Goal: Task Accomplishment & Management: Complete application form

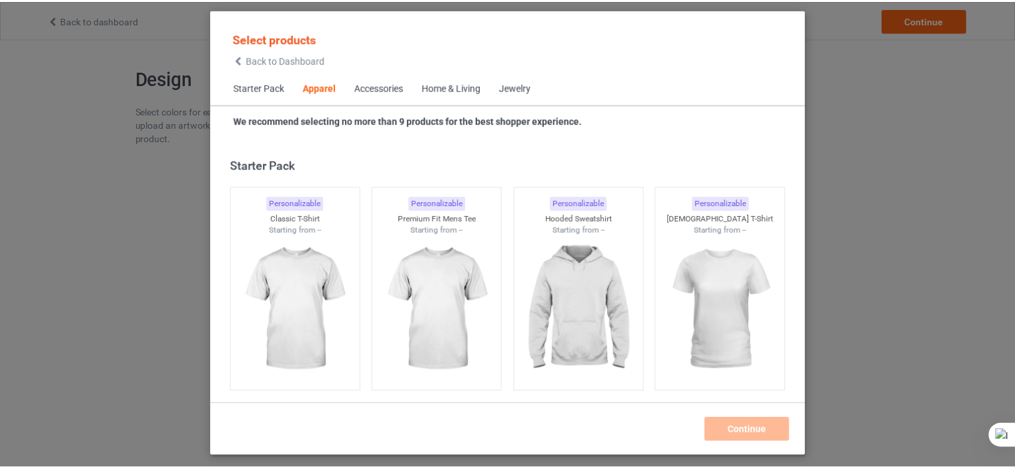
scroll to position [496, 0]
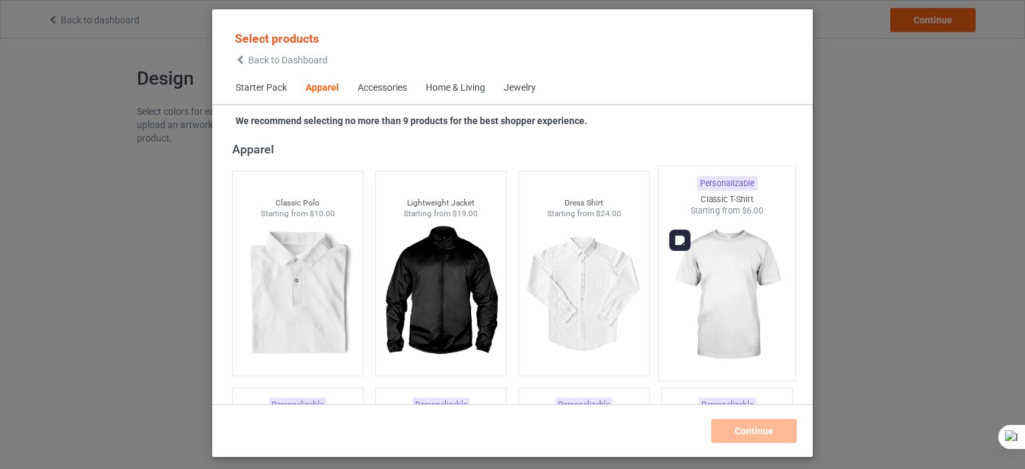
click at [683, 271] on img at bounding box center [726, 295] width 125 height 157
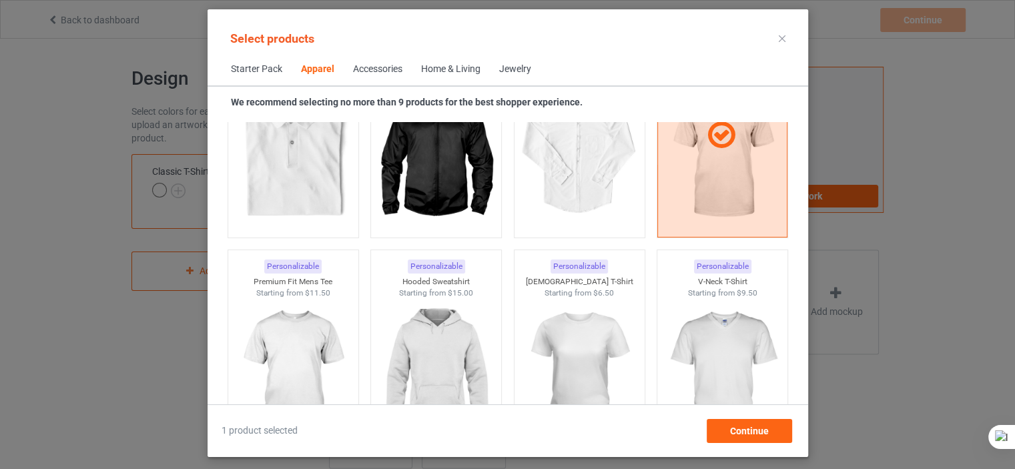
scroll to position [770, 0]
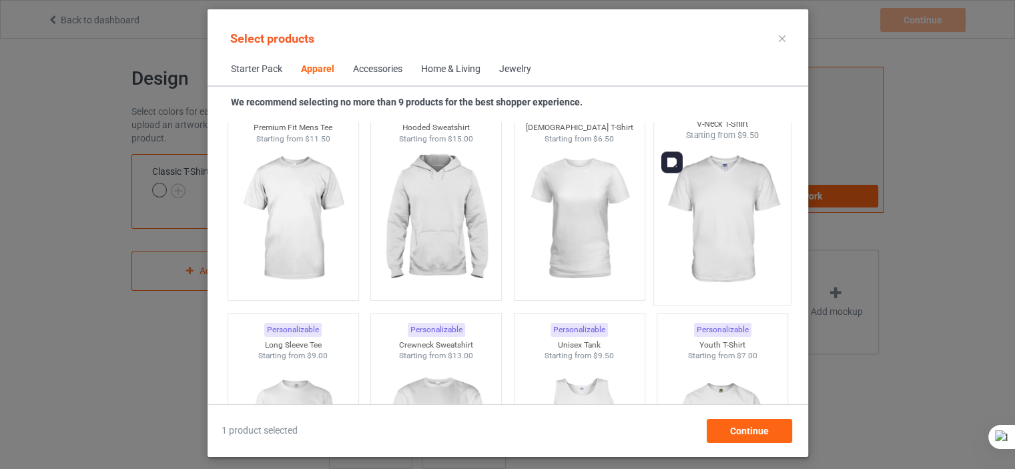
click at [714, 205] on img at bounding box center [721, 219] width 125 height 157
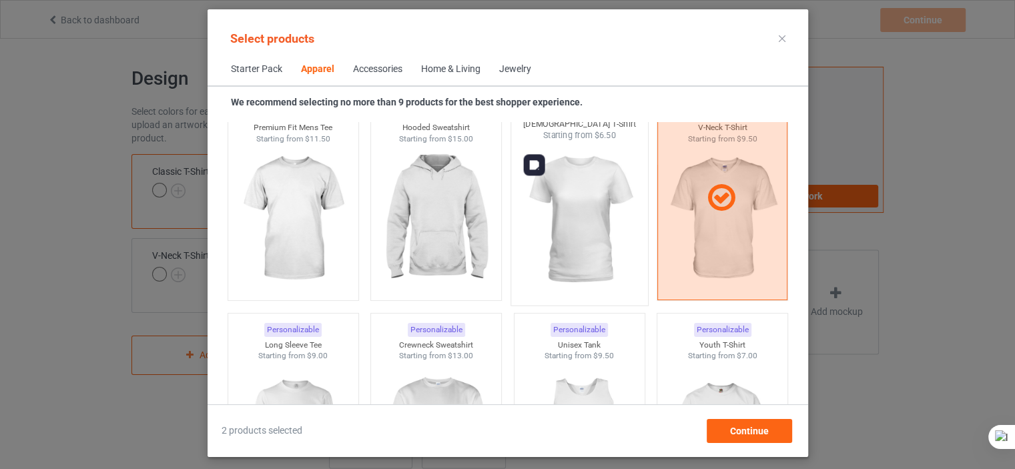
click at [610, 199] on img at bounding box center [578, 219] width 125 height 157
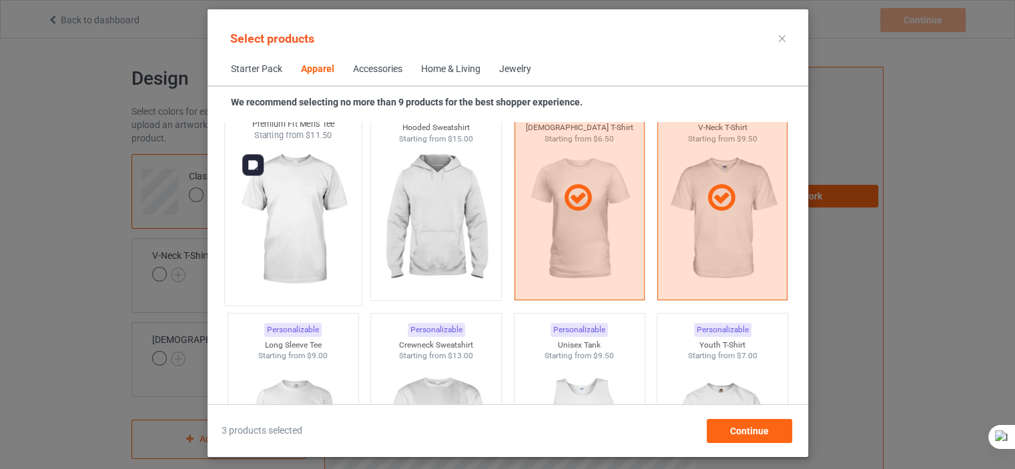
click at [303, 177] on img at bounding box center [292, 219] width 125 height 157
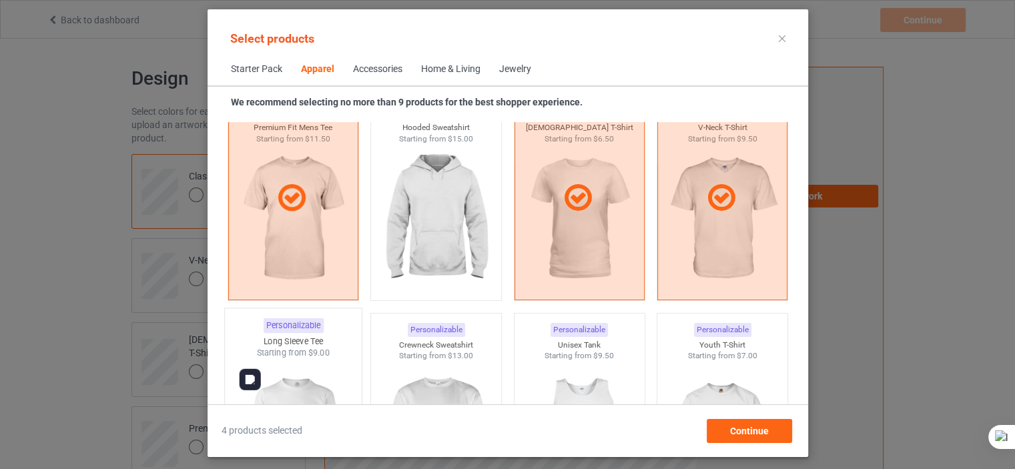
click at [306, 368] on img at bounding box center [292, 437] width 125 height 157
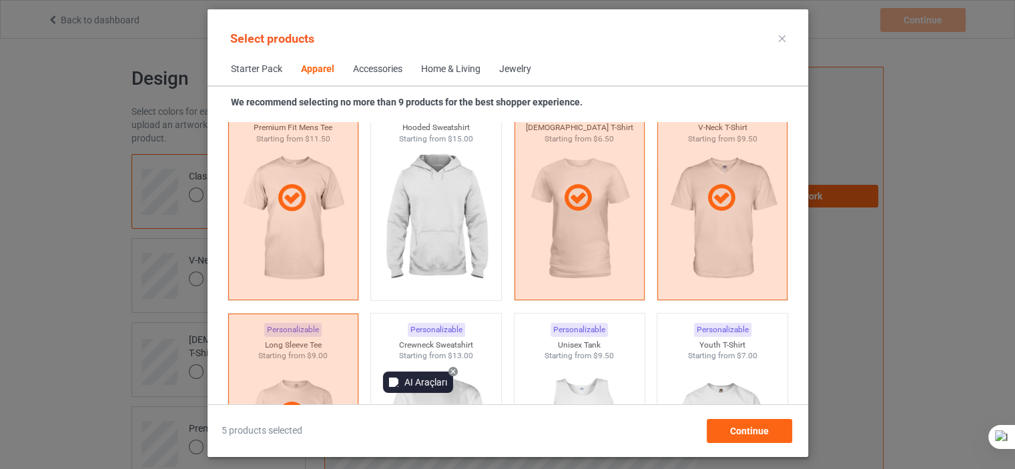
click at [400, 380] on div "AI Araçları" at bounding box center [418, 382] width 70 height 21
click at [461, 402] on img at bounding box center [435, 437] width 125 height 157
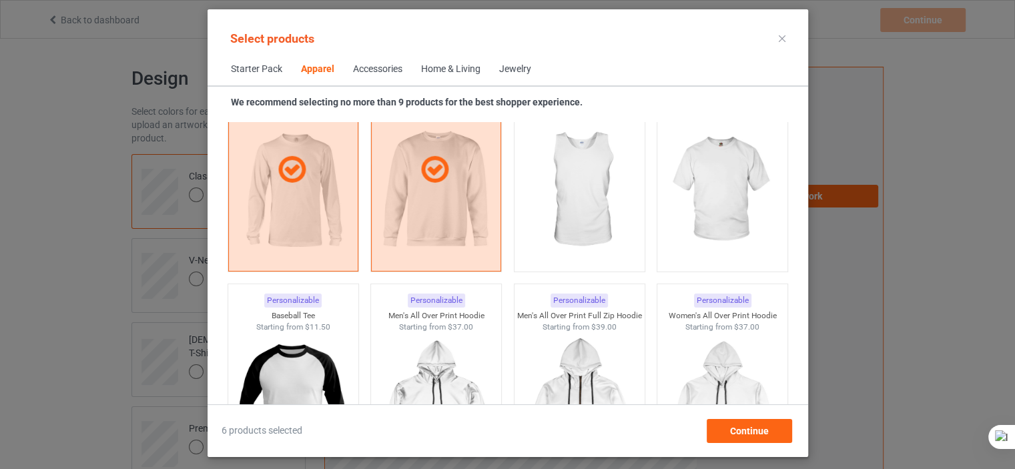
scroll to position [1017, 0]
click at [710, 170] on img at bounding box center [721, 190] width 125 height 157
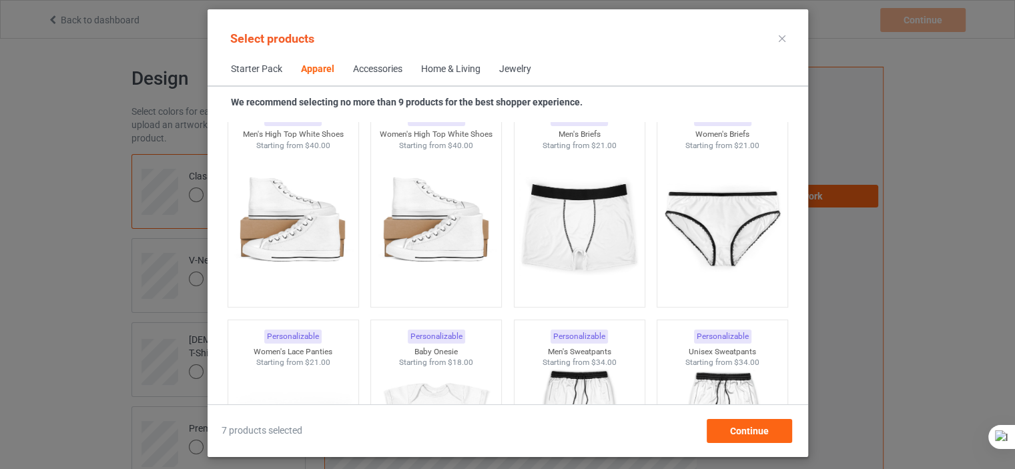
scroll to position [1724, 0]
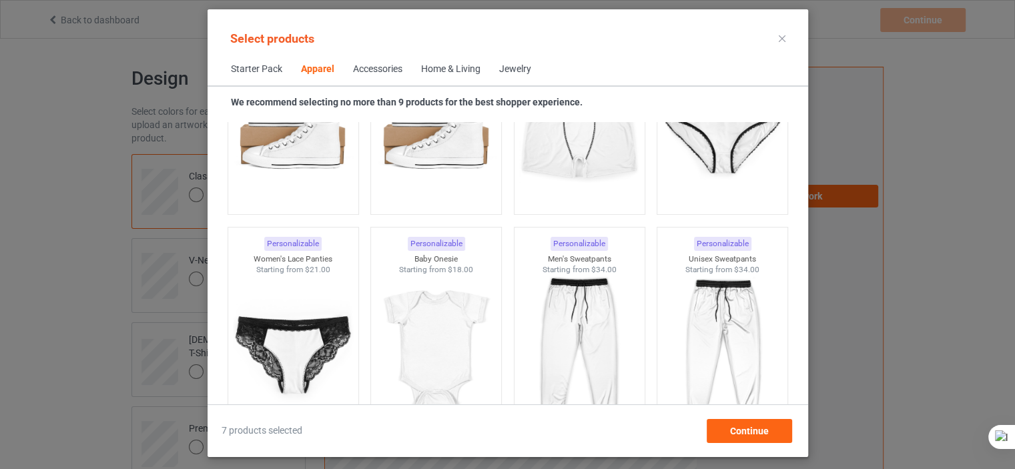
click at [382, 71] on div "Accessories" at bounding box center [377, 69] width 49 height 13
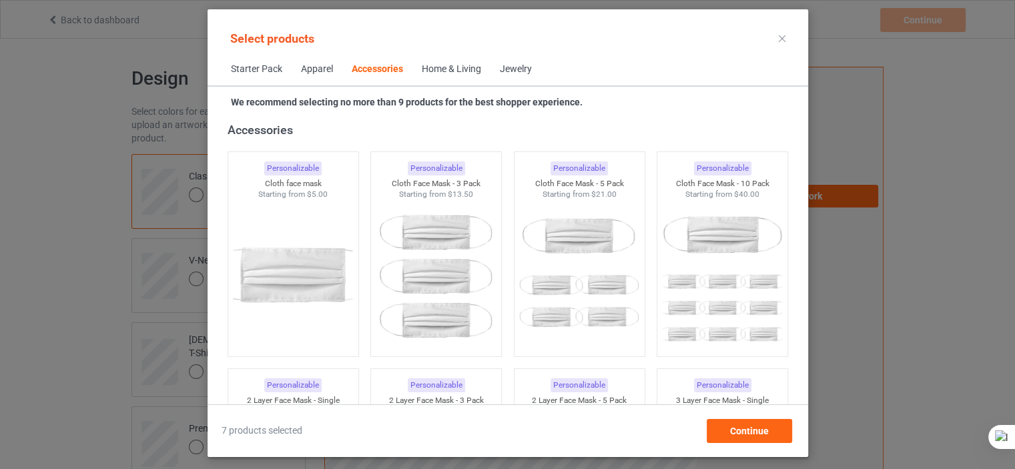
click at [452, 70] on div "Home & Living" at bounding box center [451, 69] width 59 height 13
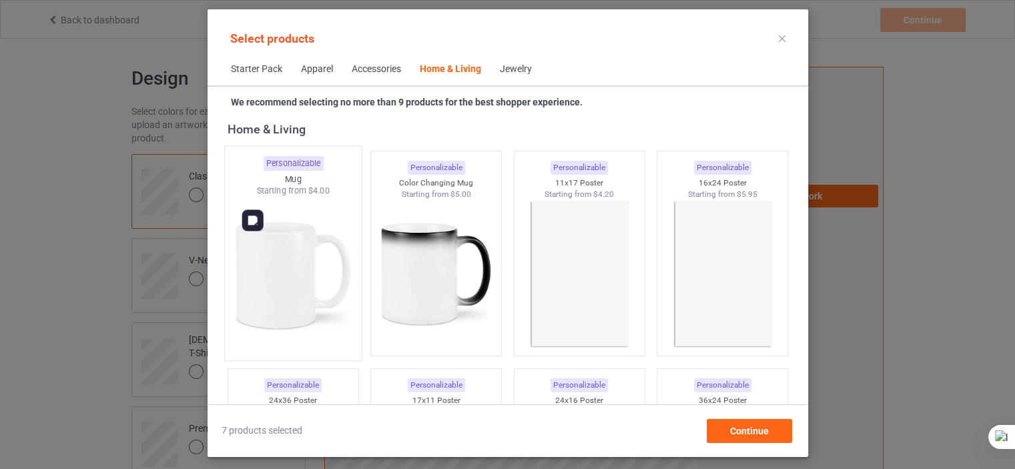
click at [291, 221] on img at bounding box center [292, 275] width 125 height 157
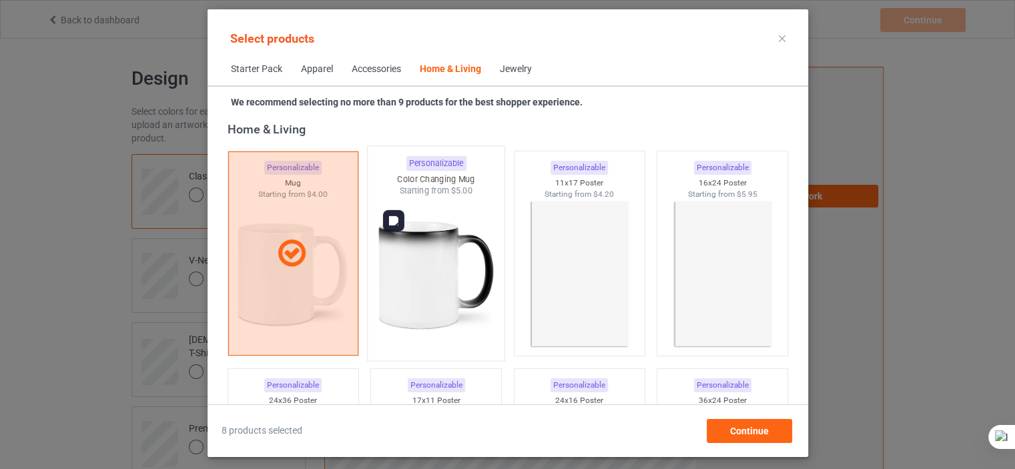
click at [406, 258] on img at bounding box center [435, 275] width 125 height 157
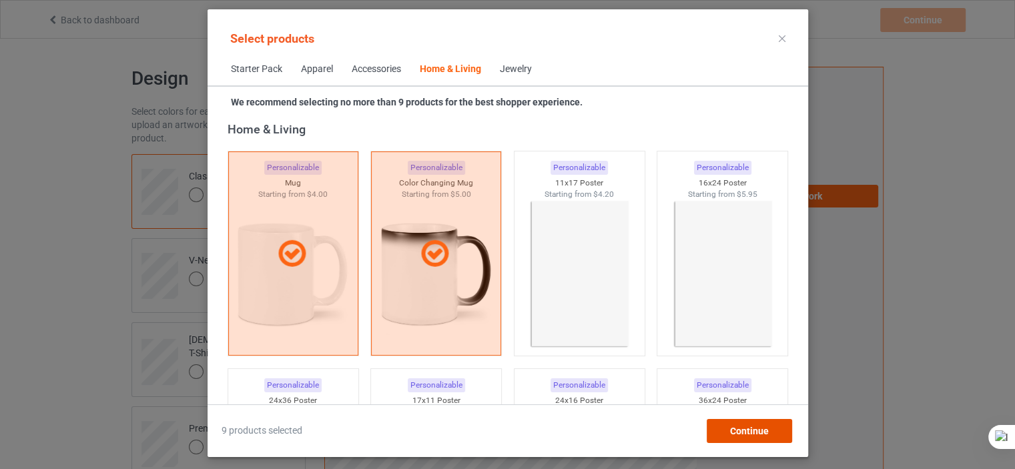
click at [732, 429] on span "Continue" at bounding box center [748, 431] width 39 height 11
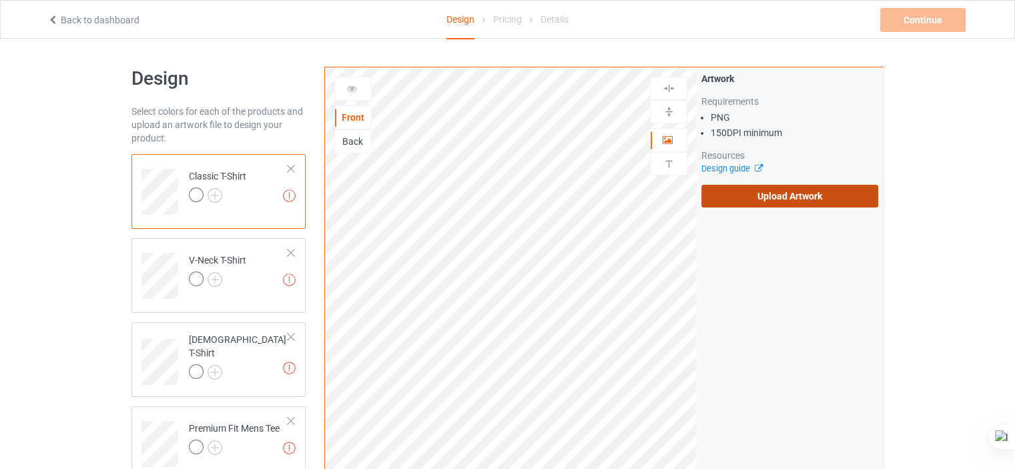
click at [743, 195] on label "Upload Artwork" at bounding box center [789, 196] width 177 height 23
click at [0, 0] on input "Upload Artwork" at bounding box center [0, 0] width 0 height 0
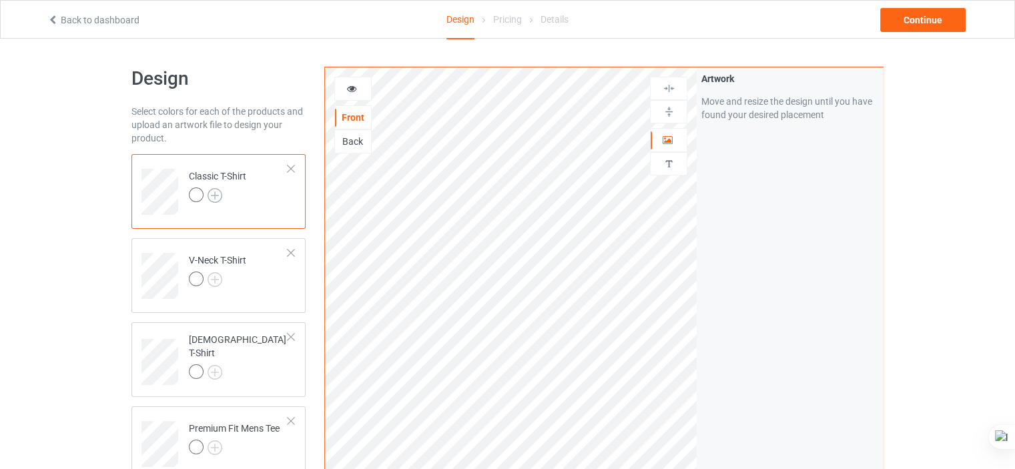
click at [213, 201] on img at bounding box center [214, 195] width 15 height 15
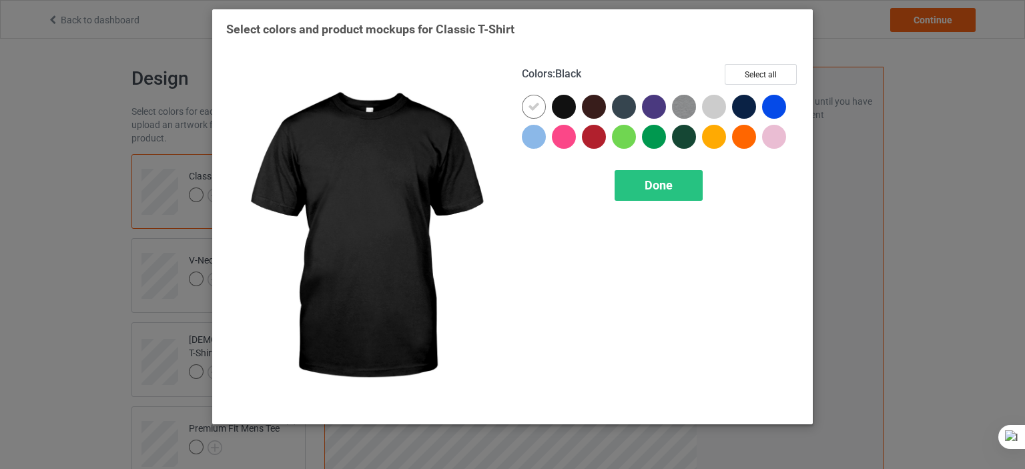
click at [571, 104] on div at bounding box center [564, 107] width 24 height 24
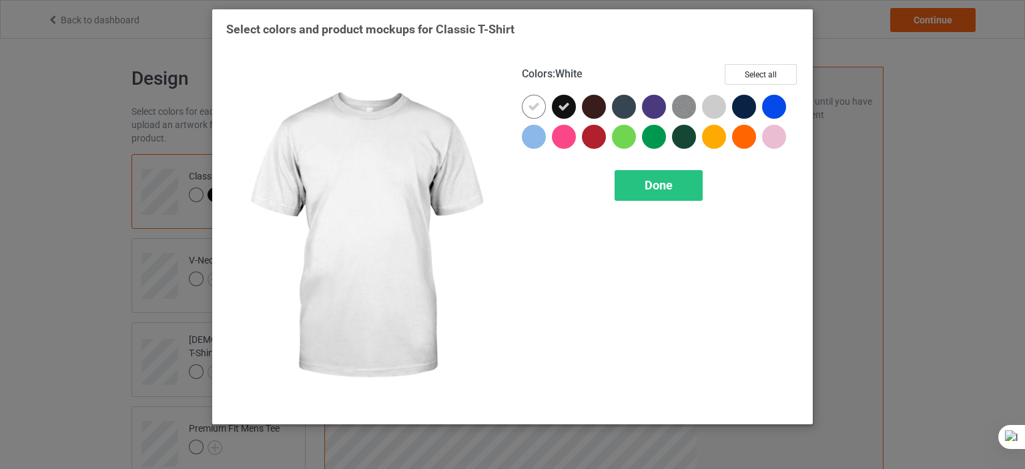
click at [536, 101] on icon at bounding box center [534, 107] width 12 height 12
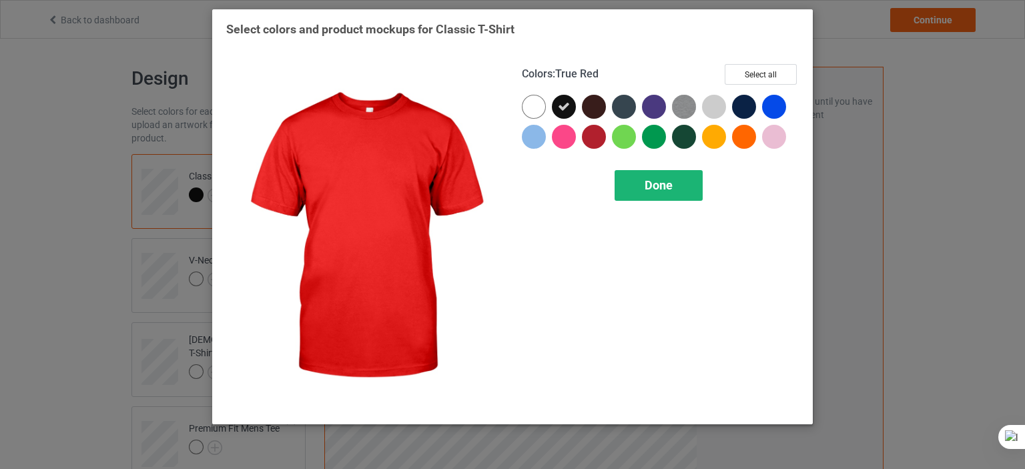
click at [648, 189] on span "Done" at bounding box center [658, 185] width 28 height 14
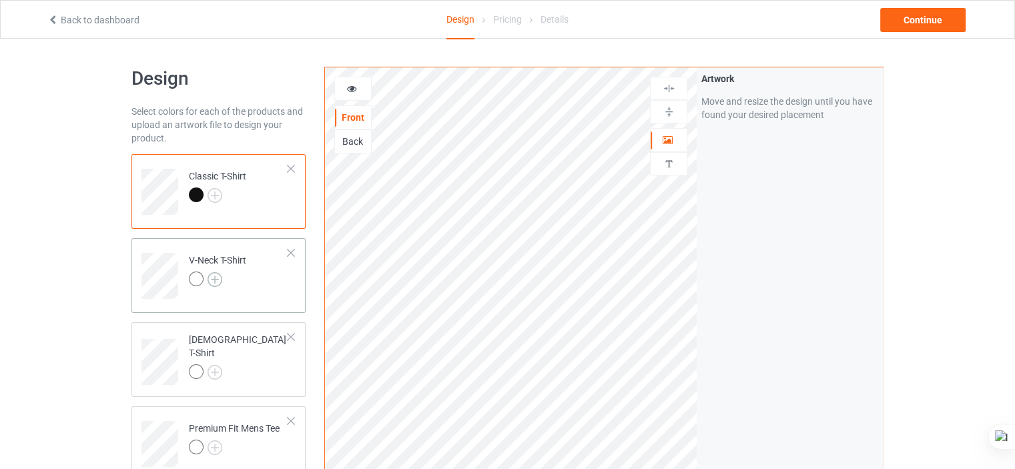
click at [214, 278] on img at bounding box center [214, 279] width 15 height 15
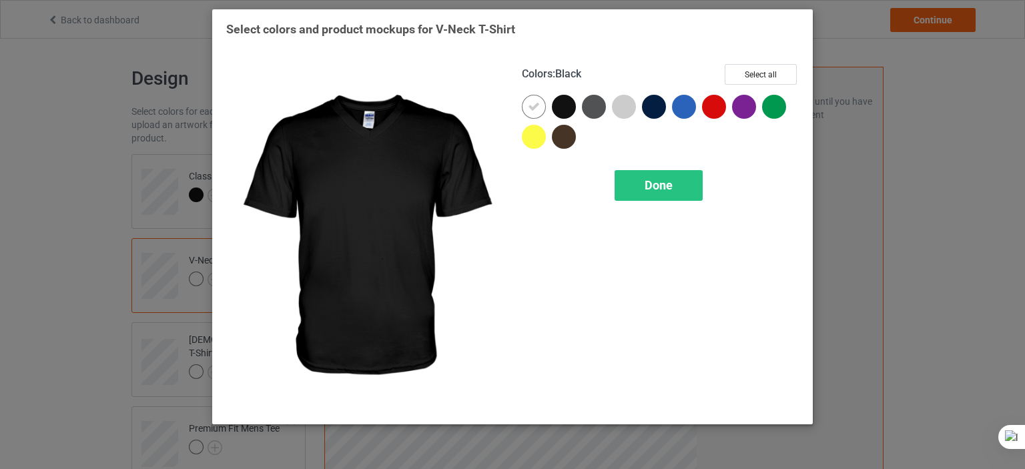
click at [566, 105] on div at bounding box center [564, 107] width 24 height 24
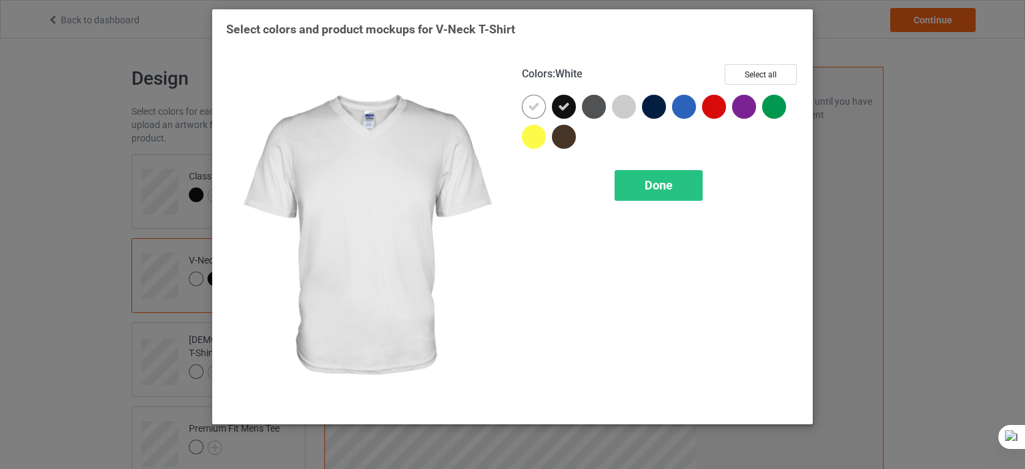
click at [539, 111] on icon at bounding box center [534, 107] width 12 height 12
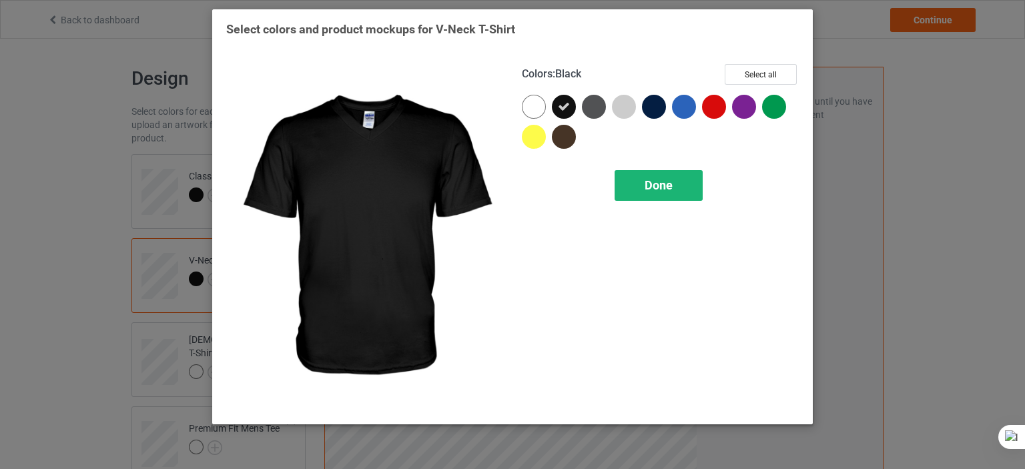
click at [650, 178] on span "Done" at bounding box center [658, 185] width 28 height 14
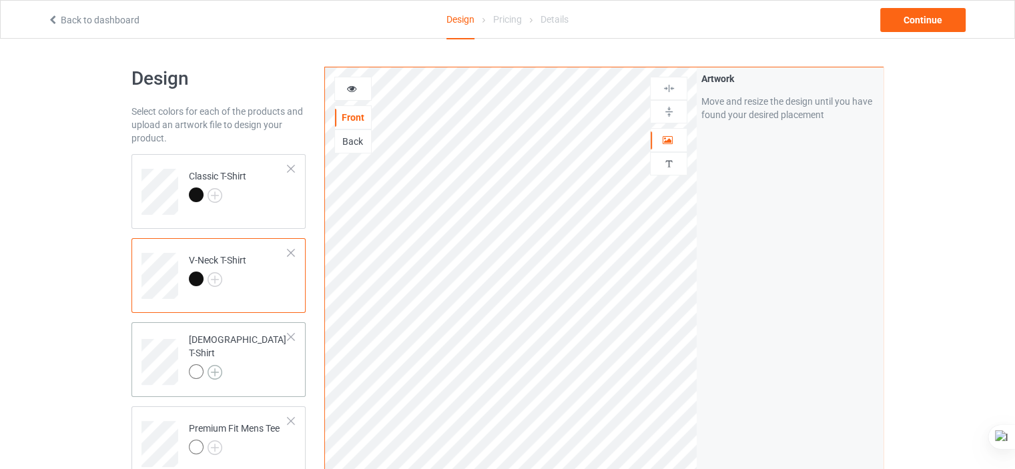
click at [209, 368] on img at bounding box center [214, 372] width 15 height 15
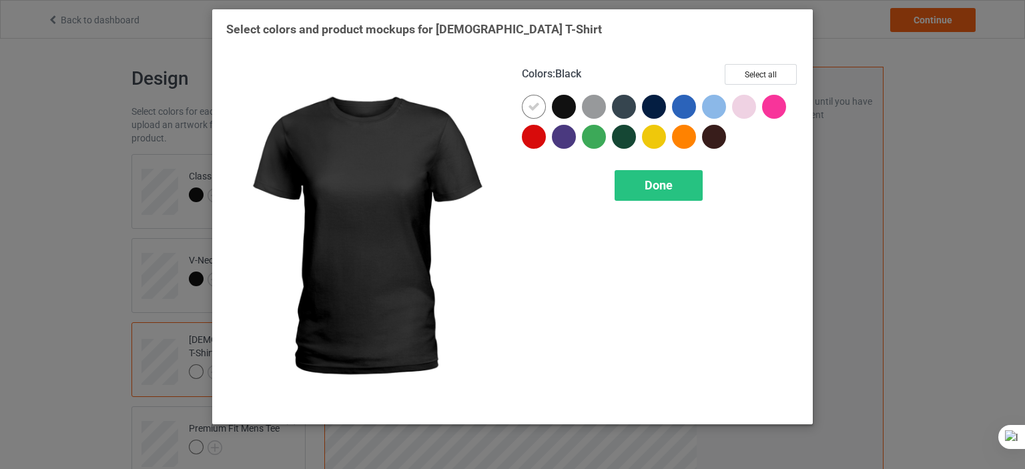
click at [572, 107] on div at bounding box center [564, 107] width 24 height 24
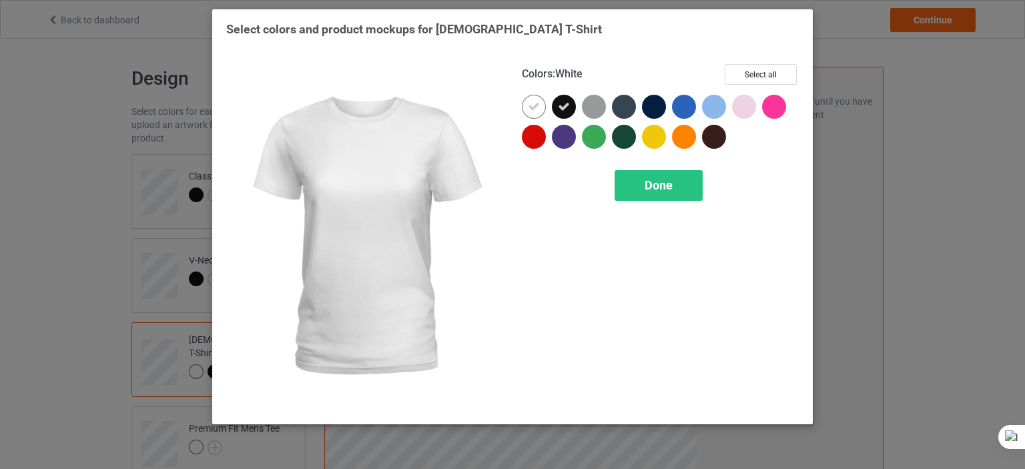
click at [531, 108] on icon at bounding box center [534, 107] width 12 height 12
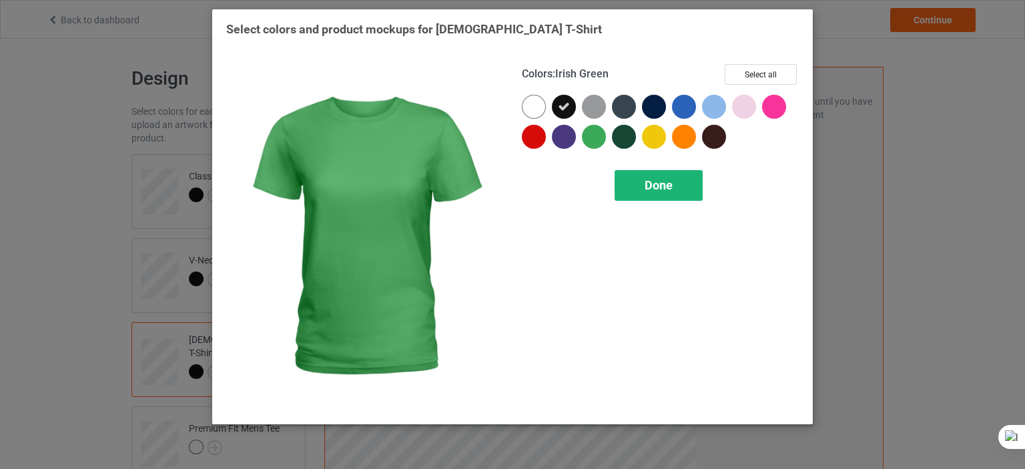
click at [626, 175] on div "Done" at bounding box center [658, 185] width 88 height 31
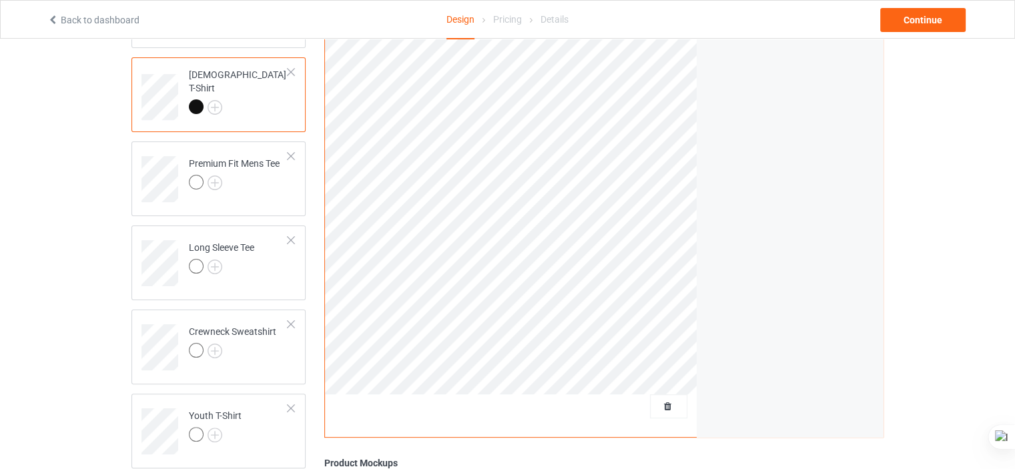
scroll to position [267, 0]
click at [213, 183] on img at bounding box center [214, 180] width 15 height 15
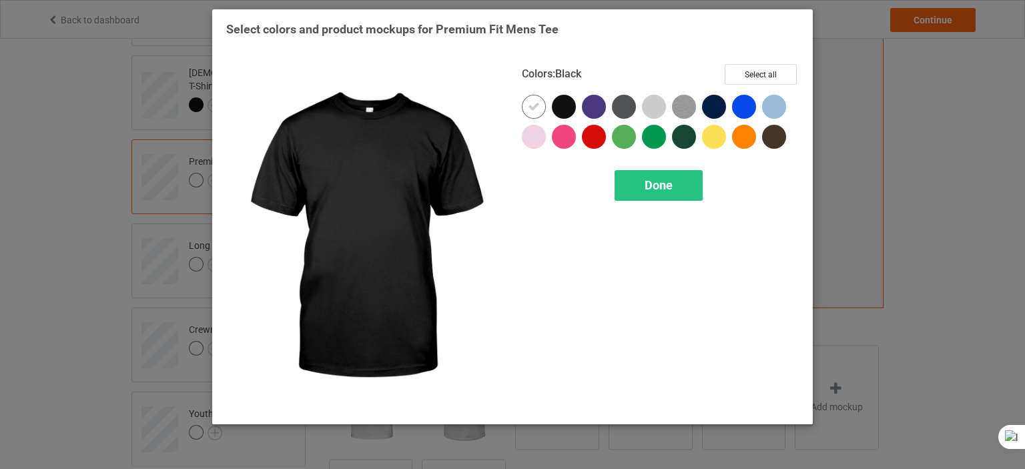
click at [566, 106] on div at bounding box center [564, 107] width 24 height 24
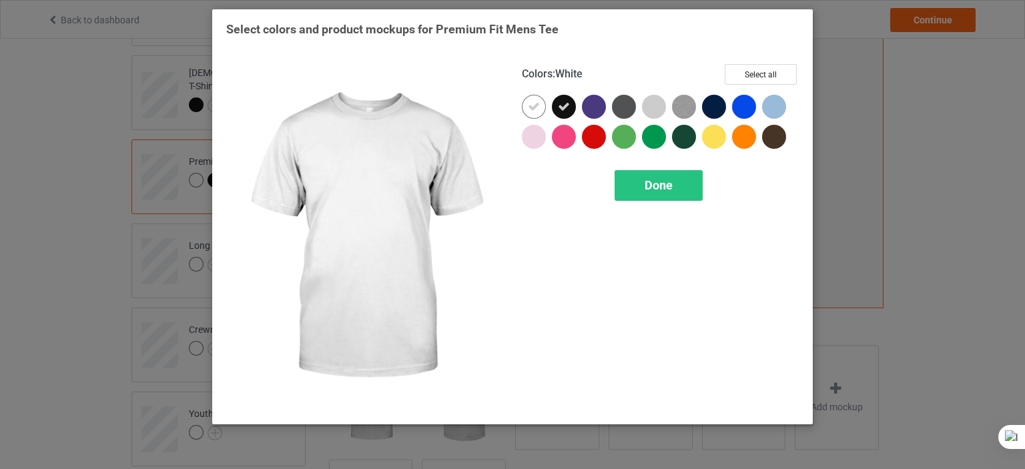
click at [526, 109] on div at bounding box center [534, 107] width 24 height 24
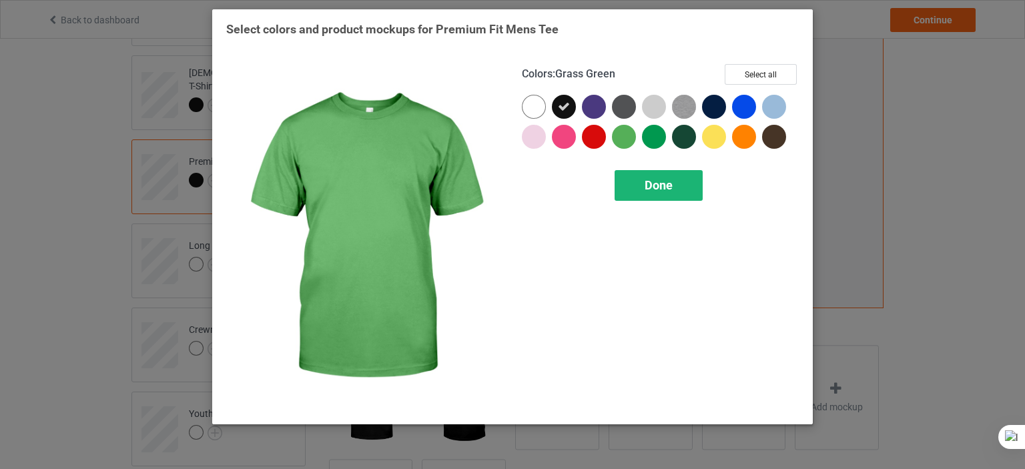
click at [686, 187] on div "Done" at bounding box center [658, 185] width 88 height 31
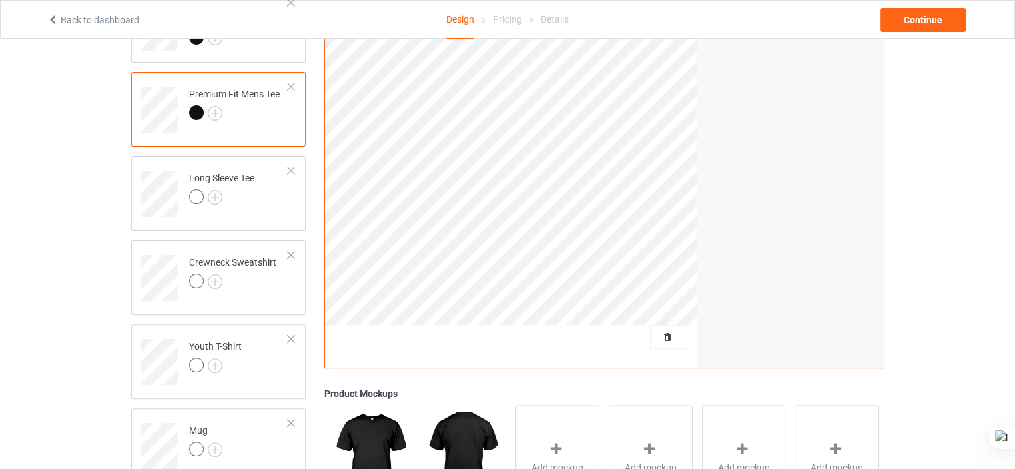
scroll to position [351, 0]
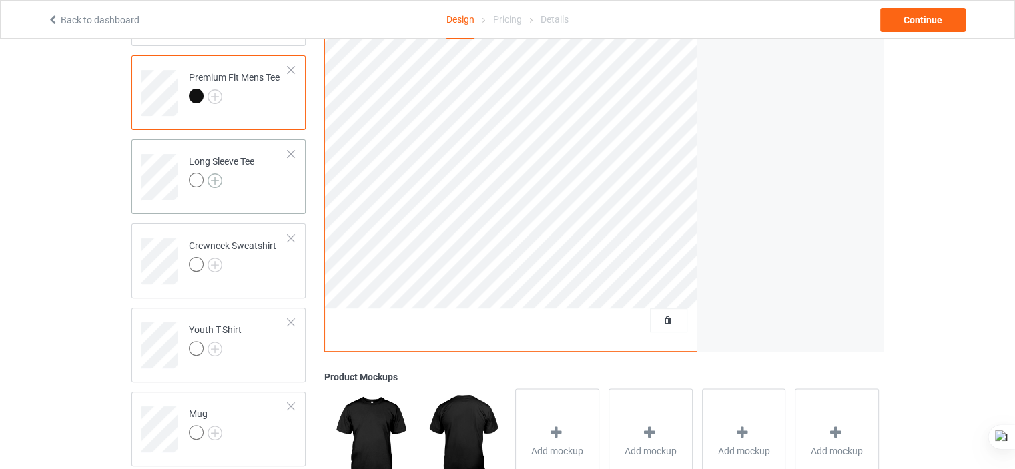
click at [214, 178] on img at bounding box center [214, 180] width 15 height 15
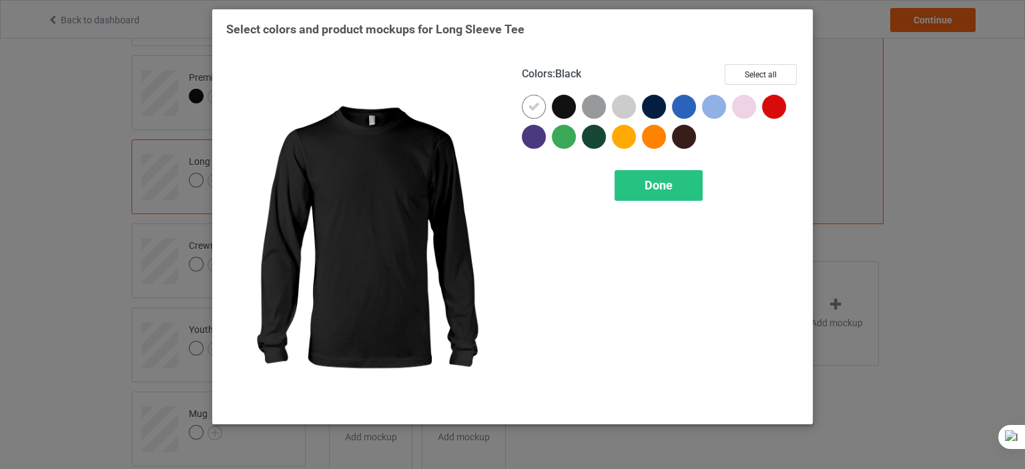
click at [562, 99] on div at bounding box center [564, 107] width 24 height 24
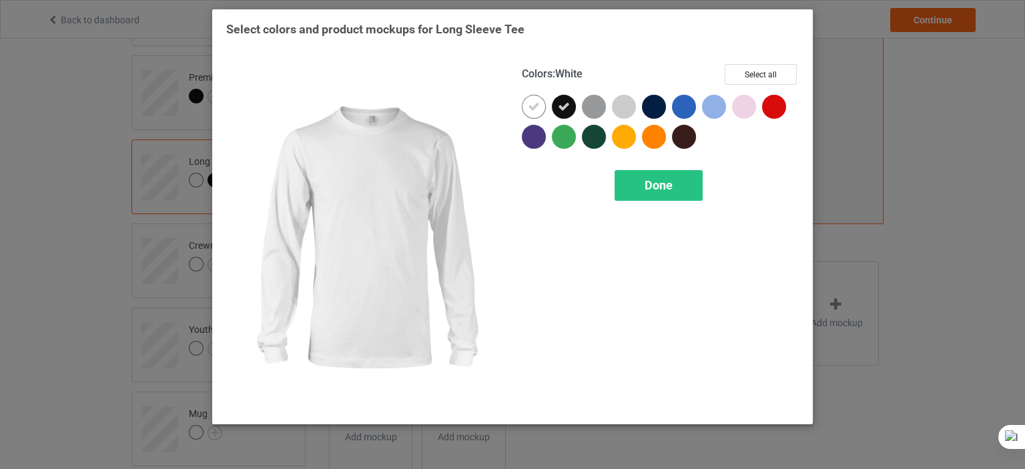
click at [540, 101] on div at bounding box center [534, 107] width 24 height 24
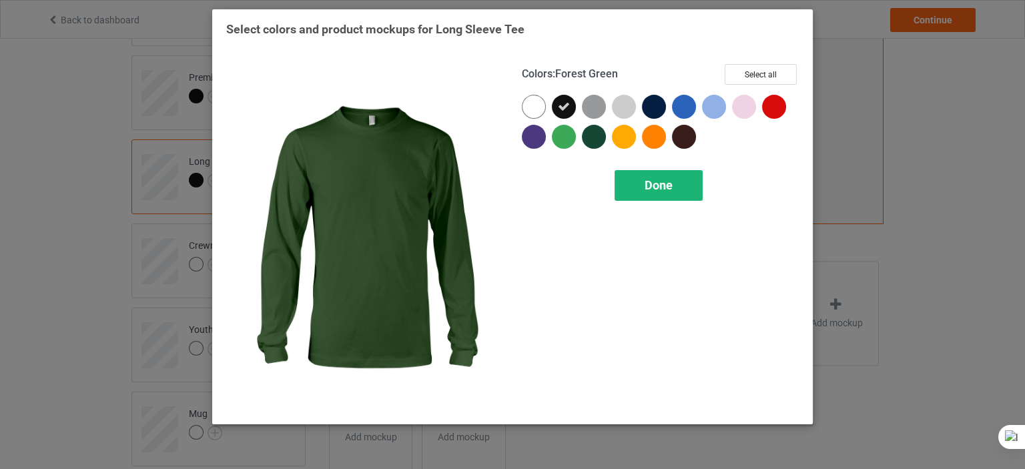
click at [654, 194] on div "Done" at bounding box center [658, 185] width 88 height 31
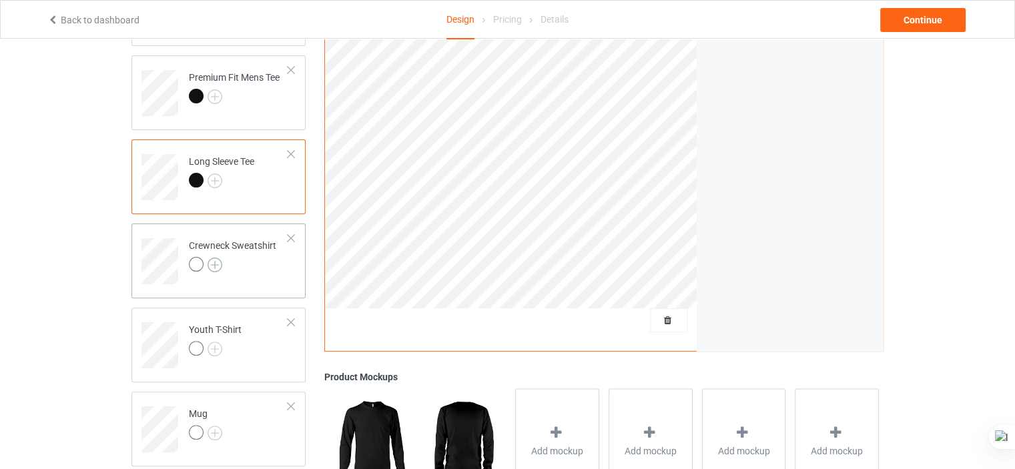
click at [214, 261] on img at bounding box center [214, 264] width 15 height 15
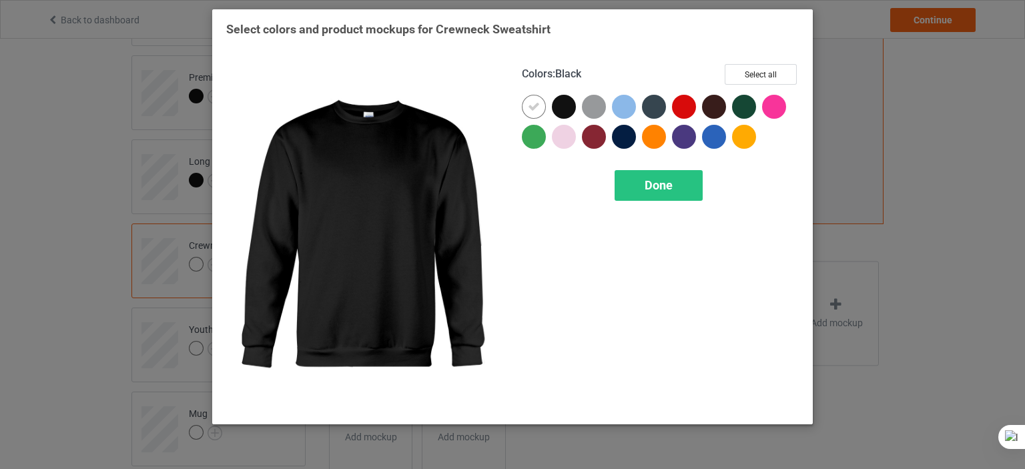
click at [566, 114] on div at bounding box center [564, 107] width 24 height 24
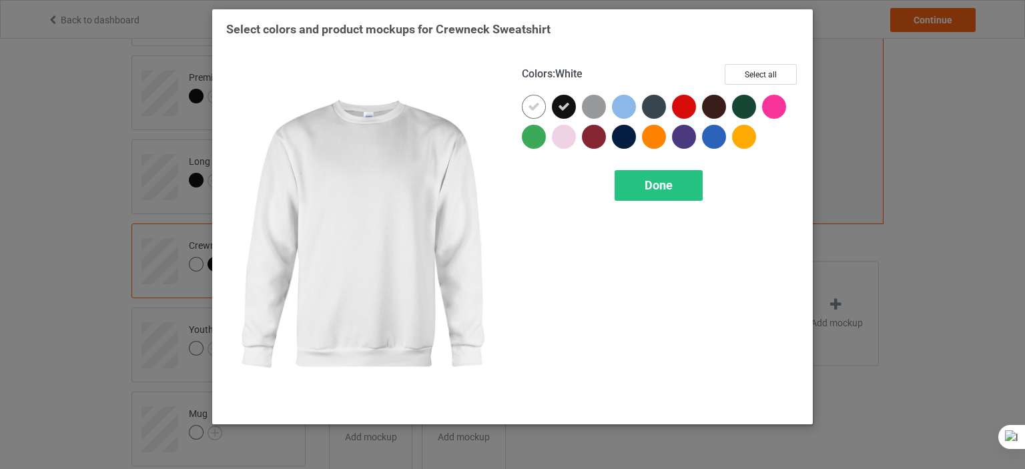
click at [536, 108] on icon at bounding box center [534, 107] width 12 height 12
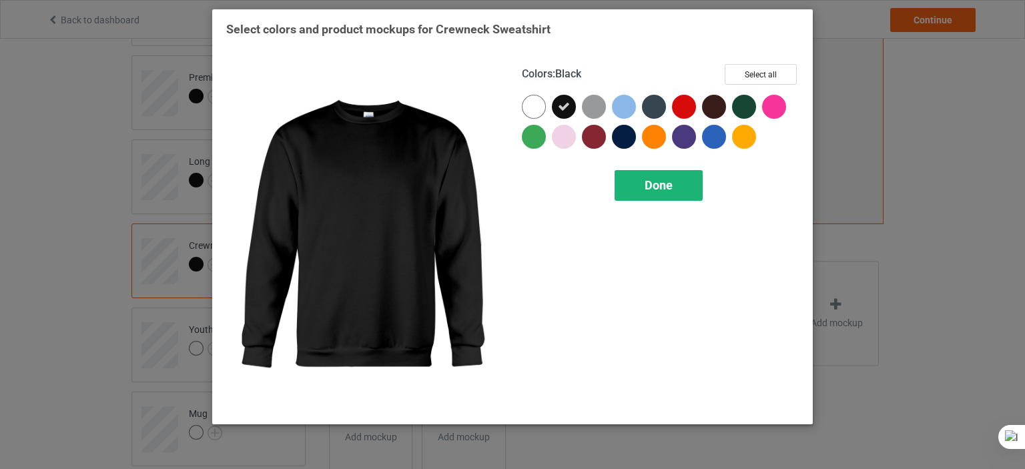
click at [670, 196] on div "Done" at bounding box center [658, 185] width 88 height 31
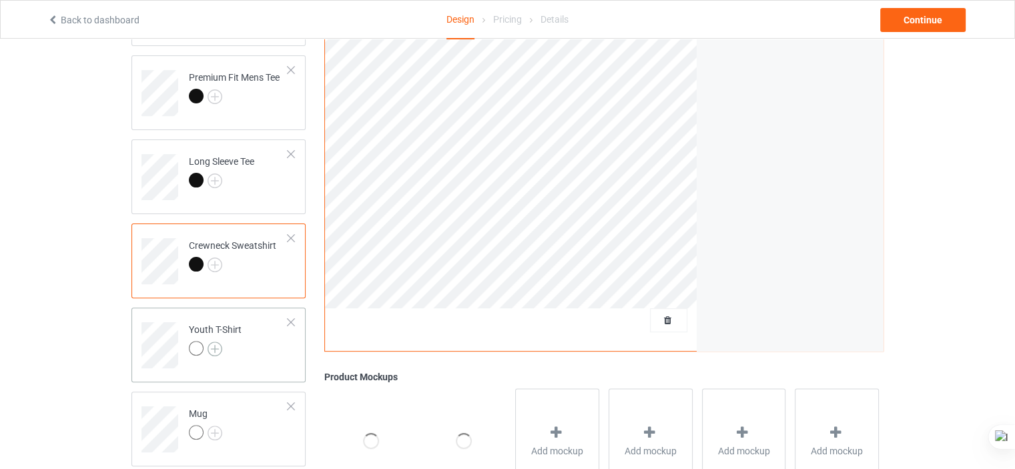
click at [213, 345] on img at bounding box center [214, 349] width 15 height 15
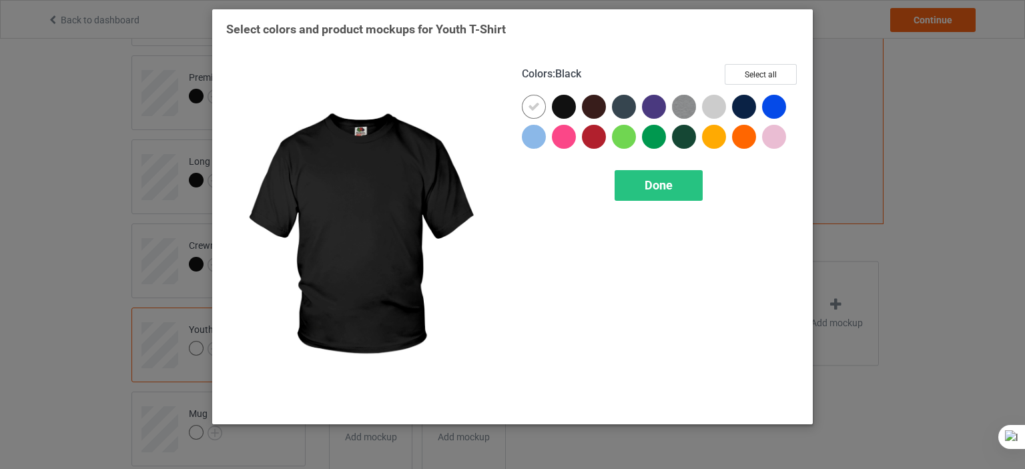
click at [559, 109] on div at bounding box center [564, 107] width 24 height 24
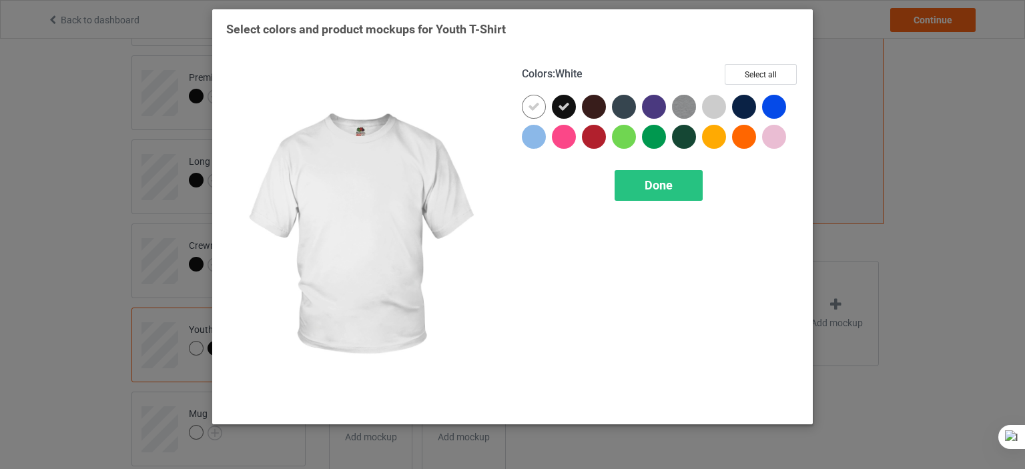
click at [528, 106] on icon at bounding box center [534, 107] width 12 height 12
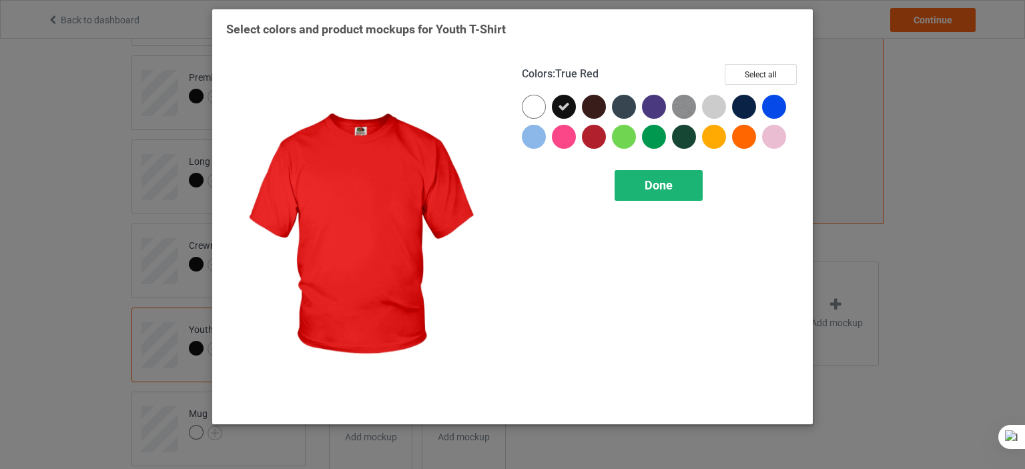
click at [653, 193] on div "Done" at bounding box center [658, 185] width 88 height 31
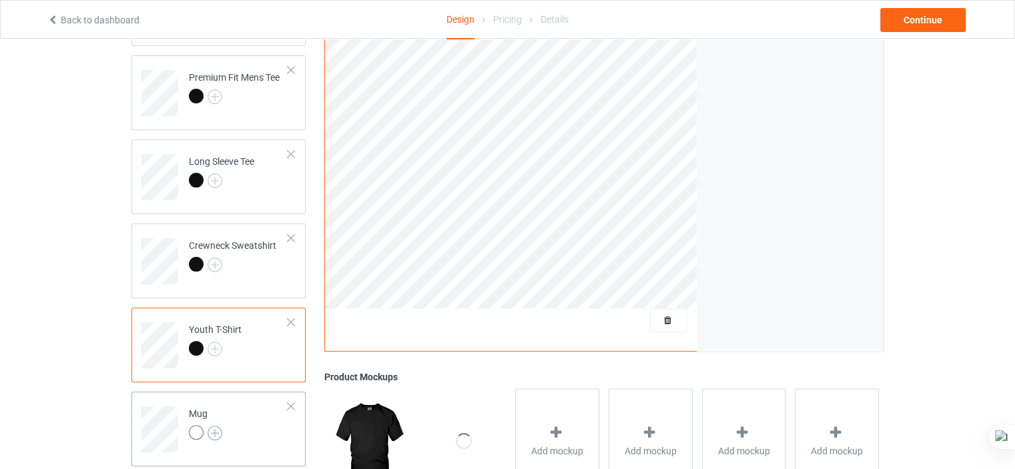
click at [214, 430] on img at bounding box center [214, 433] width 15 height 15
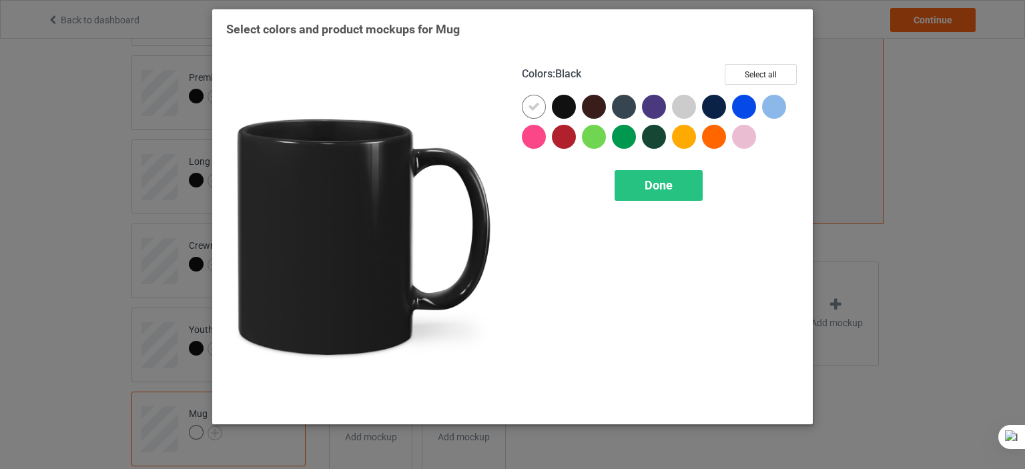
click at [566, 104] on div at bounding box center [564, 107] width 24 height 24
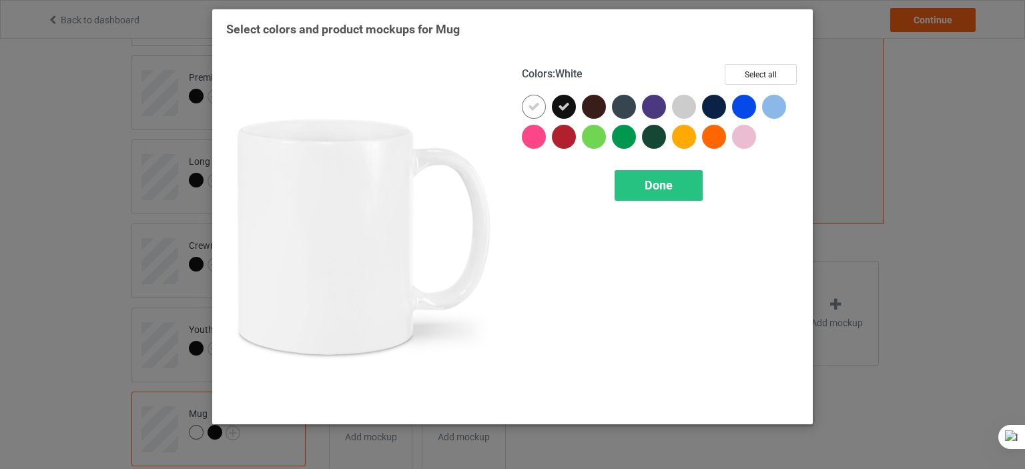
click at [537, 105] on icon at bounding box center [534, 107] width 12 height 12
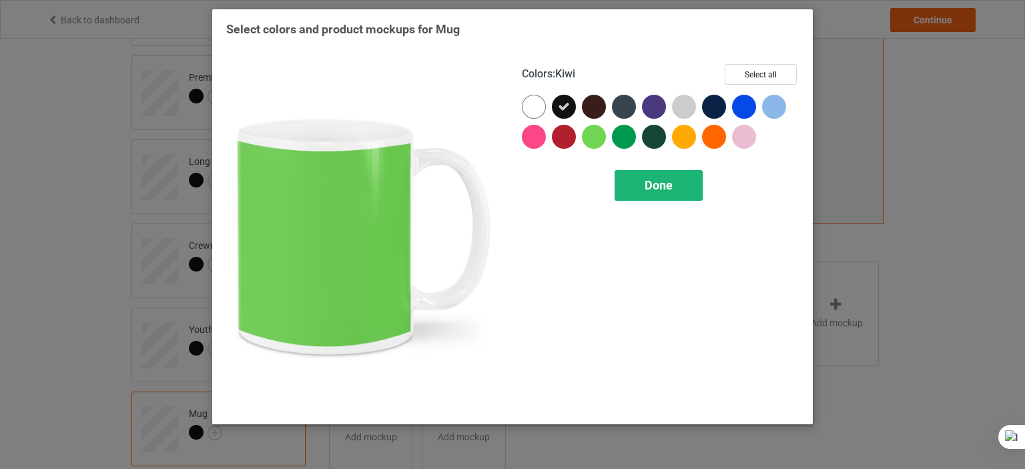
click at [641, 183] on div "Done" at bounding box center [658, 185] width 88 height 31
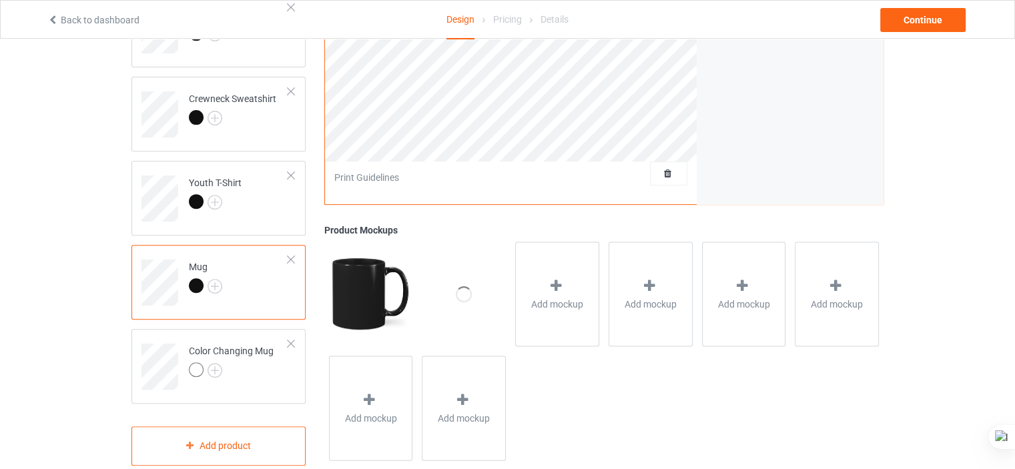
scroll to position [499, 0]
click at [213, 366] on img at bounding box center [214, 369] width 15 height 15
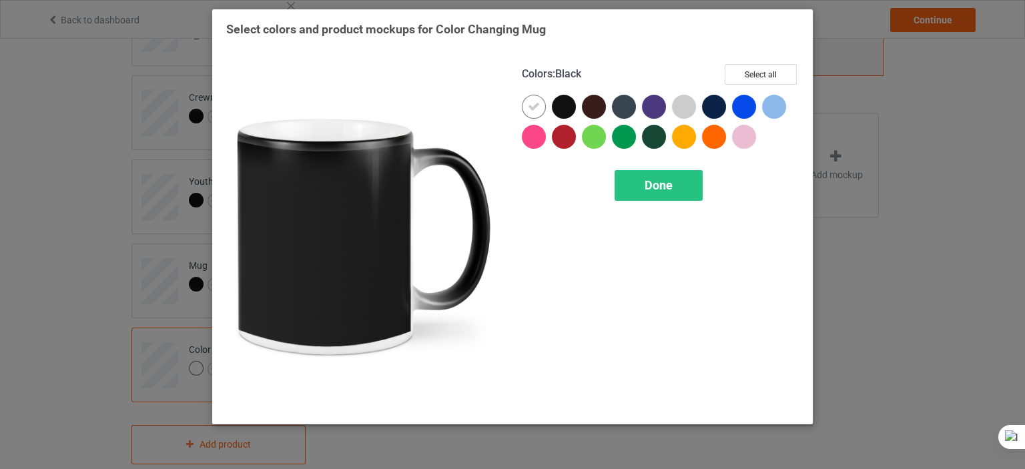
click at [563, 103] on div at bounding box center [564, 107] width 24 height 24
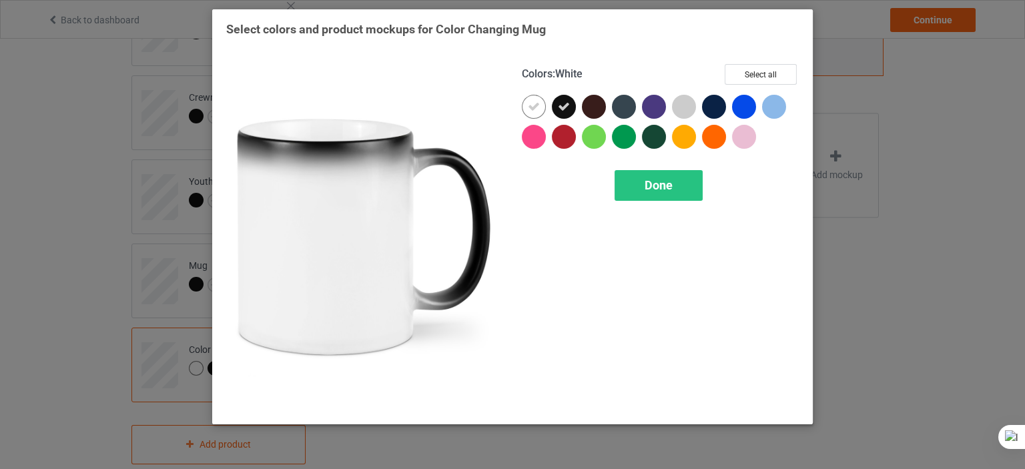
click at [533, 103] on icon at bounding box center [534, 107] width 12 height 12
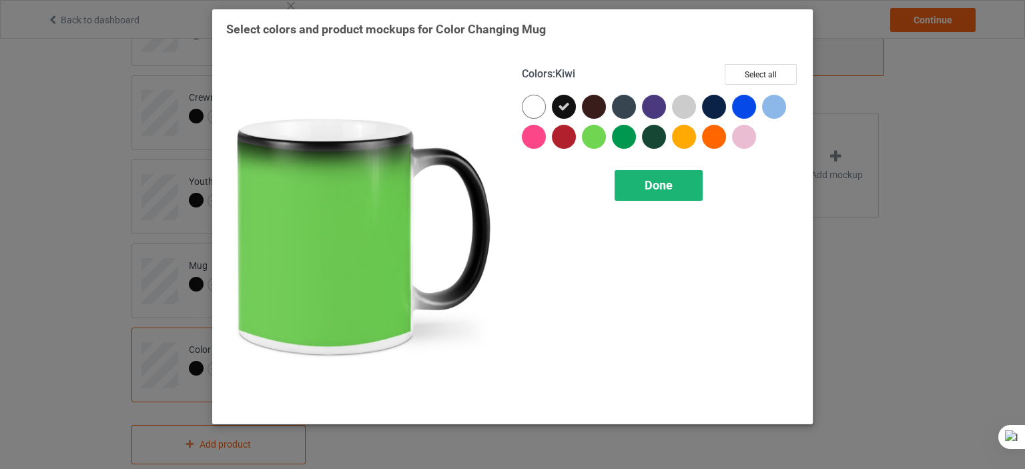
click at [654, 177] on div "Done" at bounding box center [658, 185] width 88 height 31
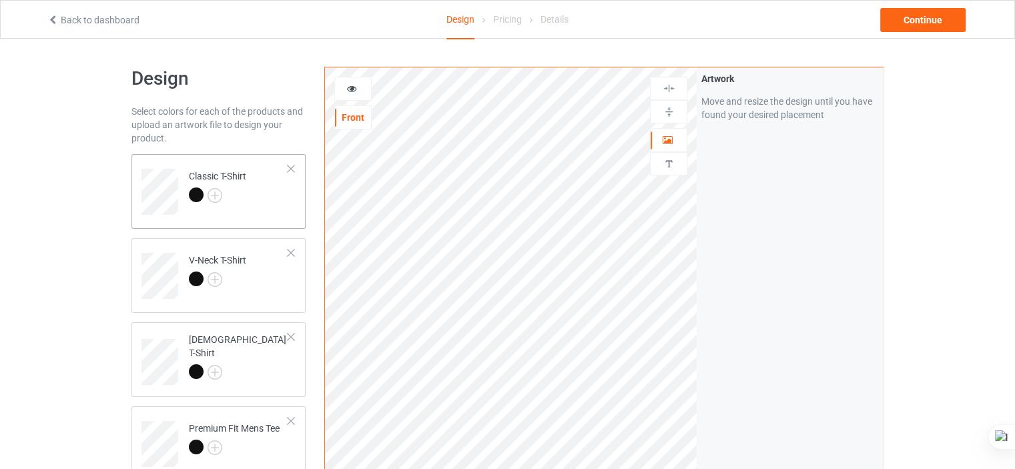
click at [243, 209] on td "Classic T-Shirt" at bounding box center [238, 186] width 114 height 55
click at [353, 89] on icon at bounding box center [351, 86] width 11 height 9
click at [350, 87] on icon at bounding box center [351, 86] width 11 height 9
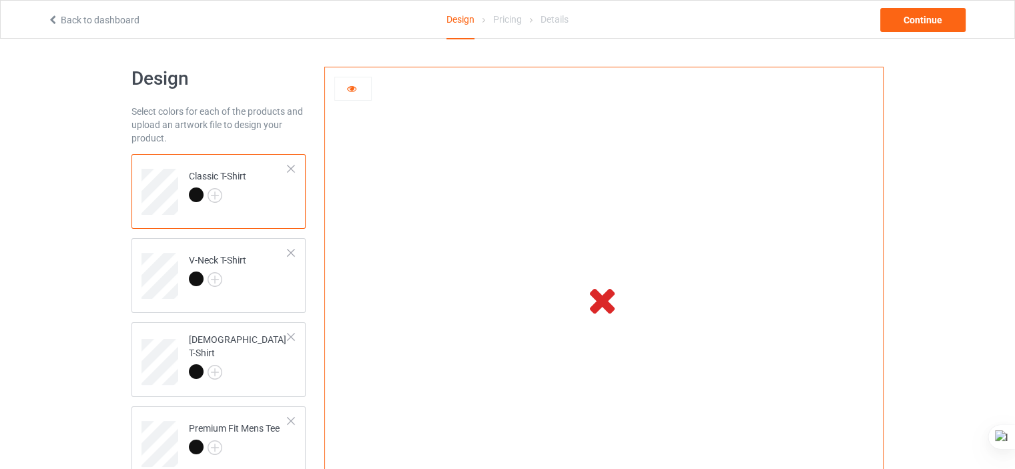
click at [350, 87] on icon at bounding box center [351, 86] width 11 height 9
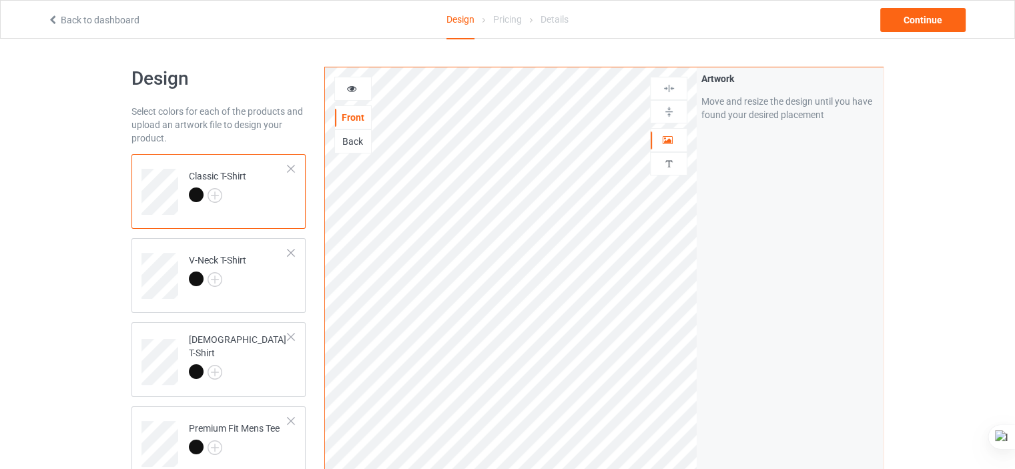
click at [350, 87] on icon at bounding box center [351, 86] width 11 height 9
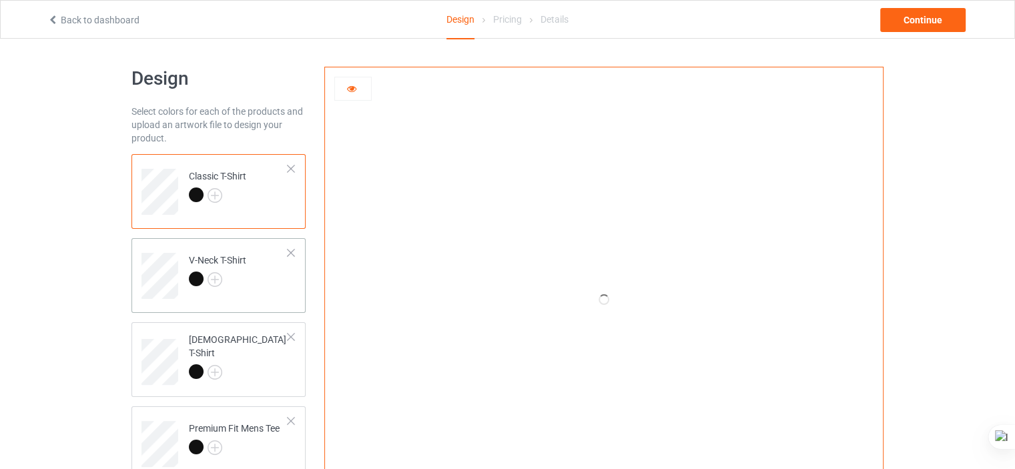
click at [262, 269] on td "V-Neck T-Shirt" at bounding box center [238, 270] width 114 height 55
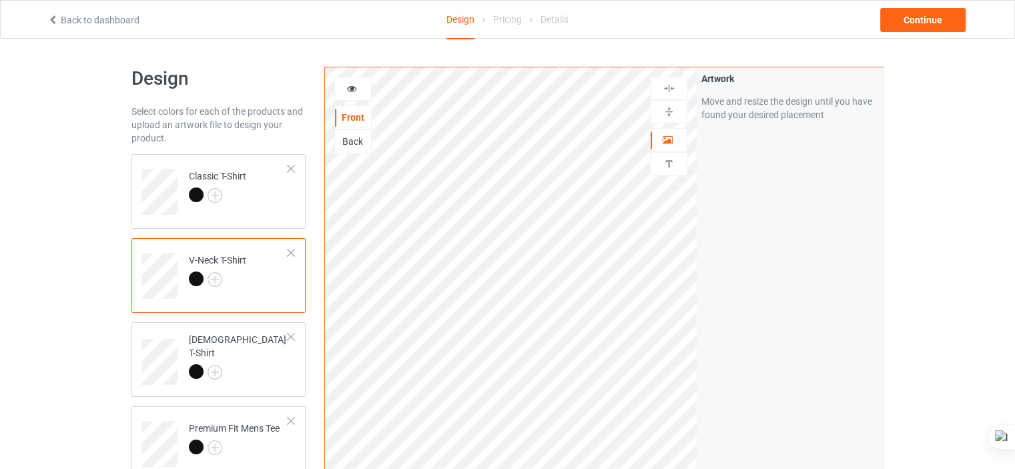
click at [350, 90] on icon at bounding box center [351, 86] width 11 height 9
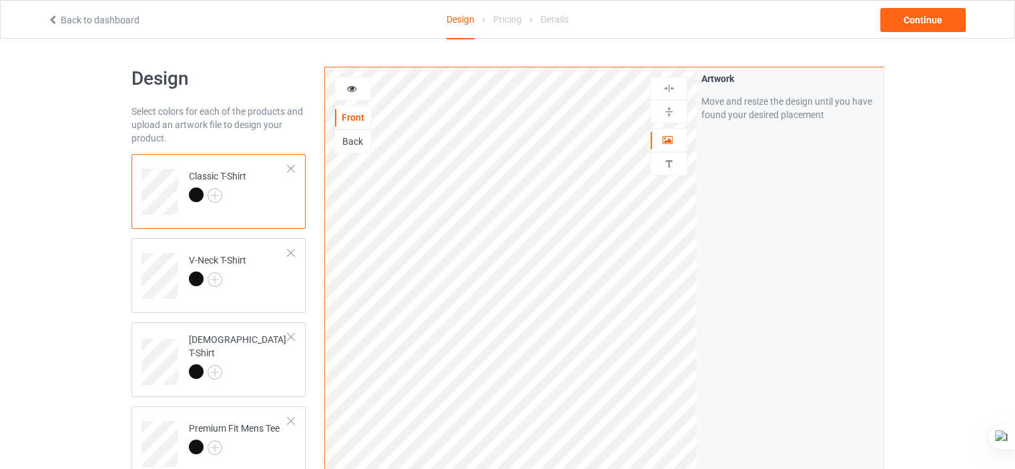
click at [352, 91] on icon at bounding box center [351, 86] width 11 height 9
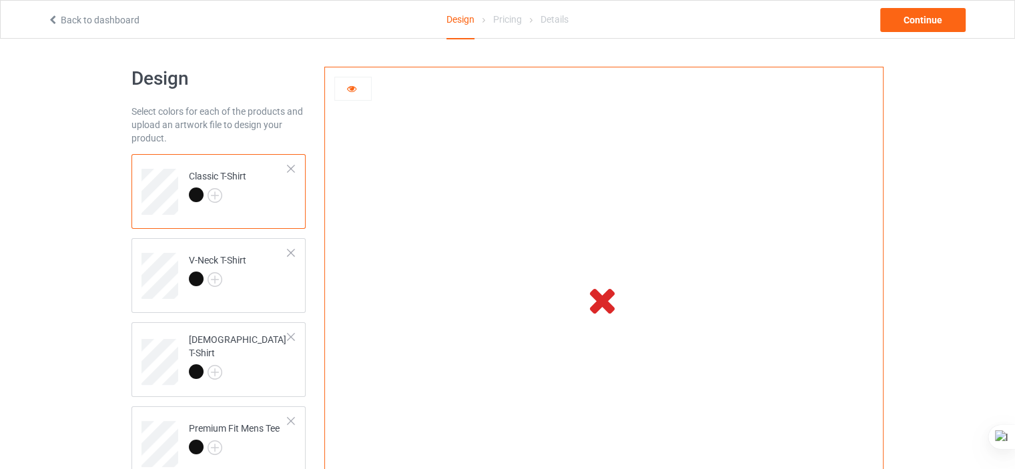
click at [352, 91] on icon at bounding box center [351, 86] width 11 height 9
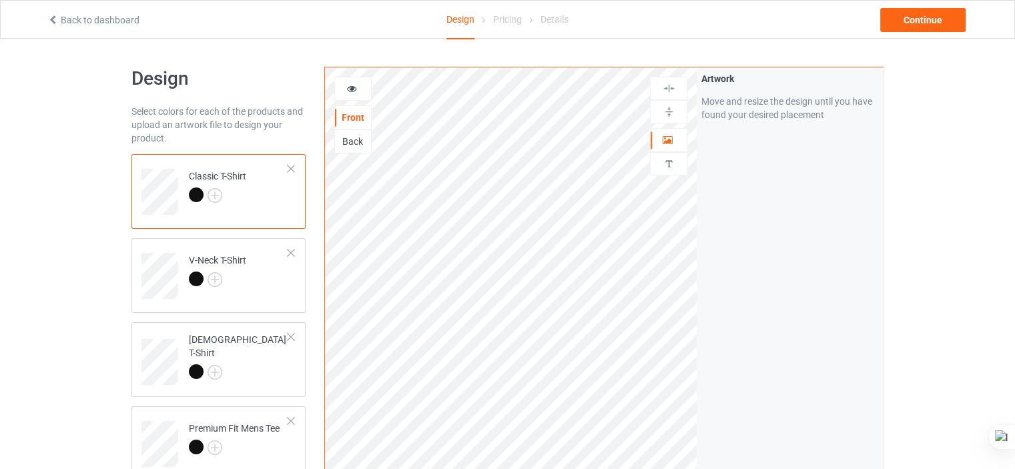
click at [352, 91] on icon at bounding box center [351, 86] width 11 height 9
click at [353, 87] on icon at bounding box center [351, 86] width 11 height 9
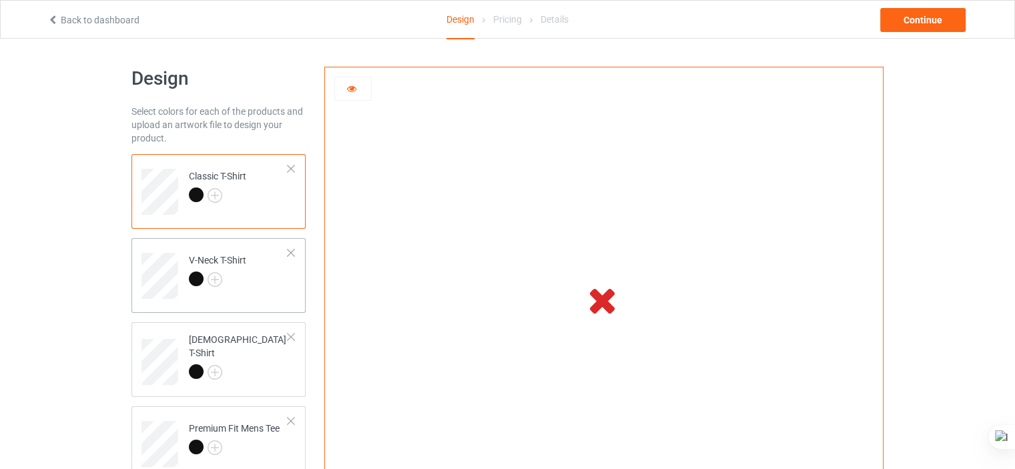
click at [255, 284] on td "V-Neck T-Shirt" at bounding box center [238, 270] width 114 height 55
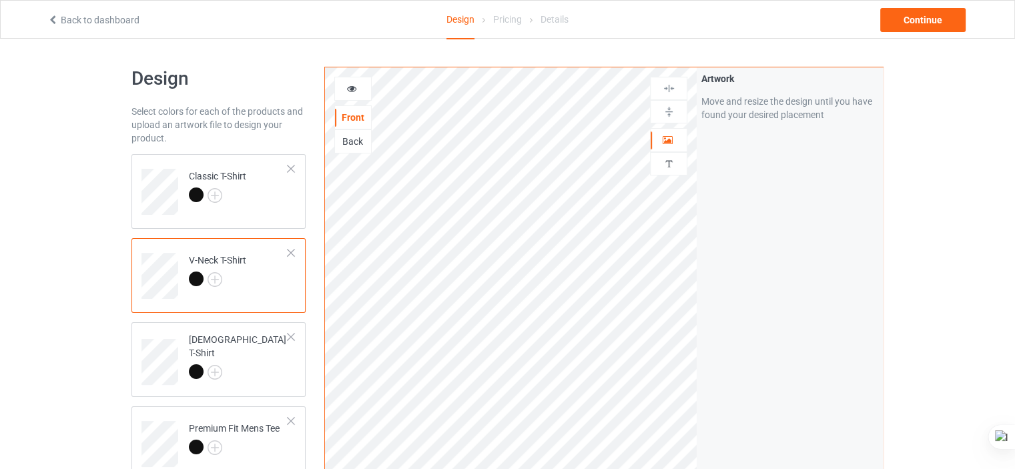
click at [350, 88] on icon at bounding box center [351, 86] width 11 height 9
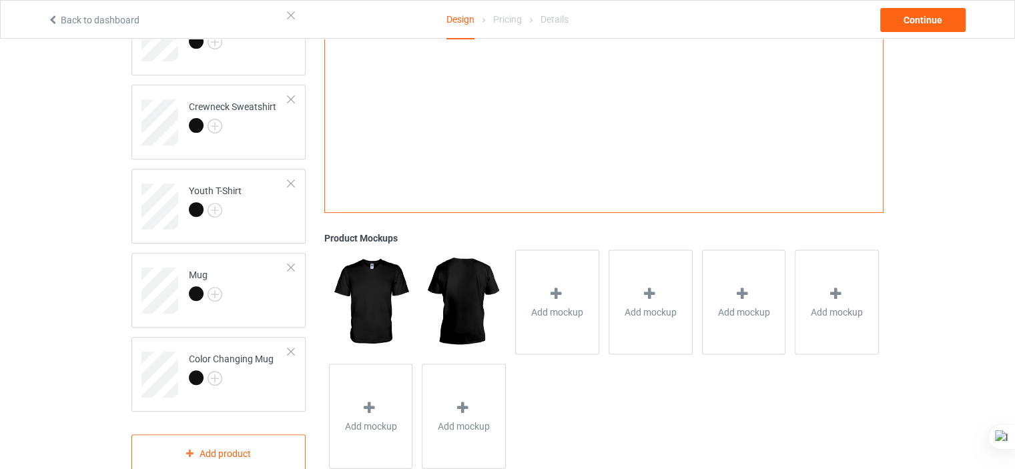
scroll to position [488, 0]
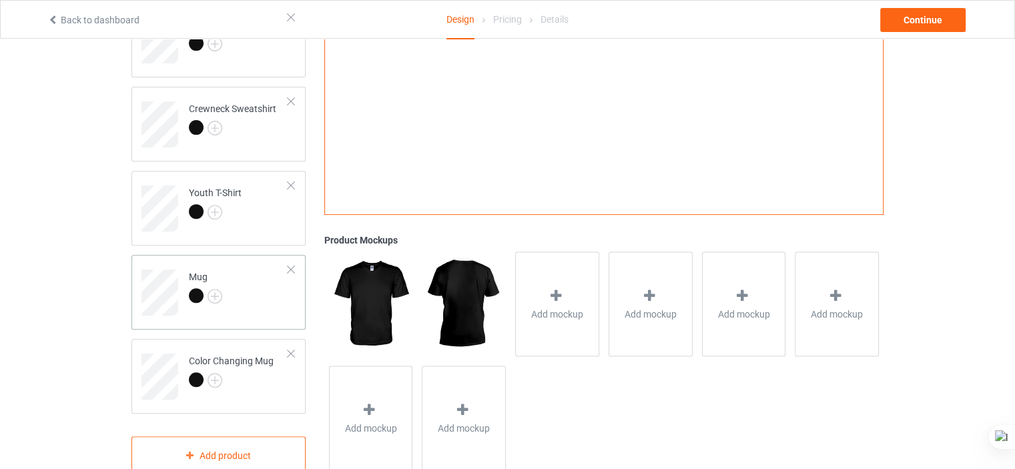
click at [280, 308] on td "Mug" at bounding box center [238, 287] width 114 height 55
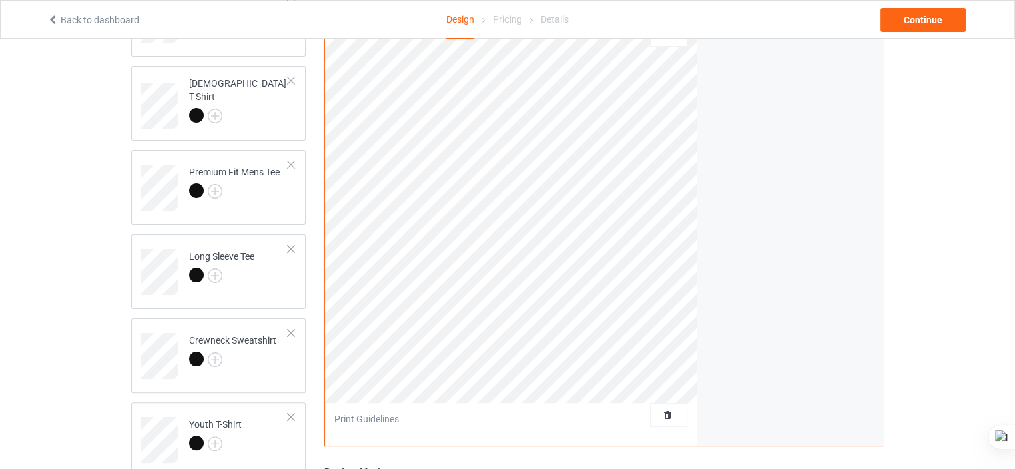
scroll to position [255, 0]
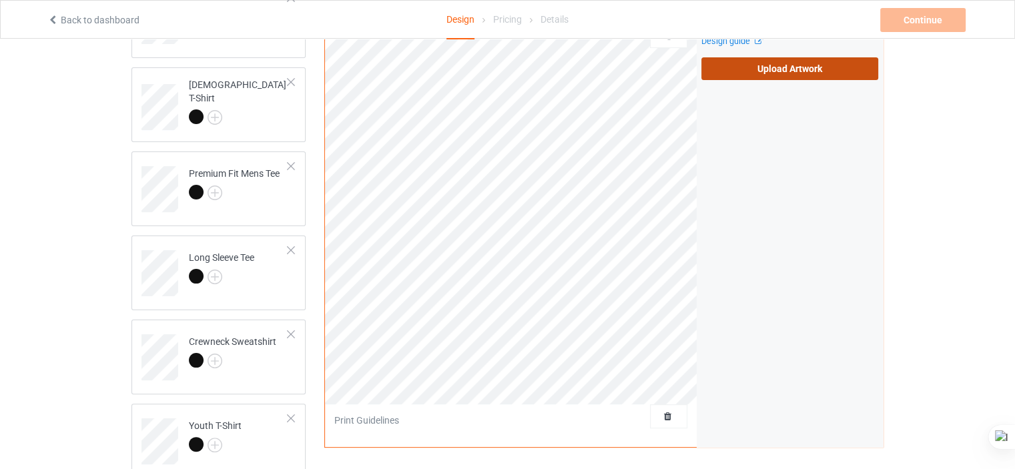
click at [763, 69] on label "Upload Artwork" at bounding box center [789, 68] width 177 height 23
click at [0, 0] on input "Upload Artwork" at bounding box center [0, 0] width 0 height 0
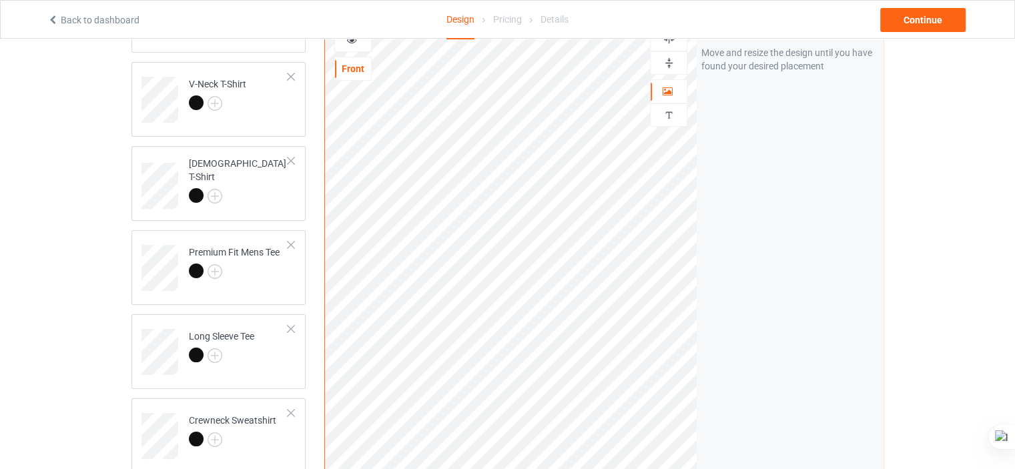
scroll to position [173, 0]
click at [354, 45] on icon at bounding box center [351, 40] width 11 height 9
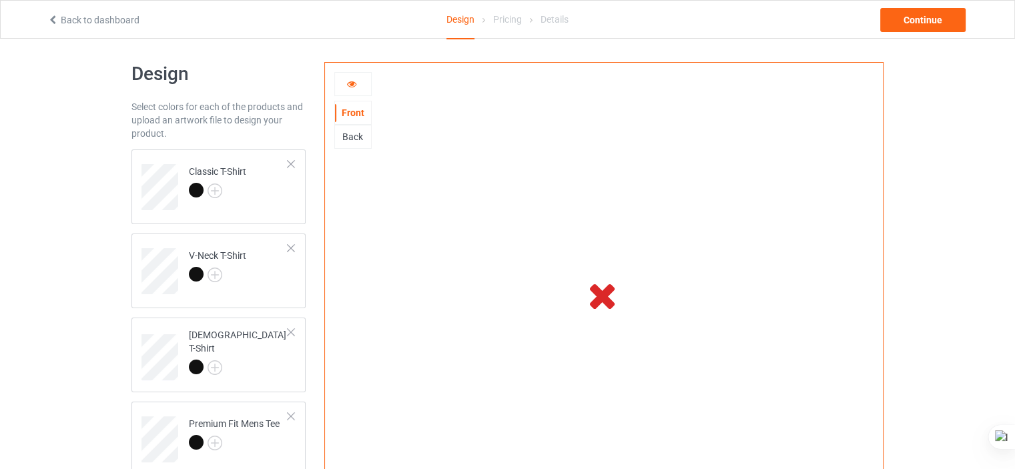
scroll to position [0, 0]
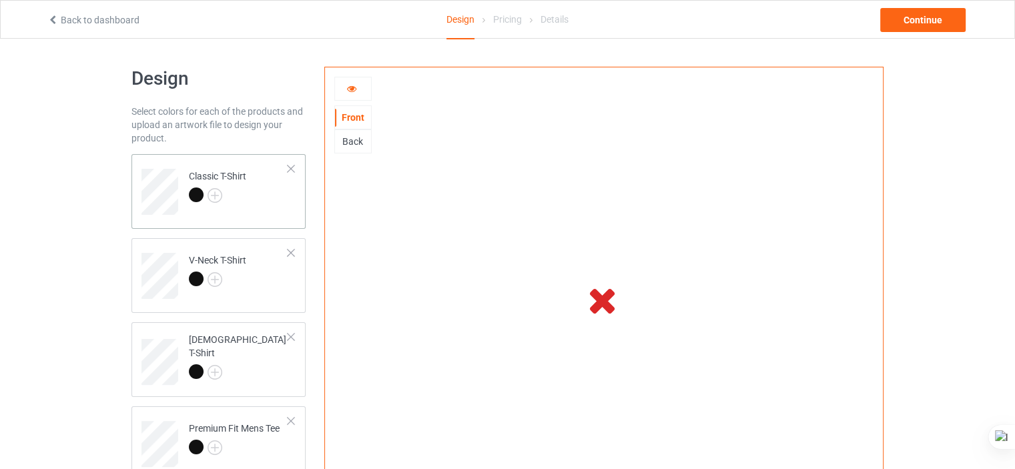
click at [286, 198] on td "Classic T-Shirt" at bounding box center [238, 186] width 114 height 55
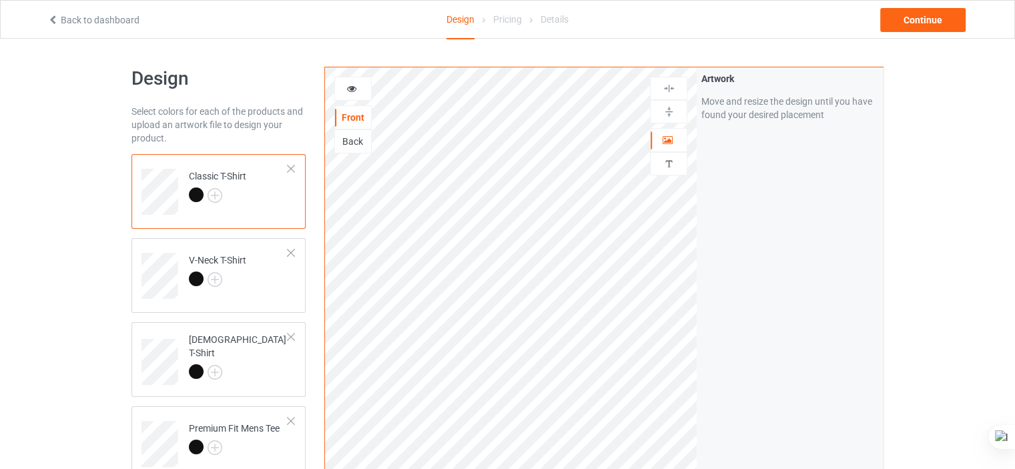
click at [355, 88] on icon at bounding box center [351, 86] width 11 height 9
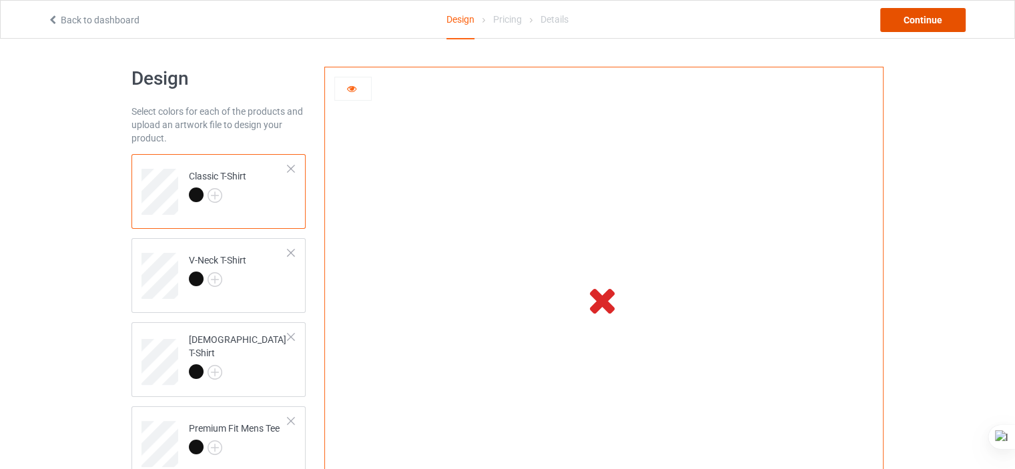
click at [935, 23] on div "Continue" at bounding box center [922, 20] width 85 height 24
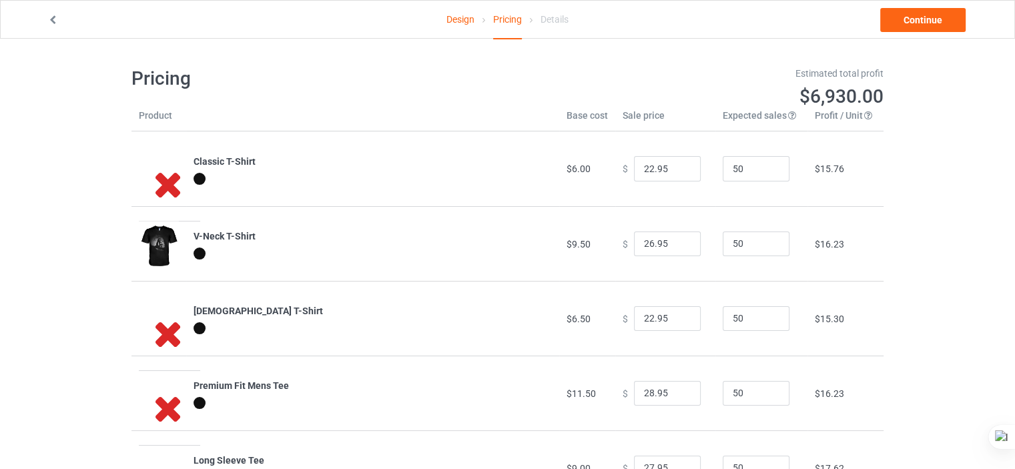
click at [469, 21] on link "Design" at bounding box center [460, 19] width 28 height 37
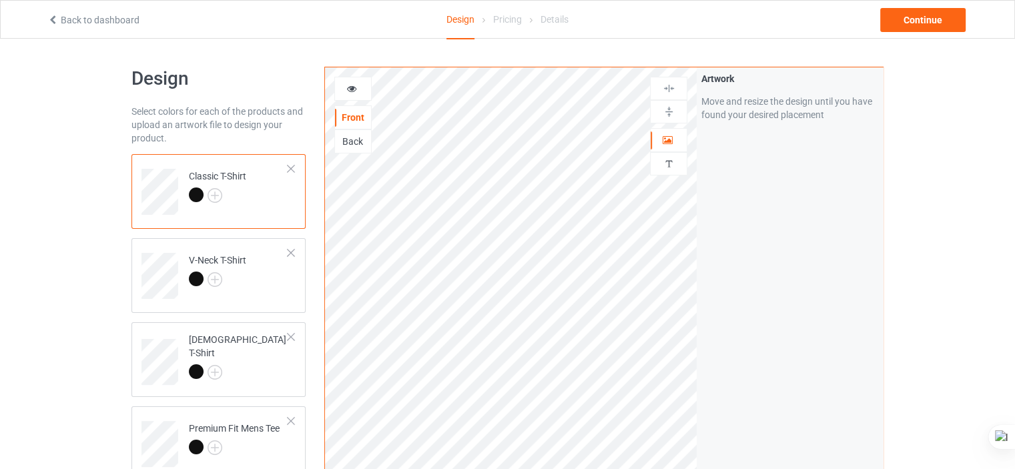
click at [243, 222] on div "Classic T-Shirt" at bounding box center [218, 191] width 174 height 75
click at [255, 260] on td "V-Neck T-Shirt" at bounding box center [238, 270] width 114 height 55
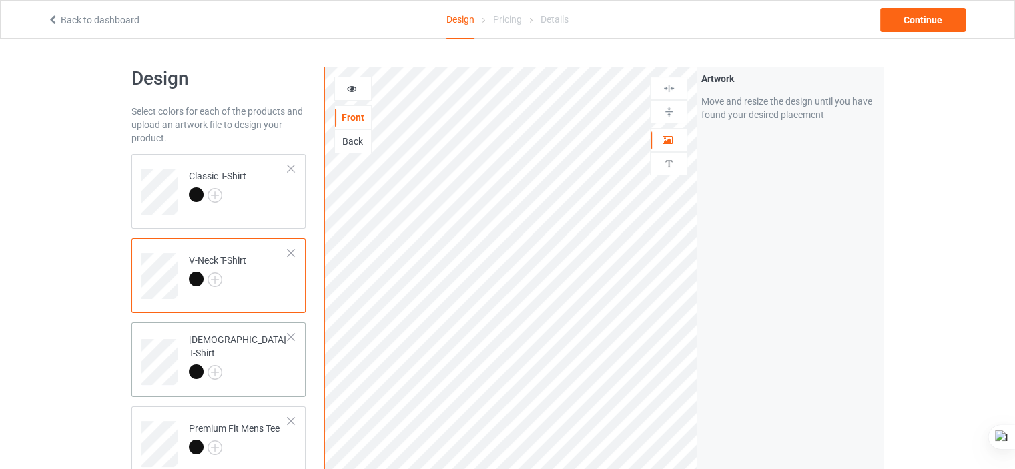
click at [249, 381] on td "[DEMOGRAPHIC_DATA] T-Shirt" at bounding box center [238, 357] width 114 height 59
click at [352, 87] on icon at bounding box center [351, 86] width 11 height 9
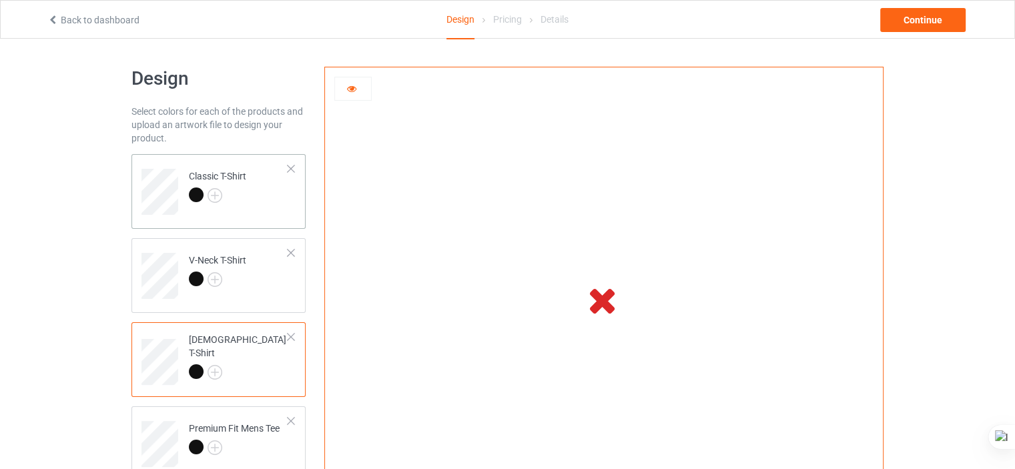
click at [251, 212] on td "Classic T-Shirt" at bounding box center [238, 186] width 114 height 55
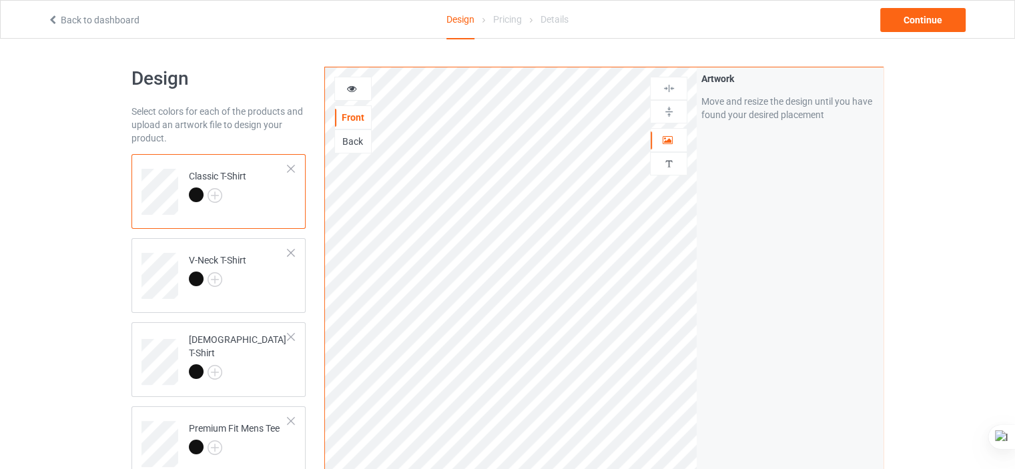
click at [352, 85] on icon at bounding box center [351, 86] width 11 height 9
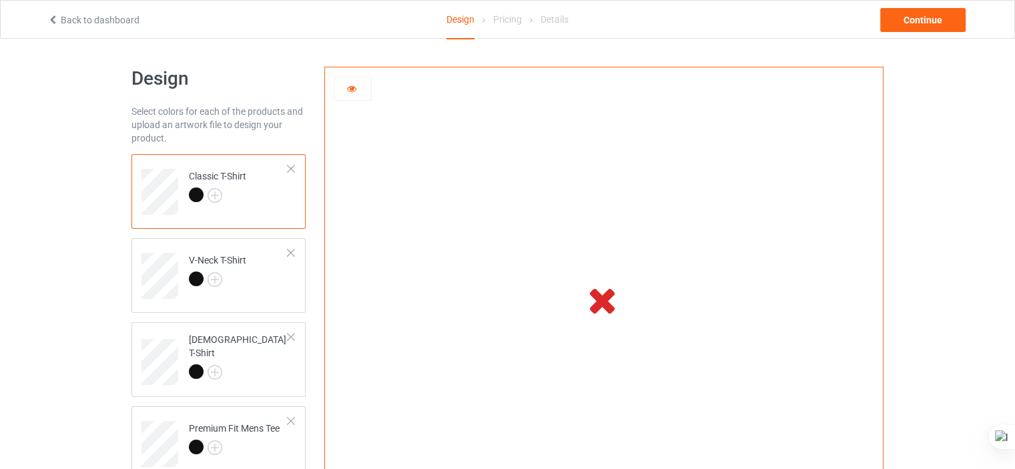
click at [352, 85] on icon at bounding box center [351, 86] width 11 height 9
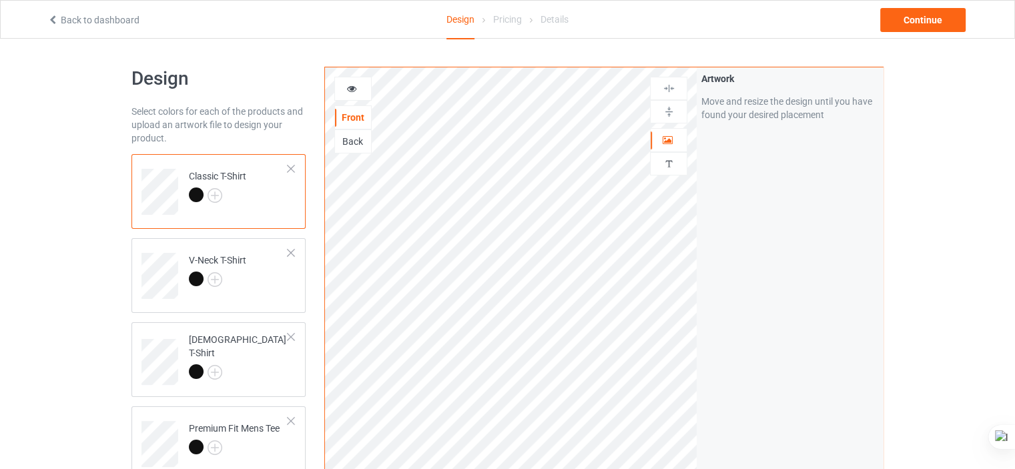
click at [352, 85] on icon at bounding box center [351, 86] width 11 height 9
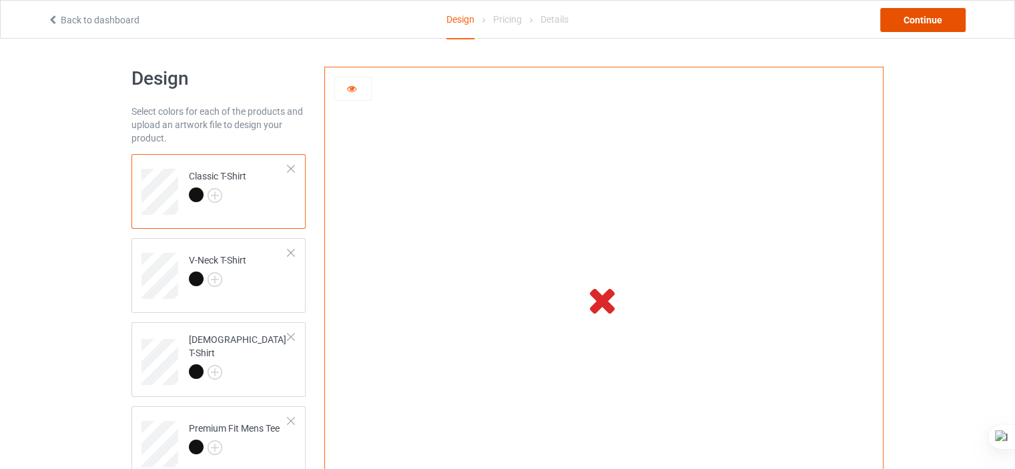
click at [930, 17] on div "Continue" at bounding box center [922, 20] width 85 height 24
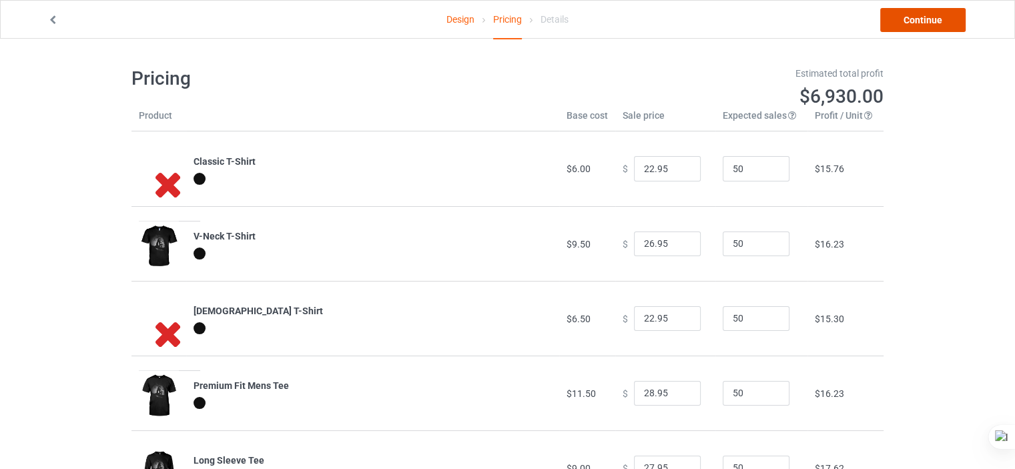
click at [932, 28] on link "Continue" at bounding box center [922, 20] width 85 height 24
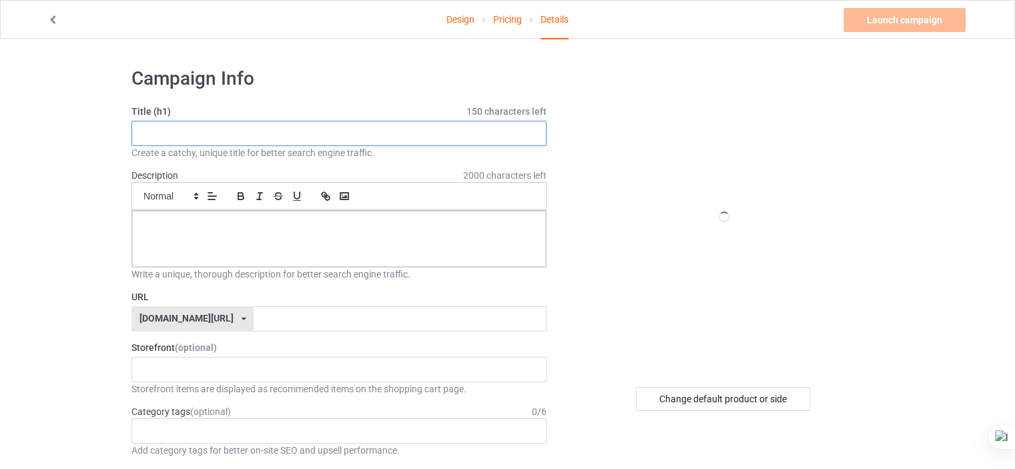
click at [318, 133] on input "text" at bounding box center [338, 133] width 415 height 25
paste input "Shadow Friends Under the Moon"
type input "Shadow Friends Under the Moon"
click at [243, 239] on div at bounding box center [339, 239] width 414 height 56
click at [314, 234] on div "Shadow Friends Under the Moon" at bounding box center [339, 239] width 414 height 56
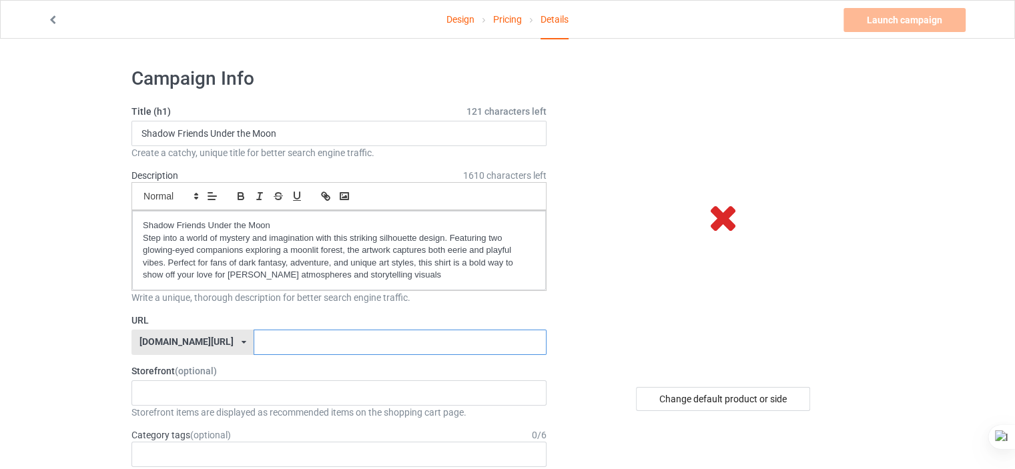
click at [334, 341] on input "text" at bounding box center [399, 342] width 292 height 25
paste input "shadow-friends-under-the-moon-tshirt"
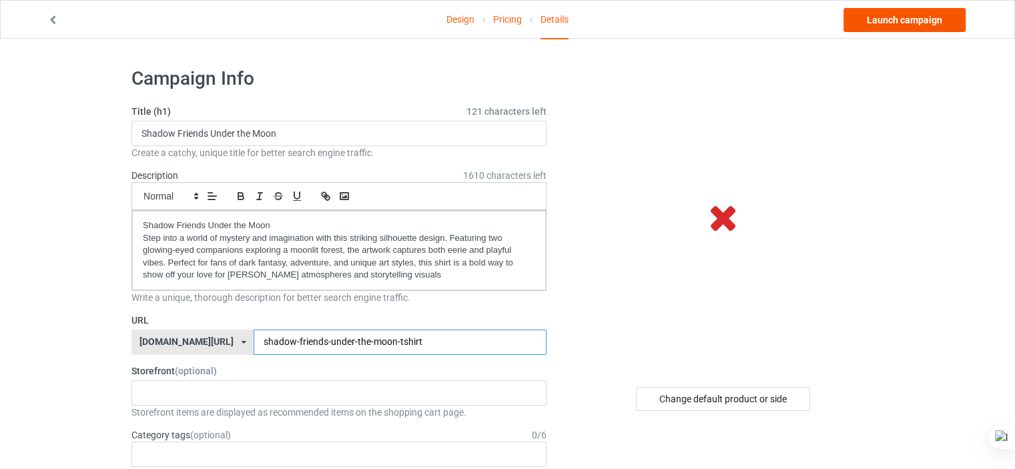
type input "shadow-friends-under-the-moon-tshirt"
click at [897, 13] on link "Launch campaign" at bounding box center [904, 20] width 122 height 24
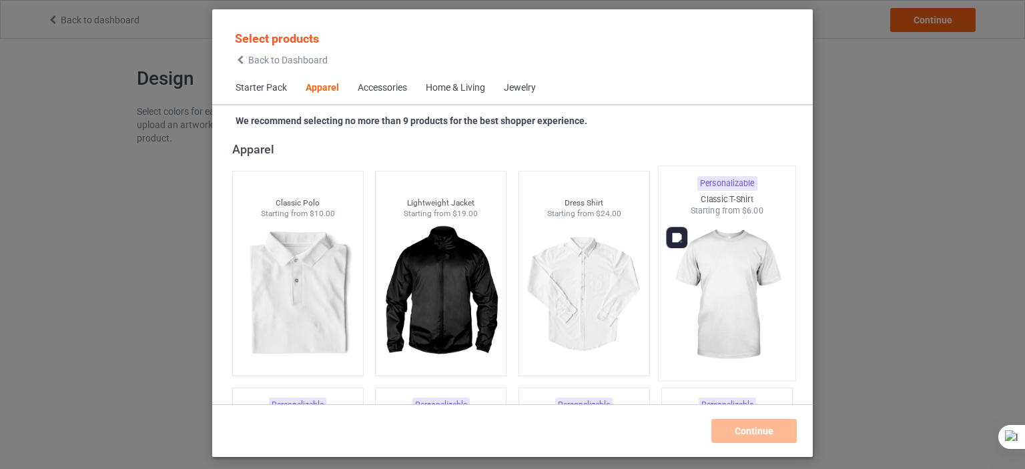
click at [747, 263] on img at bounding box center [726, 295] width 125 height 157
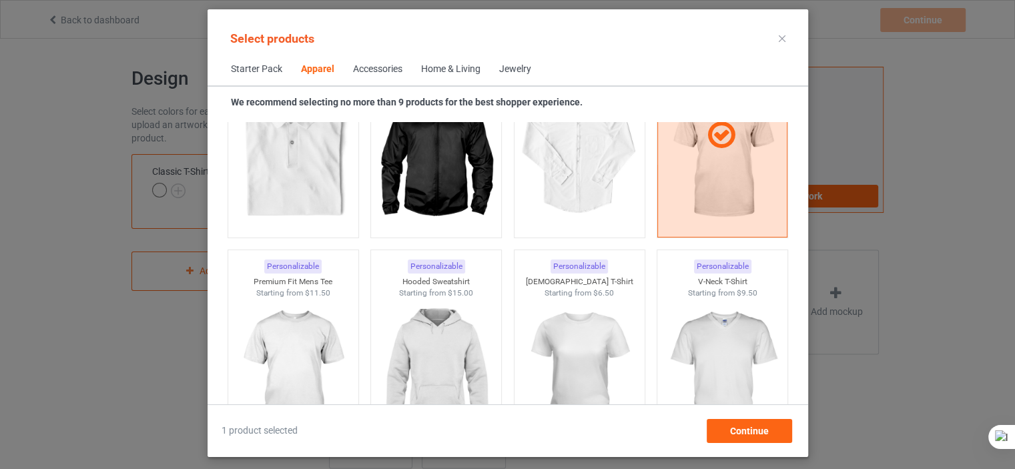
scroll to position [739, 0]
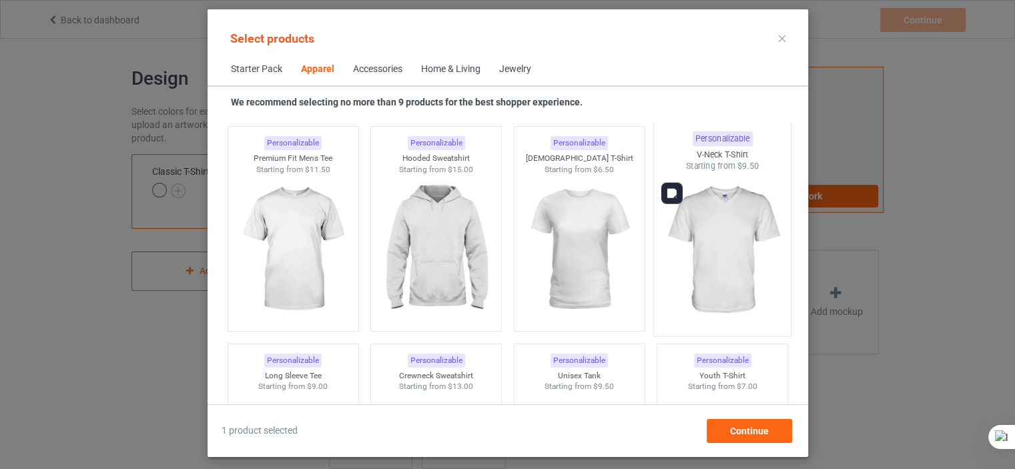
click at [723, 210] on img at bounding box center [721, 250] width 125 height 157
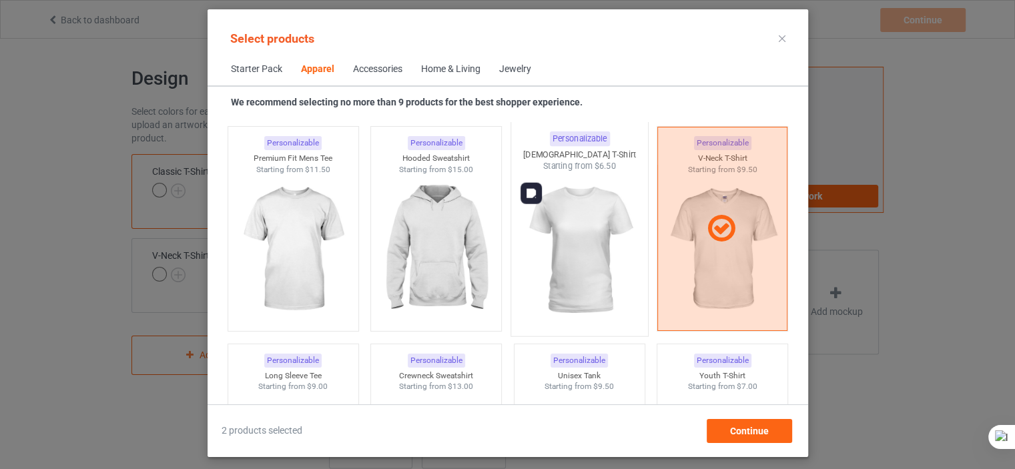
click at [622, 216] on img at bounding box center [578, 250] width 125 height 157
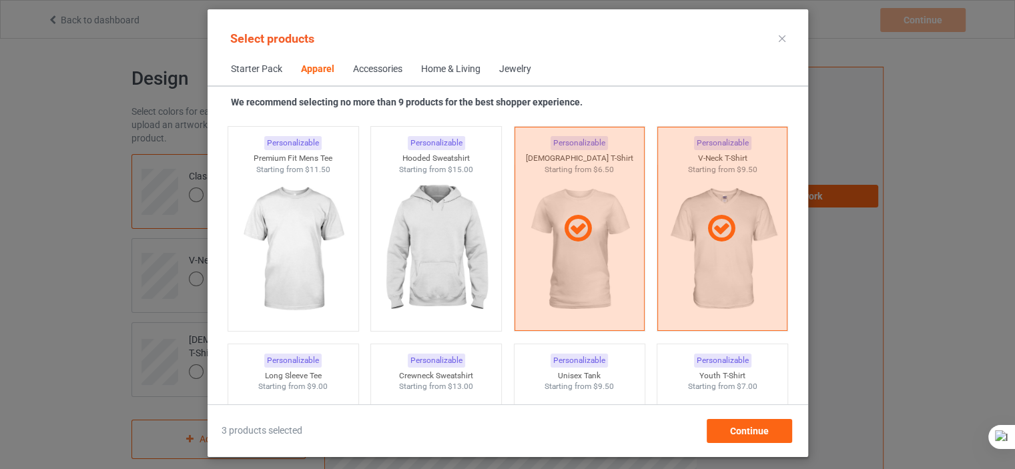
click at [364, 218] on div "Personalizable Hooded Sweatshirt Starting from $15.00" at bounding box center [435, 229] width 143 height 217
click at [334, 218] on img at bounding box center [292, 250] width 125 height 157
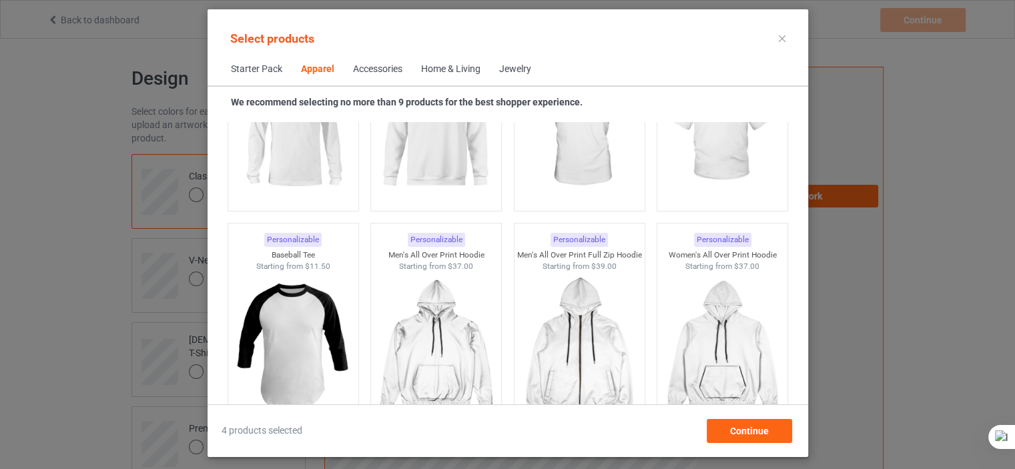
scroll to position [1016, 0]
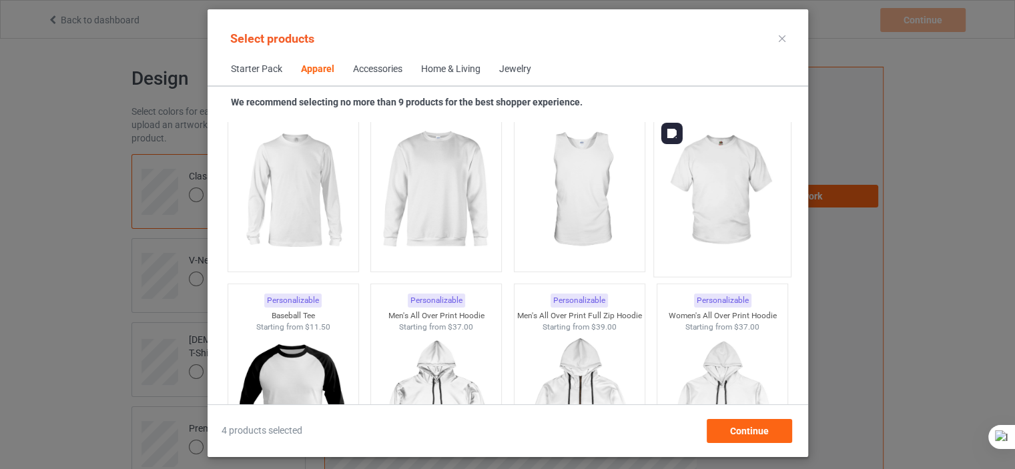
click at [727, 173] on img at bounding box center [721, 191] width 125 height 157
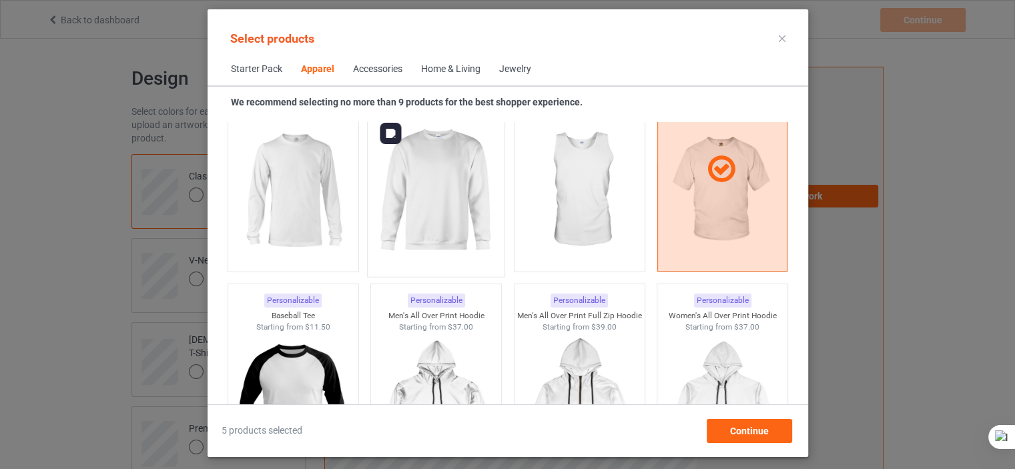
click at [447, 187] on img at bounding box center [435, 191] width 125 height 157
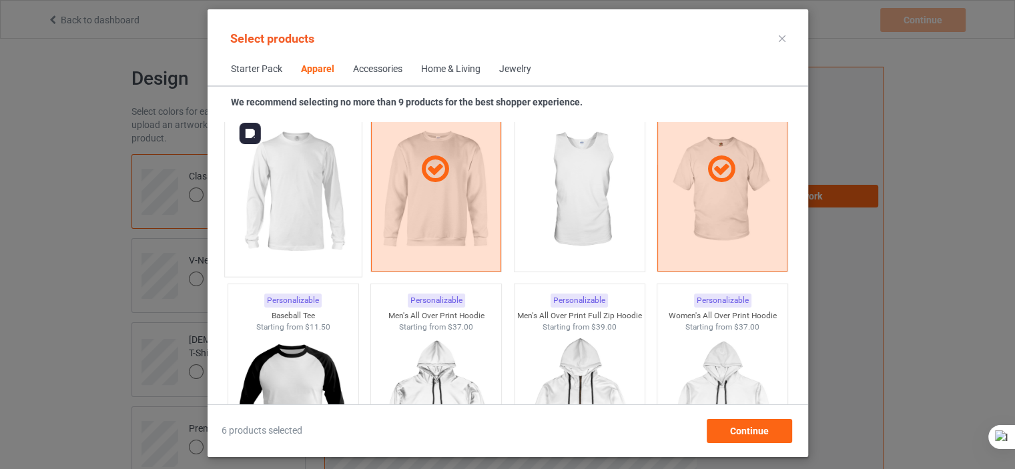
click at [316, 185] on img at bounding box center [292, 191] width 125 height 157
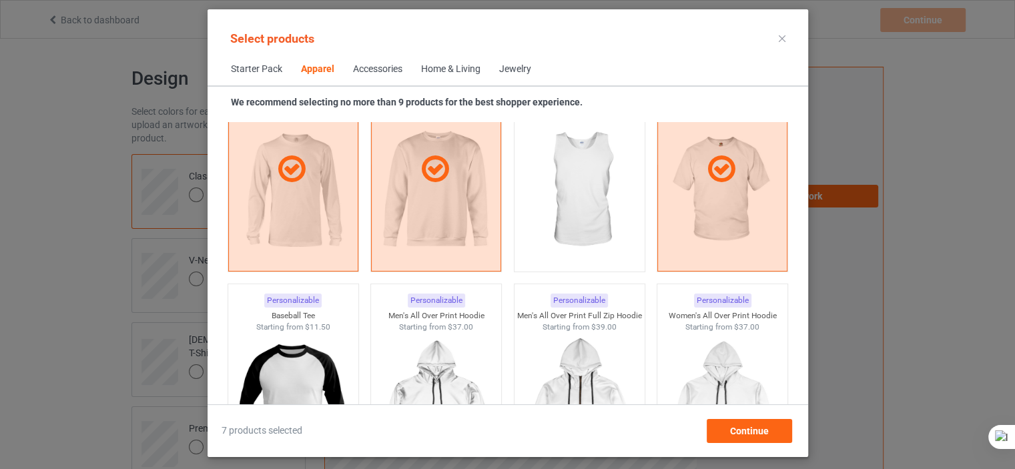
click at [442, 65] on div "Home & Living" at bounding box center [450, 69] width 59 height 13
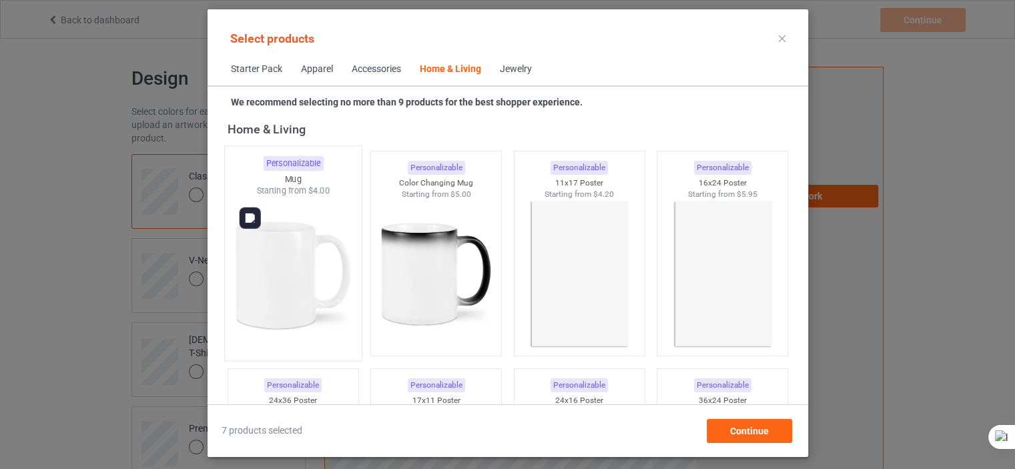
click at [308, 242] on img at bounding box center [292, 275] width 125 height 157
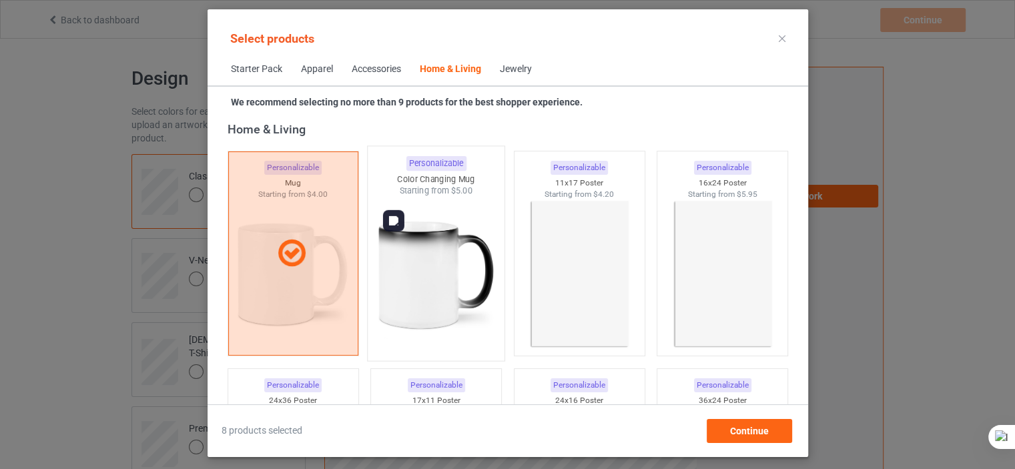
click at [379, 247] on img at bounding box center [435, 275] width 125 height 157
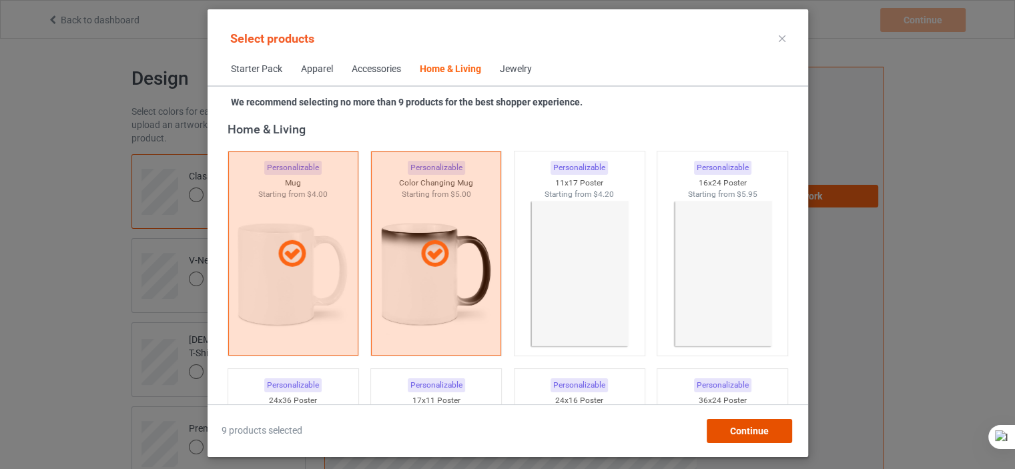
click at [731, 422] on div "Continue" at bounding box center [748, 431] width 85 height 24
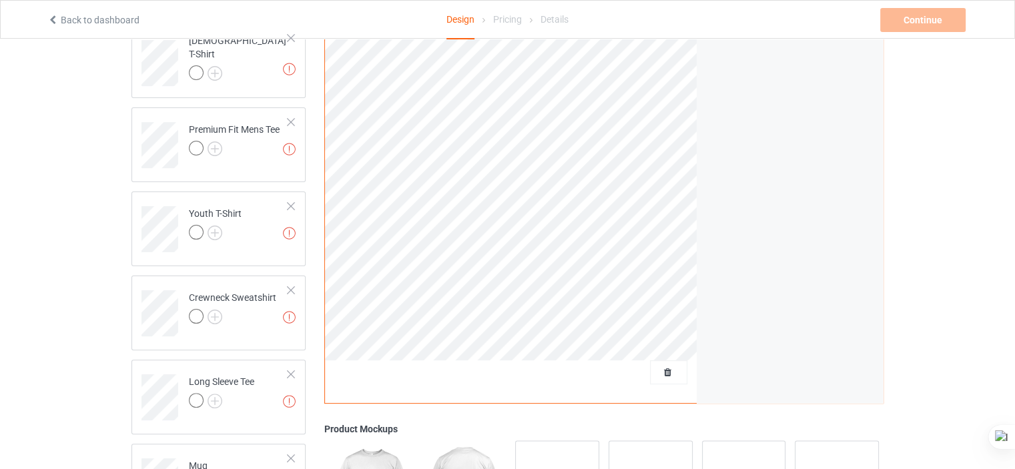
scroll to position [176, 0]
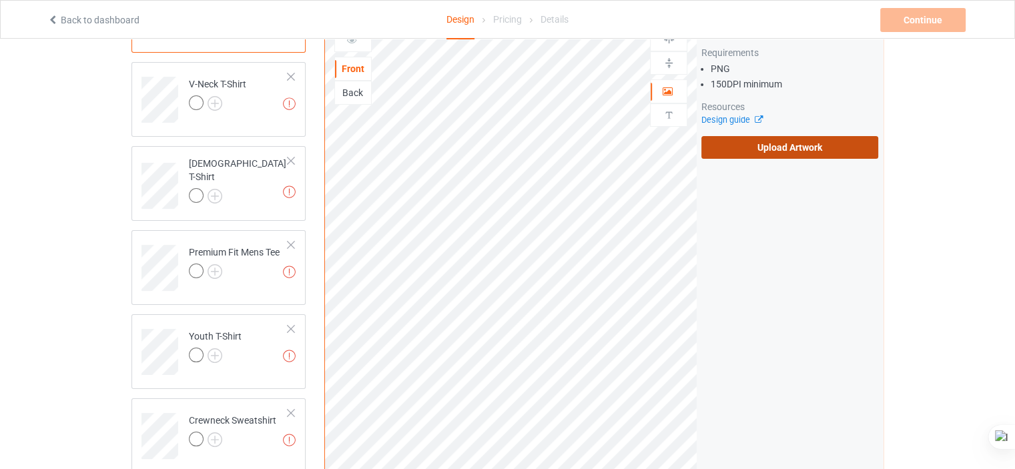
click at [828, 136] on label "Upload Artwork" at bounding box center [789, 147] width 177 height 23
click at [0, 0] on input "Upload Artwork" at bounding box center [0, 0] width 0 height 0
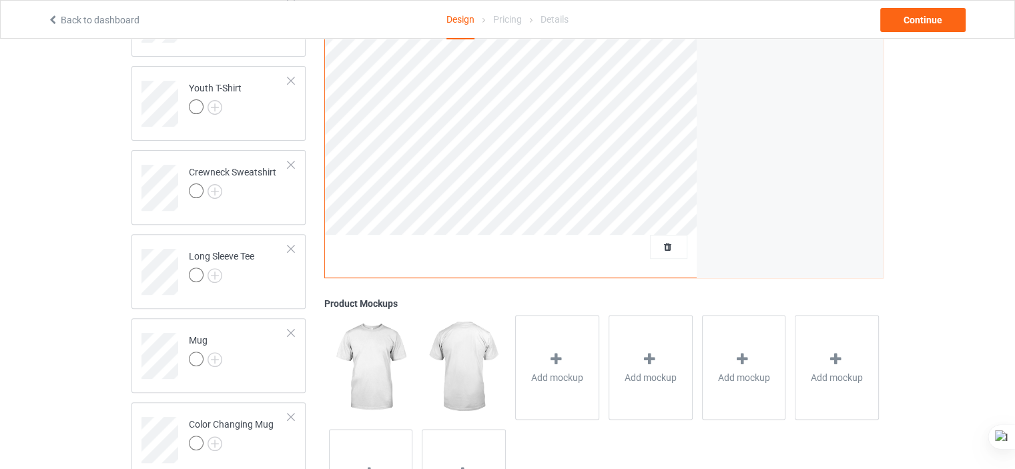
scroll to position [469, 0]
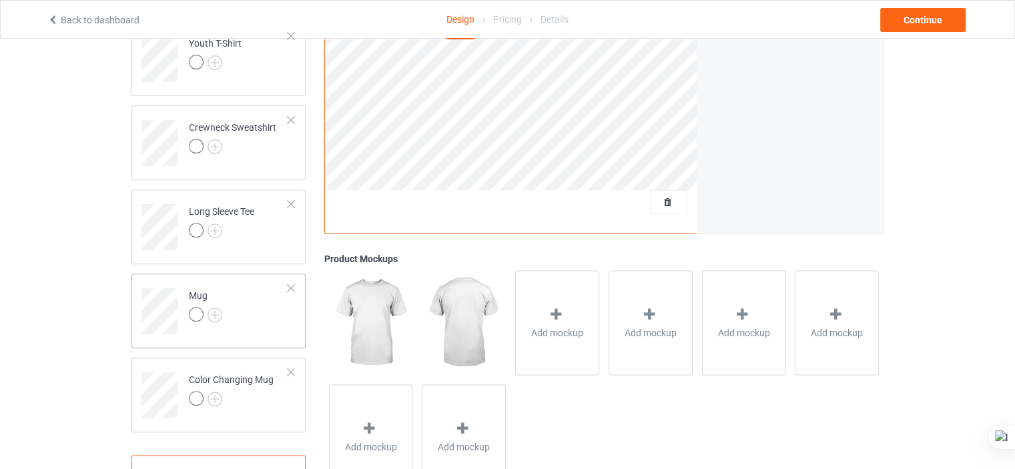
click at [269, 312] on td "Mug" at bounding box center [238, 306] width 114 height 55
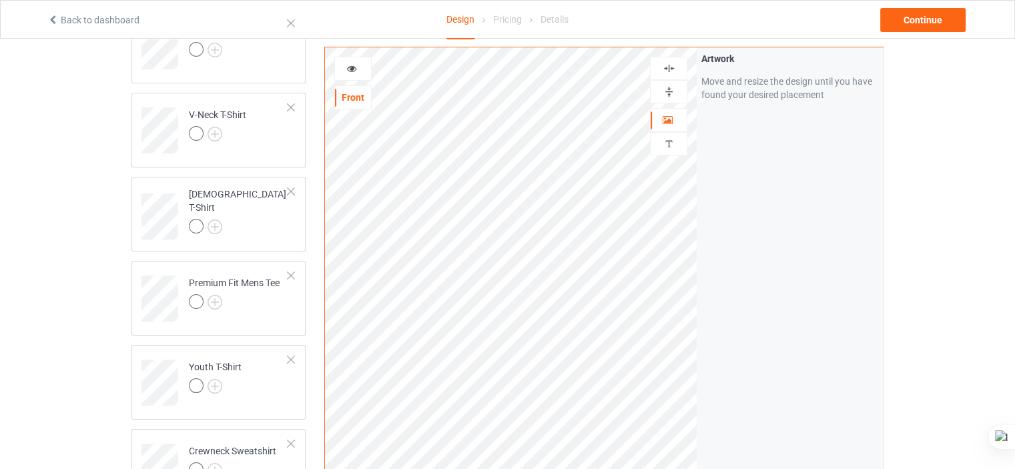
scroll to position [139, 0]
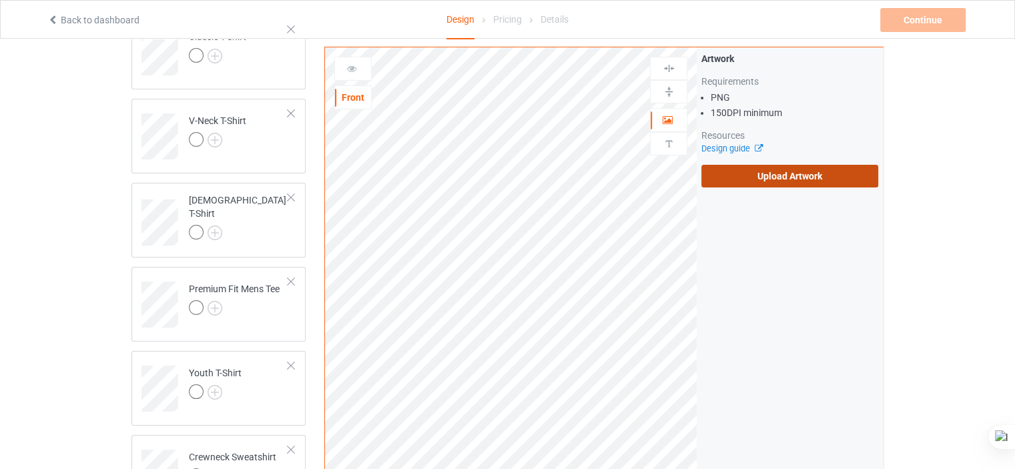
click at [798, 171] on label "Upload Artwork" at bounding box center [789, 176] width 177 height 23
click at [0, 0] on input "Upload Artwork" at bounding box center [0, 0] width 0 height 0
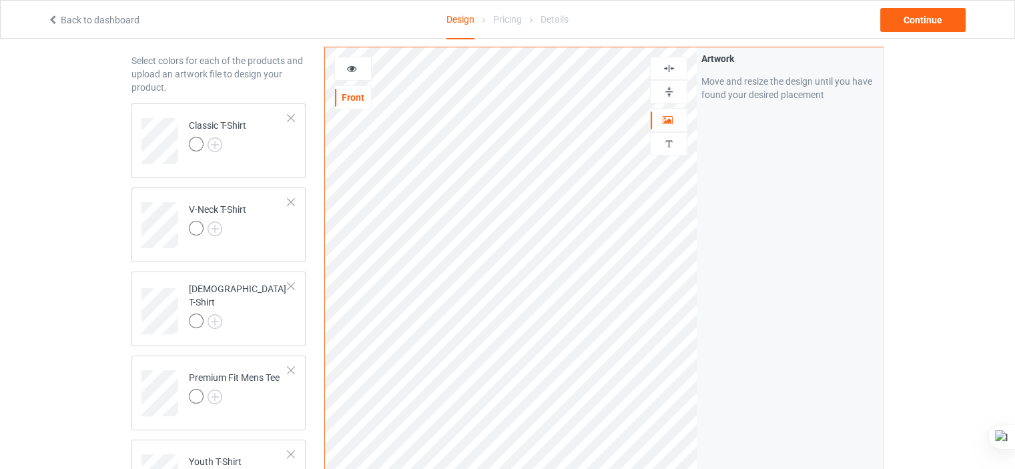
scroll to position [50, 0]
click at [219, 149] on img at bounding box center [214, 145] width 15 height 15
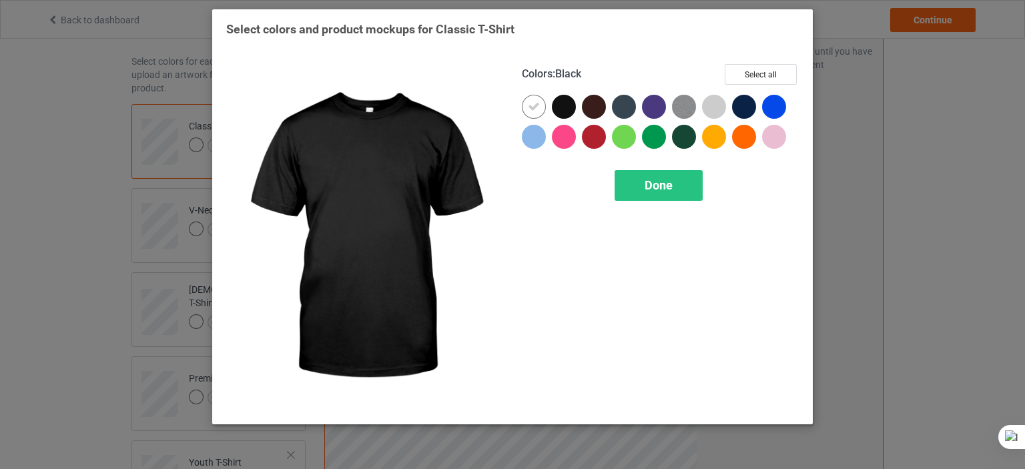
click at [571, 103] on div at bounding box center [564, 107] width 24 height 24
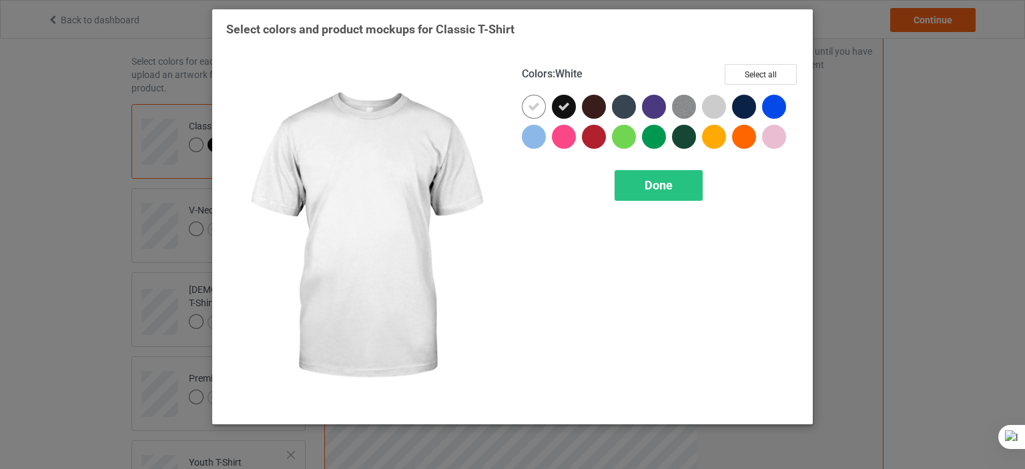
click at [531, 109] on icon at bounding box center [534, 107] width 12 height 12
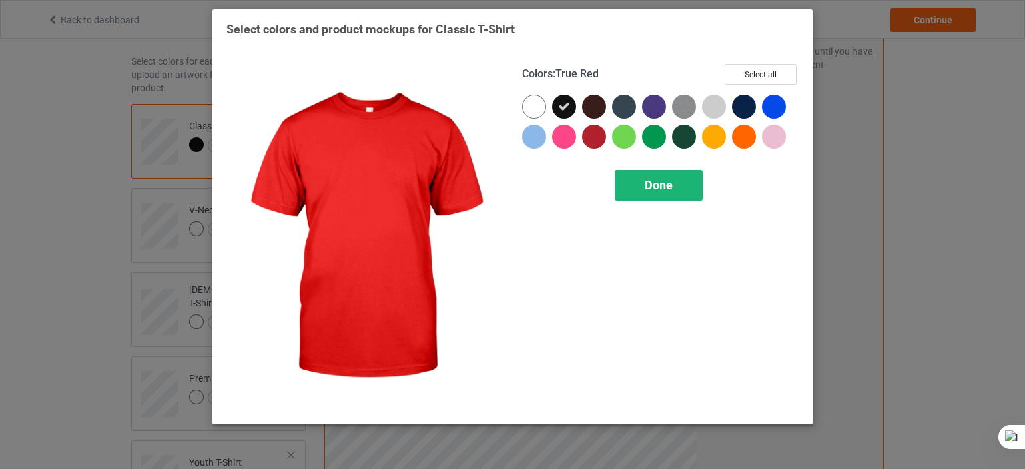
click at [635, 191] on div "Done" at bounding box center [658, 185] width 88 height 31
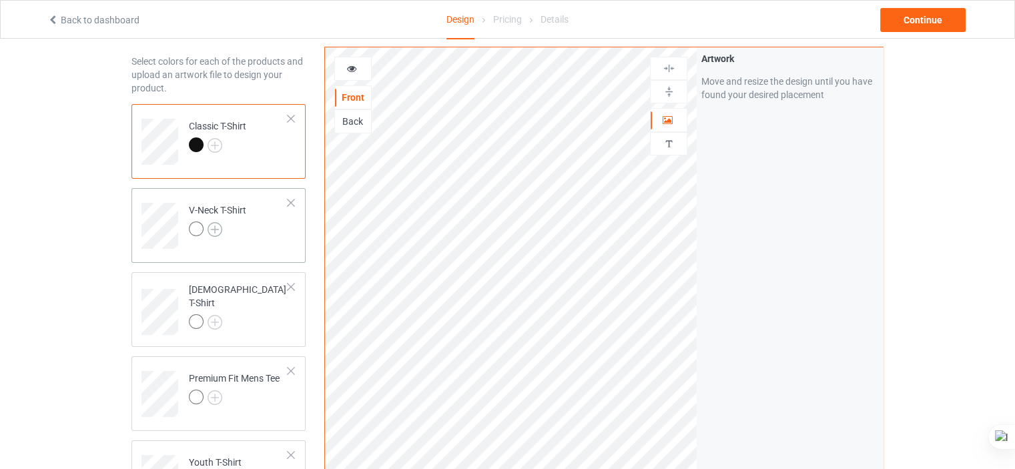
click at [213, 226] on img at bounding box center [214, 229] width 15 height 15
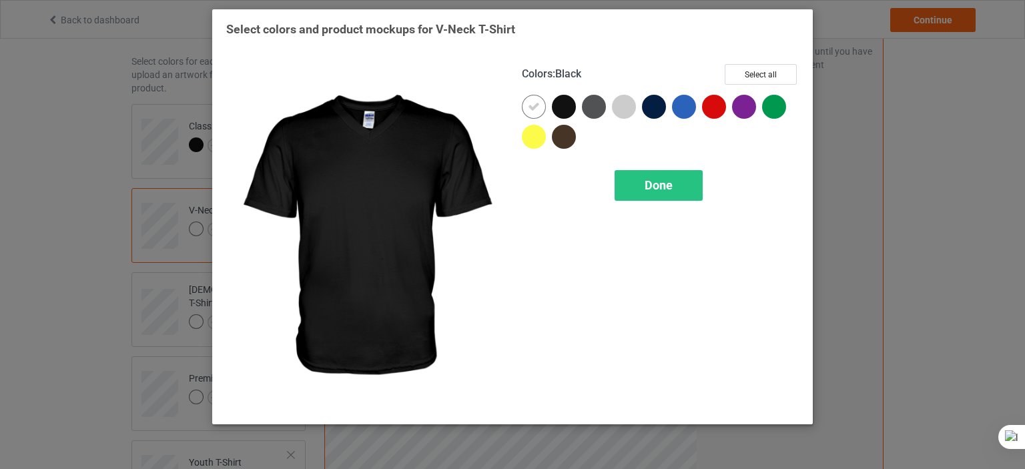
click at [572, 108] on div at bounding box center [564, 107] width 24 height 24
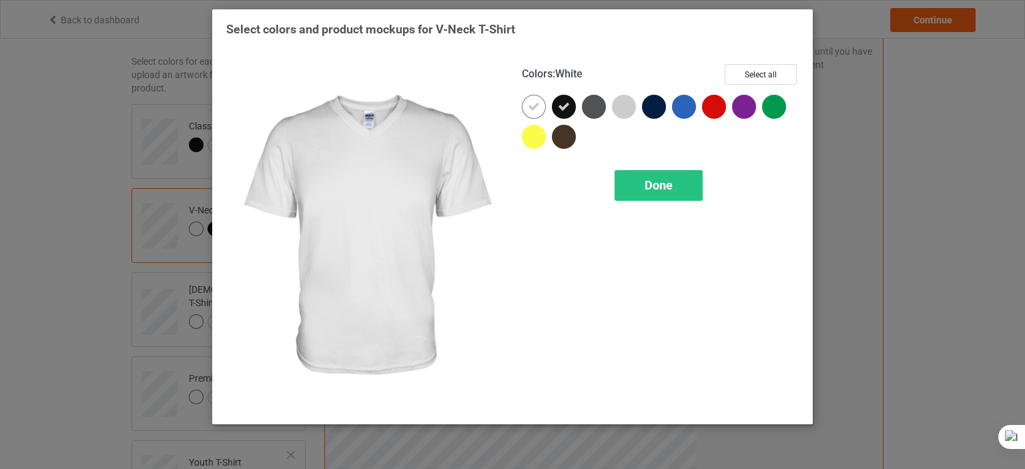
click at [534, 107] on icon at bounding box center [534, 107] width 12 height 12
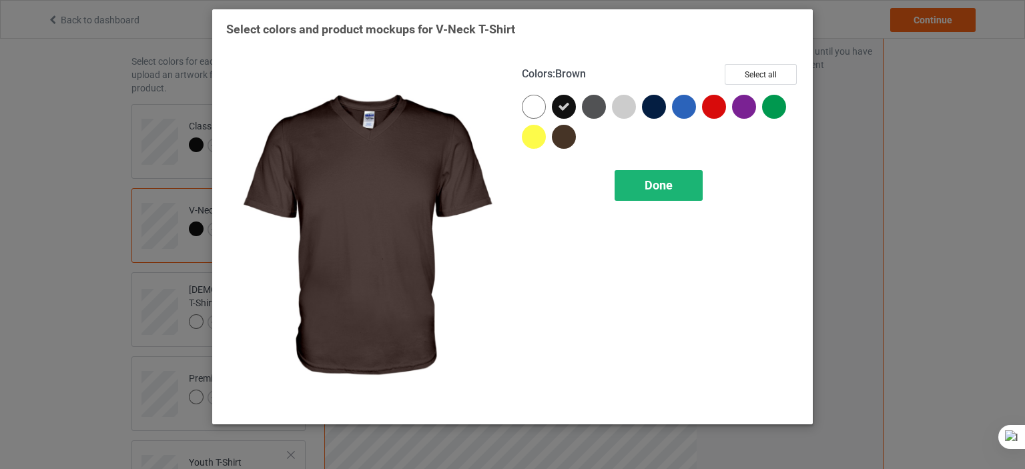
click at [640, 186] on div "Done" at bounding box center [658, 185] width 88 height 31
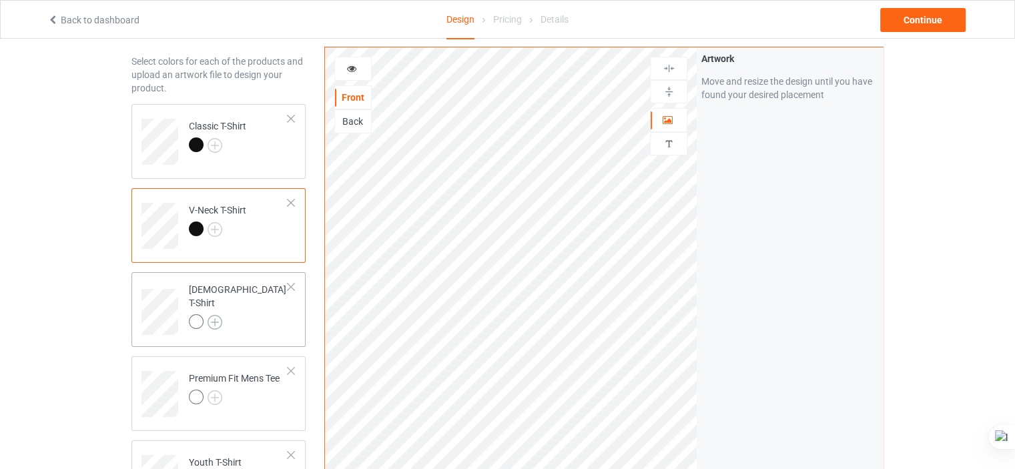
click at [217, 315] on img at bounding box center [214, 322] width 15 height 15
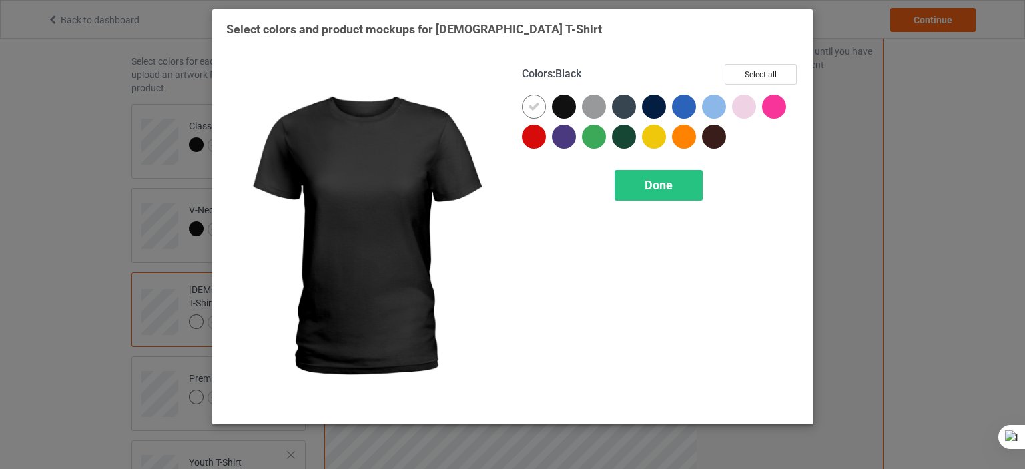
click at [569, 109] on div at bounding box center [564, 107] width 24 height 24
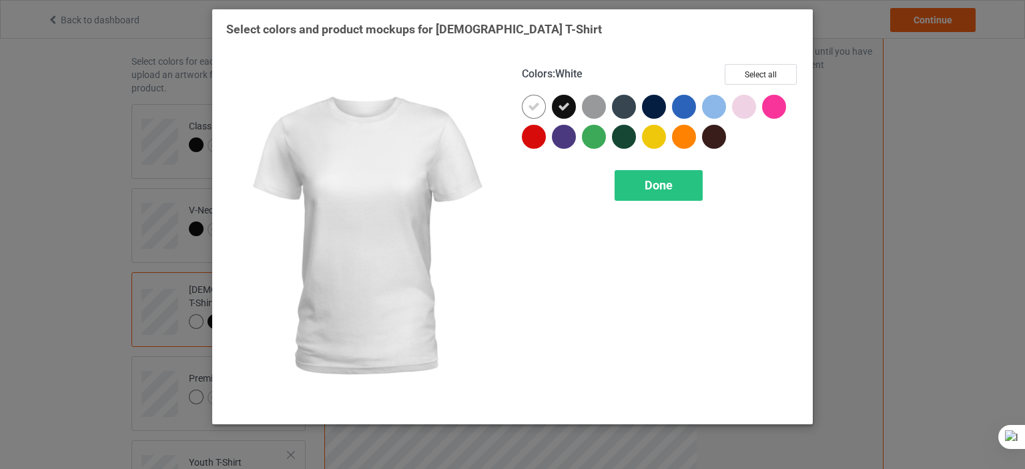
click at [527, 107] on div at bounding box center [534, 107] width 24 height 24
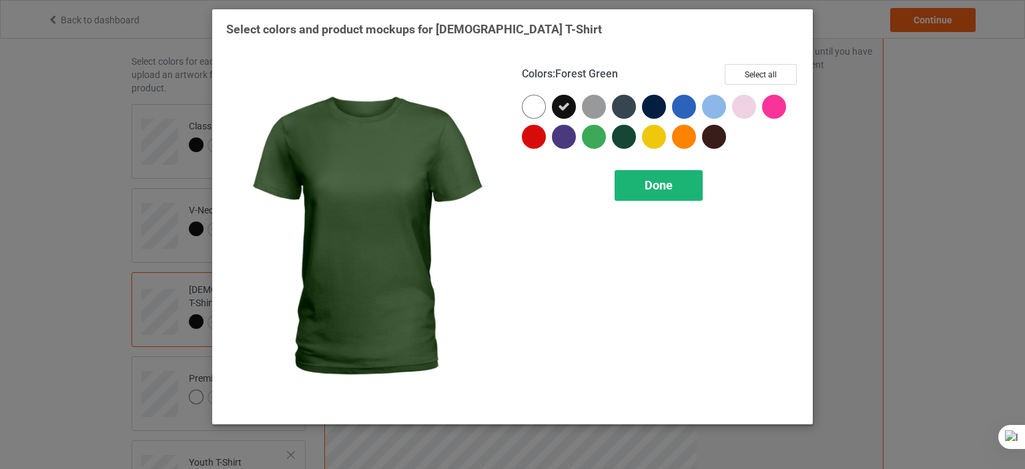
click at [657, 185] on span "Done" at bounding box center [658, 185] width 28 height 14
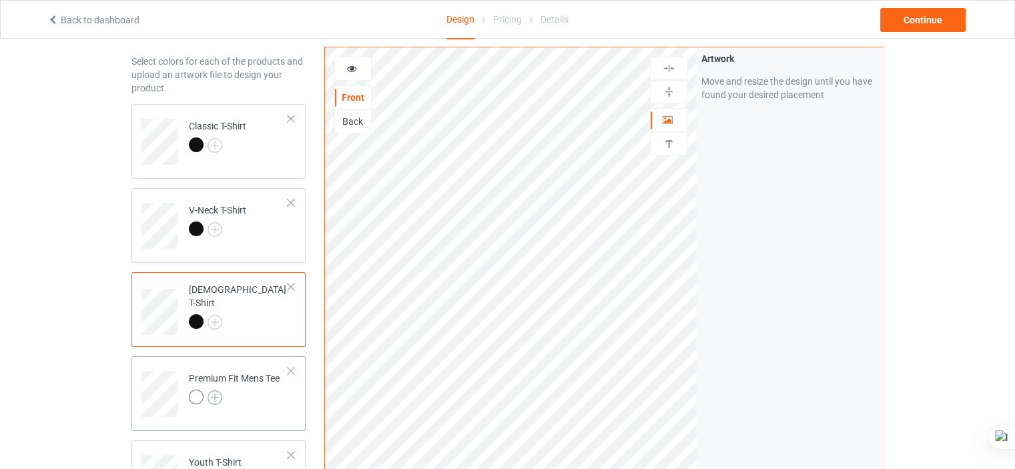
click at [219, 400] on img at bounding box center [214, 397] width 15 height 15
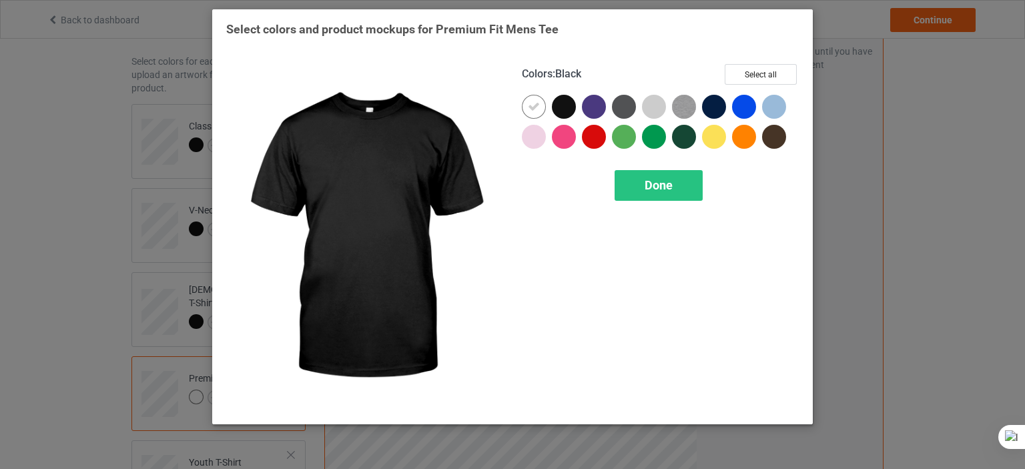
click at [570, 101] on div at bounding box center [564, 107] width 24 height 24
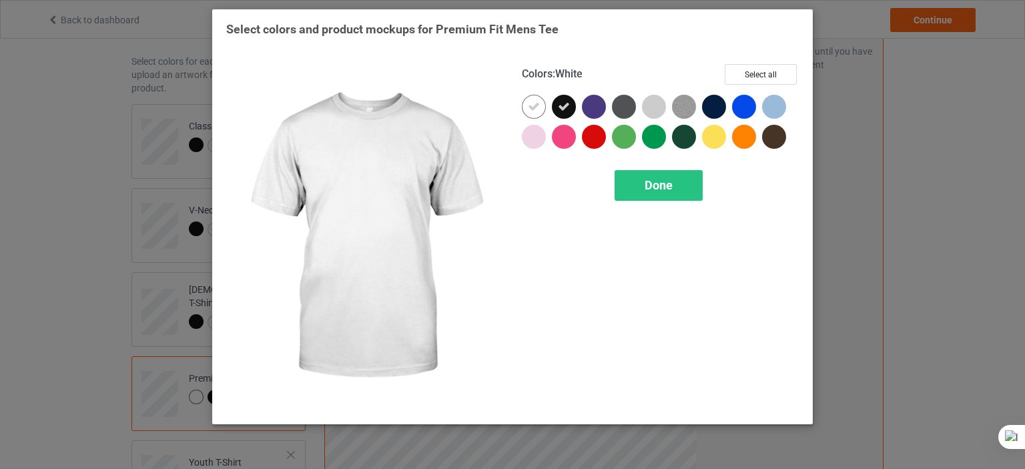
click at [536, 106] on icon at bounding box center [534, 107] width 12 height 12
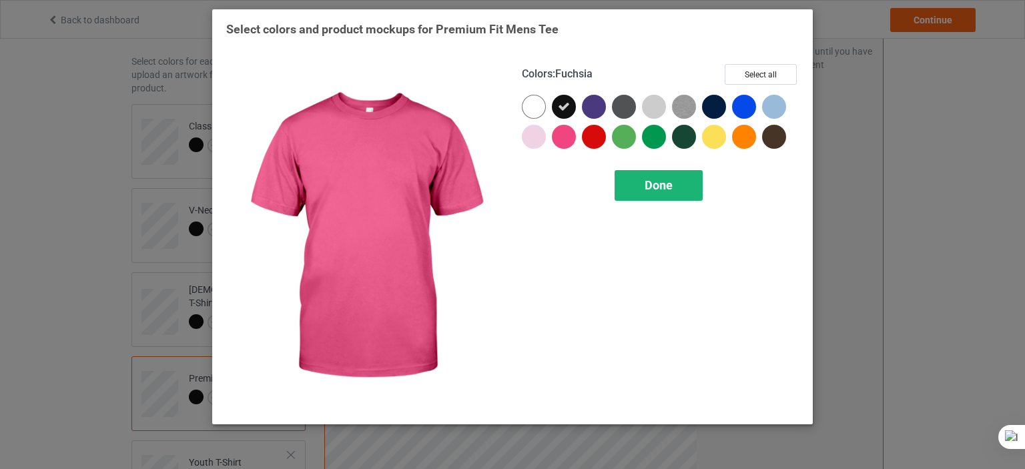
click at [638, 178] on div "Done" at bounding box center [658, 185] width 88 height 31
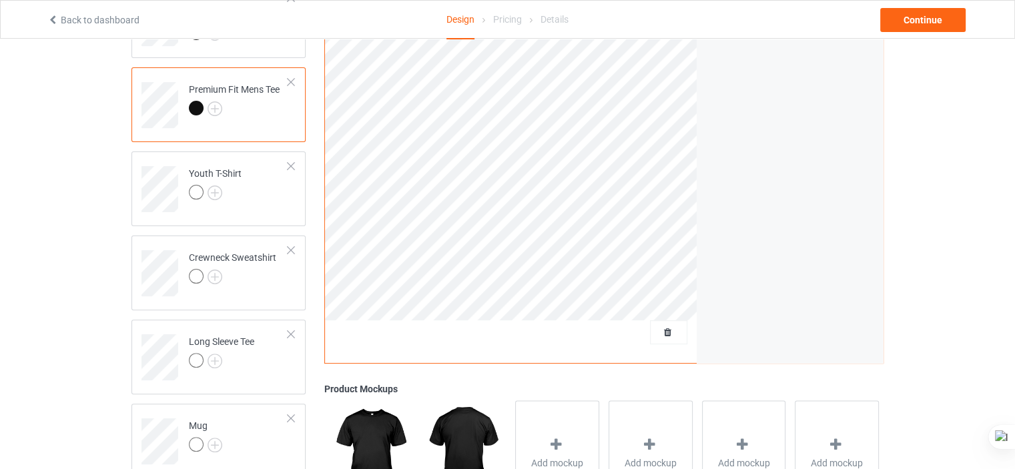
scroll to position [340, 0]
click at [217, 187] on img at bounding box center [214, 191] width 15 height 15
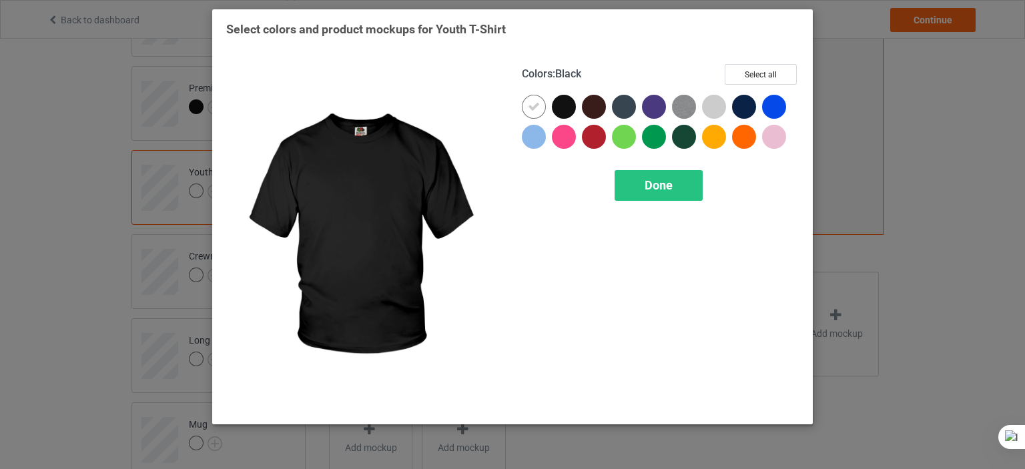
click at [559, 97] on div at bounding box center [564, 107] width 24 height 24
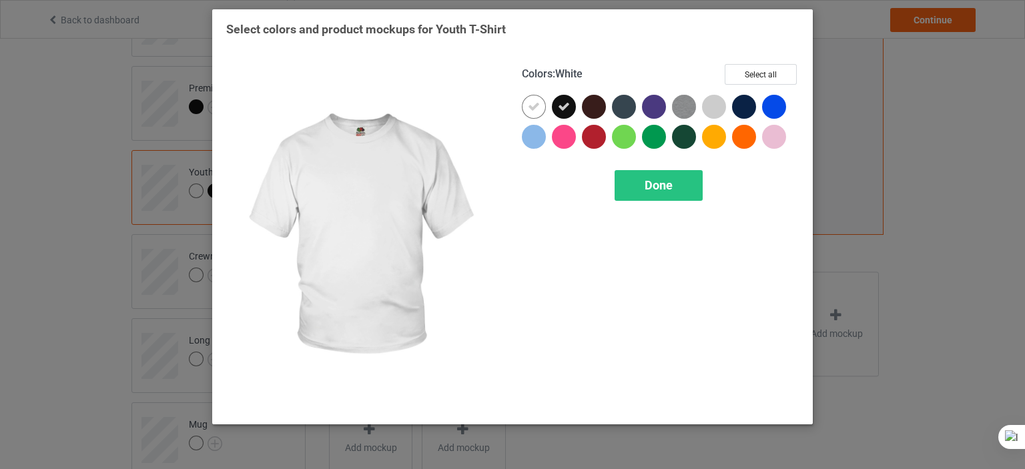
click at [538, 106] on icon at bounding box center [534, 107] width 12 height 12
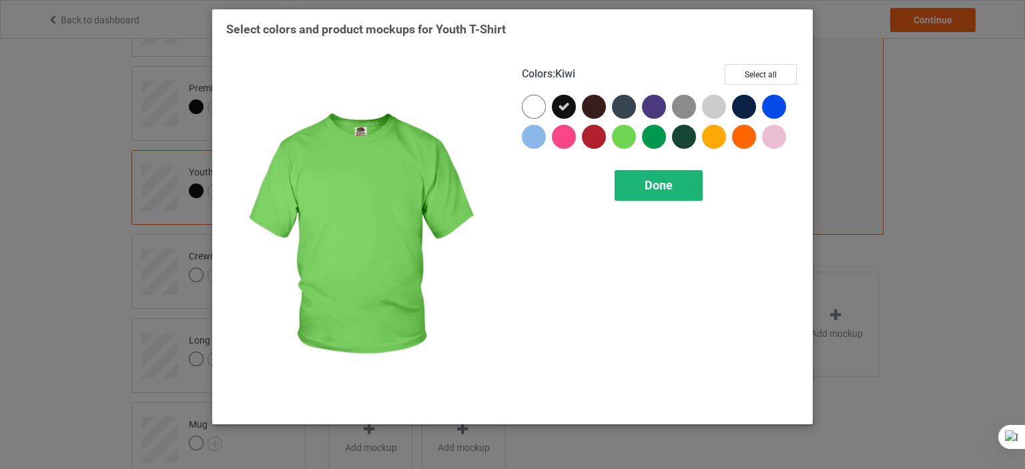
click at [677, 194] on div "Done" at bounding box center [658, 185] width 88 height 31
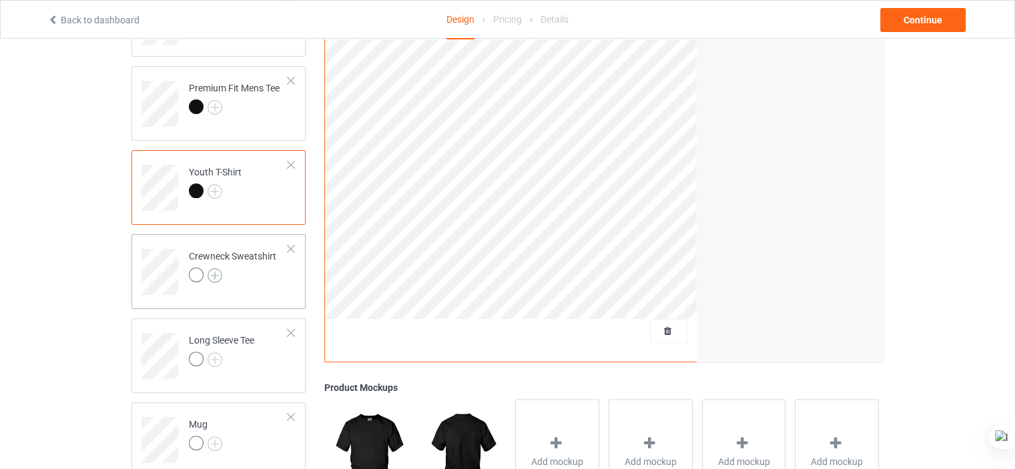
click at [215, 275] on img at bounding box center [214, 275] width 15 height 15
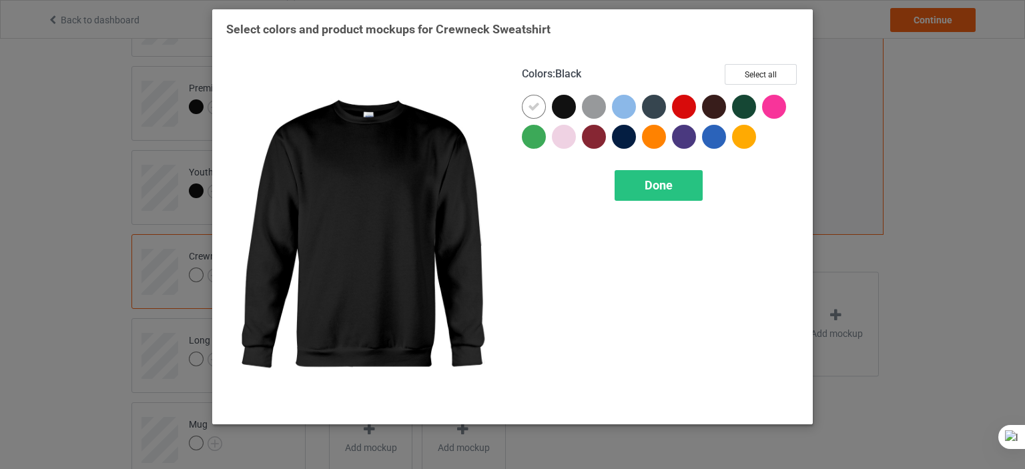
click at [568, 103] on div at bounding box center [564, 107] width 24 height 24
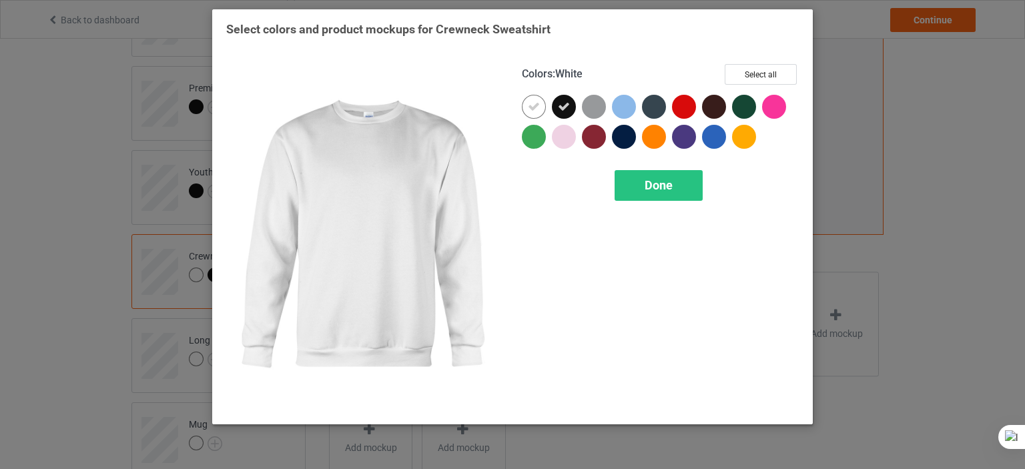
click at [536, 105] on icon at bounding box center [534, 107] width 12 height 12
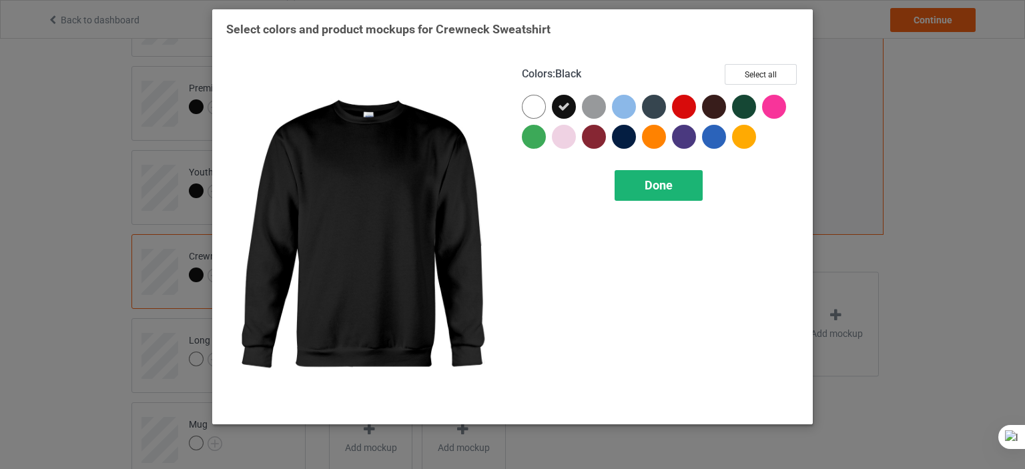
click at [668, 187] on span "Done" at bounding box center [658, 185] width 28 height 14
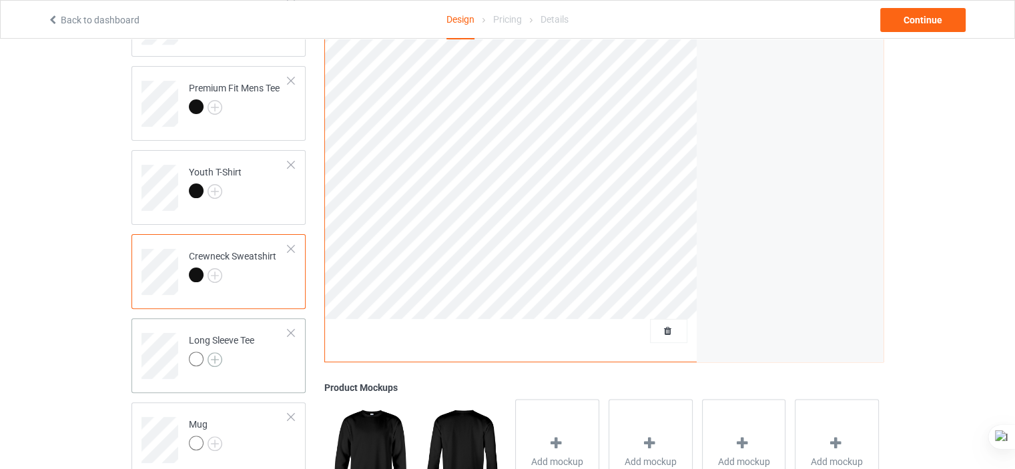
click at [217, 362] on img at bounding box center [214, 359] width 15 height 15
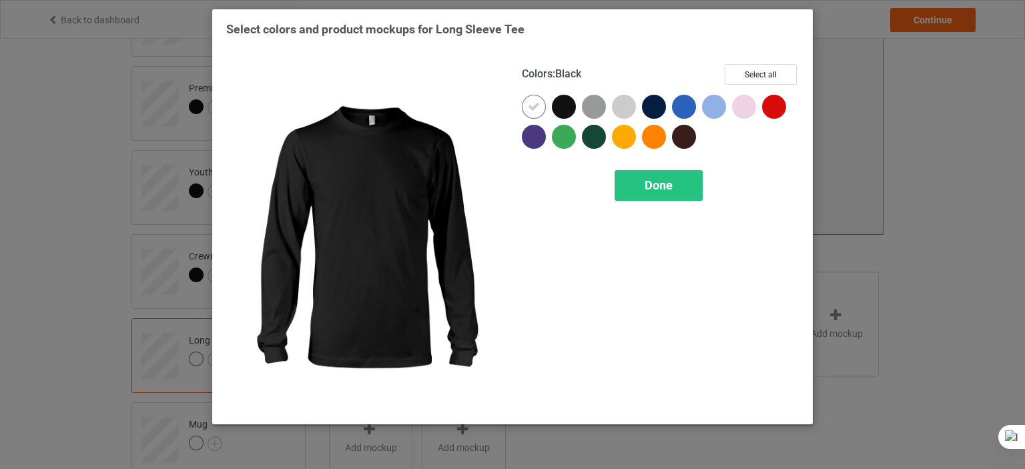
click at [564, 109] on div at bounding box center [564, 107] width 24 height 24
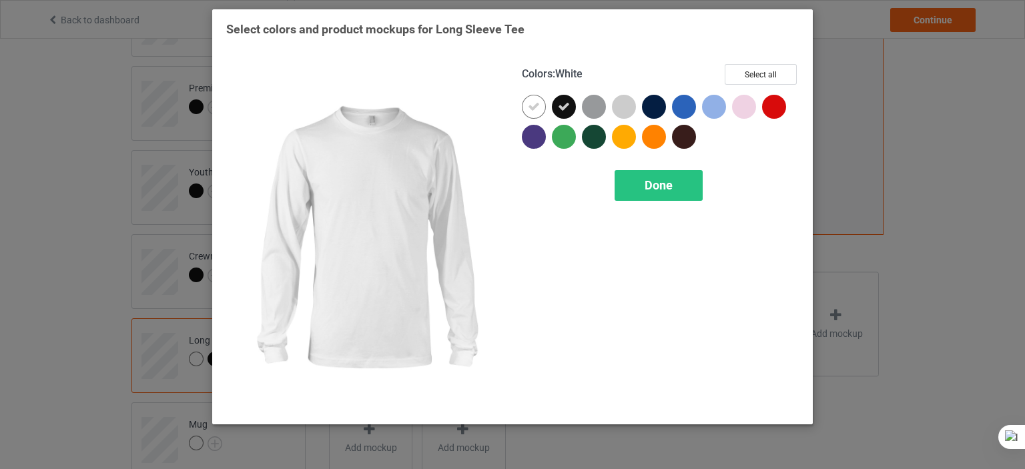
click at [541, 107] on div at bounding box center [534, 107] width 24 height 24
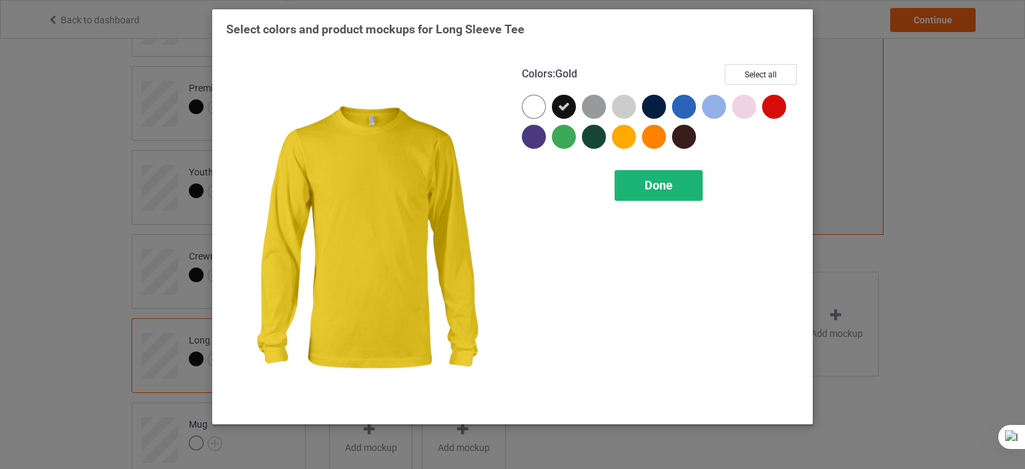
click at [656, 181] on span "Done" at bounding box center [658, 185] width 28 height 14
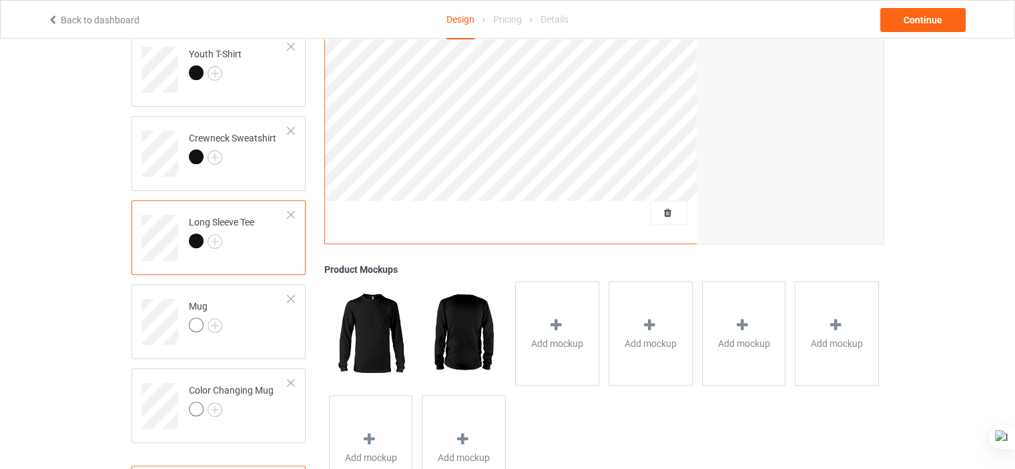
scroll to position [471, 0]
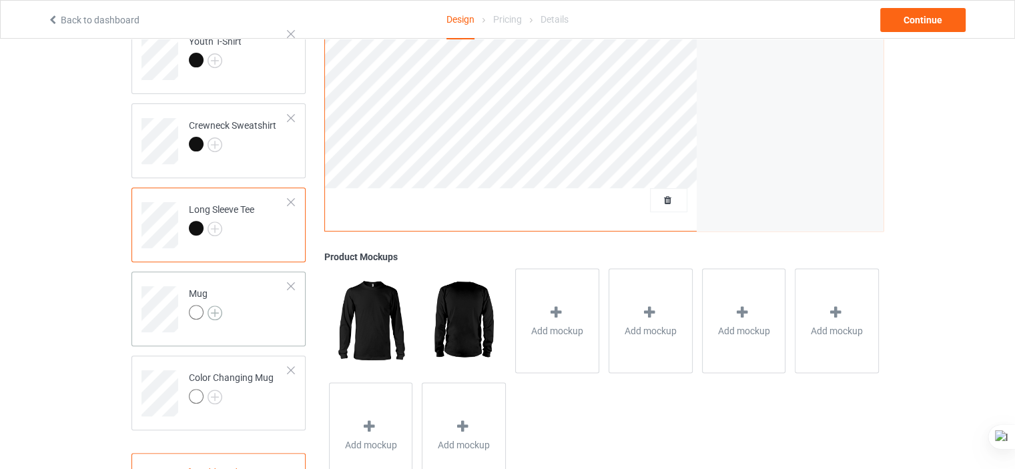
click at [215, 316] on img at bounding box center [214, 313] width 15 height 15
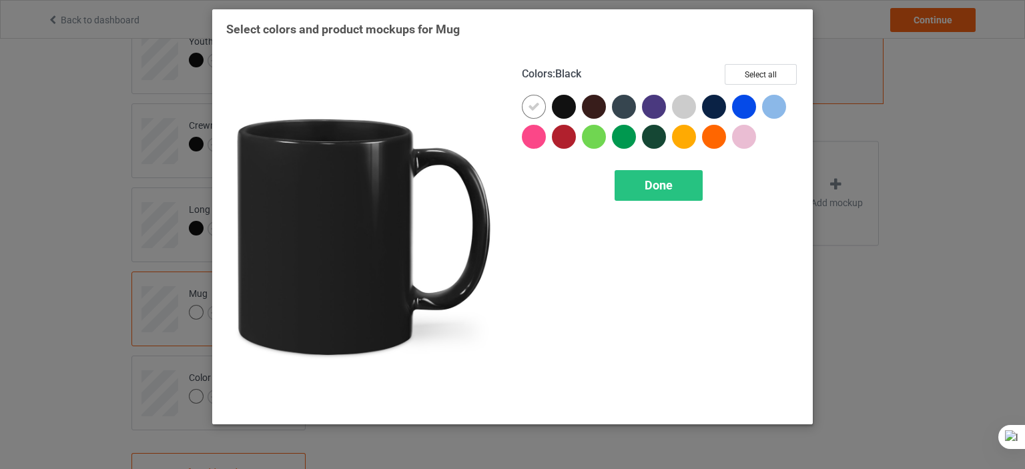
click at [564, 111] on div at bounding box center [564, 107] width 24 height 24
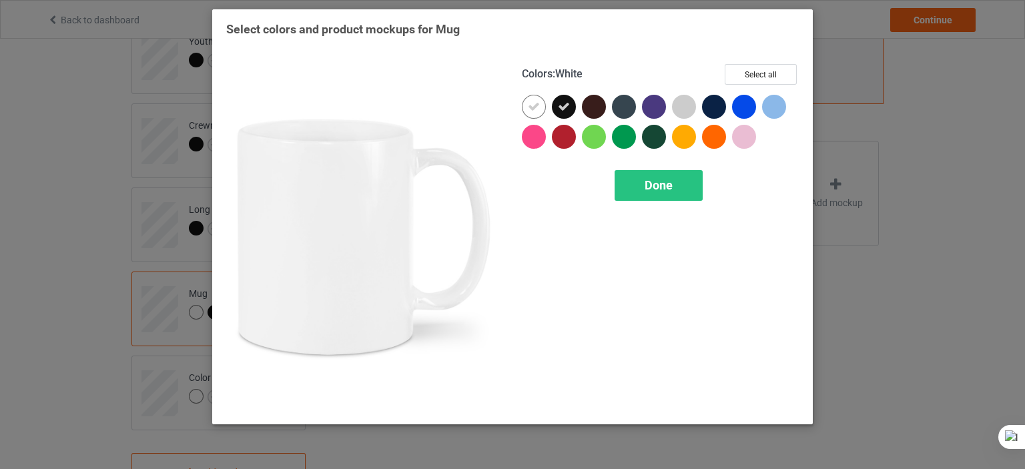
click at [536, 109] on icon at bounding box center [534, 107] width 12 height 12
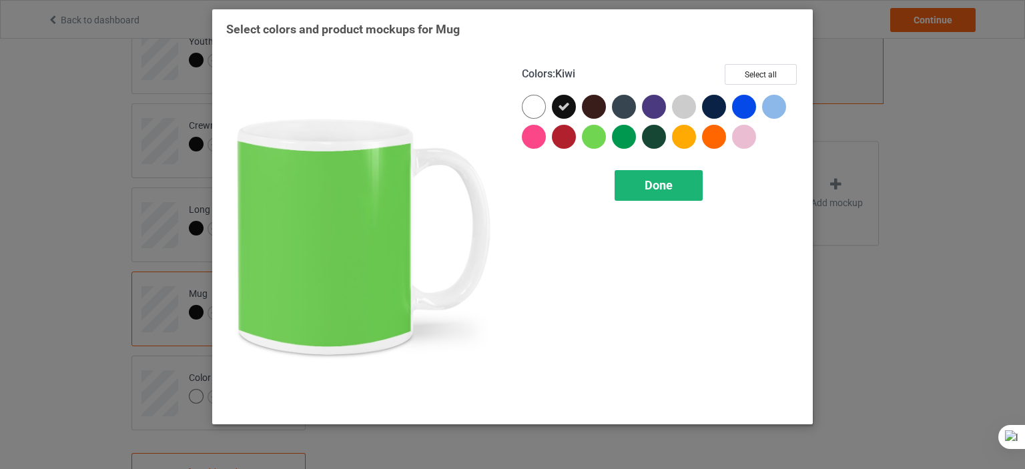
click at [635, 179] on div "Done" at bounding box center [658, 185] width 88 height 31
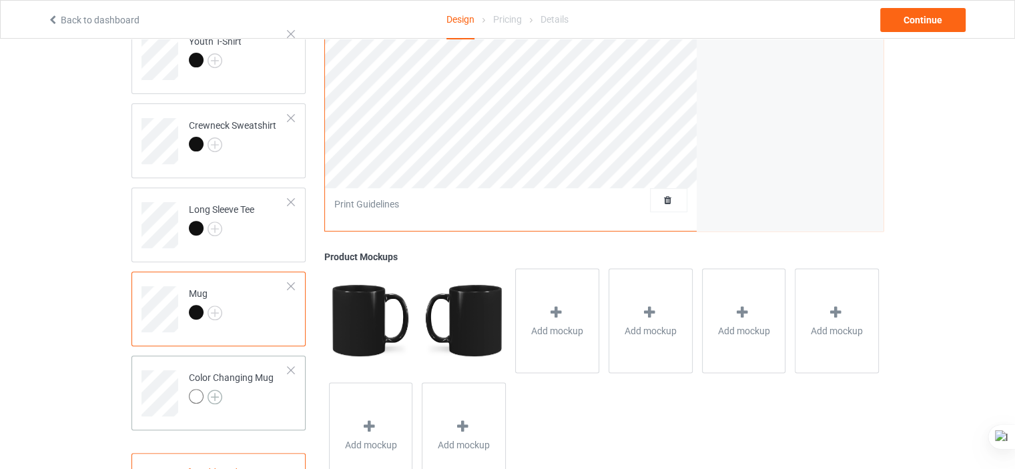
click at [214, 394] on img at bounding box center [214, 397] width 15 height 15
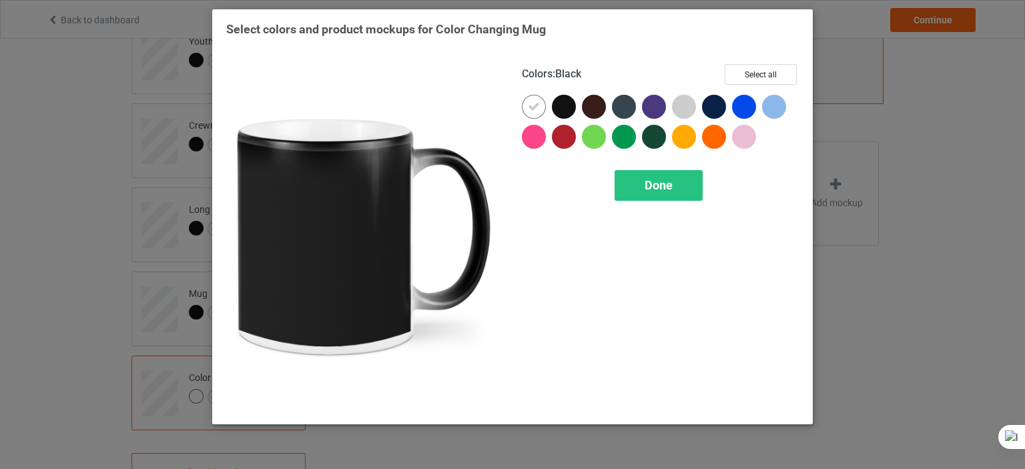
click at [565, 102] on div at bounding box center [564, 107] width 24 height 24
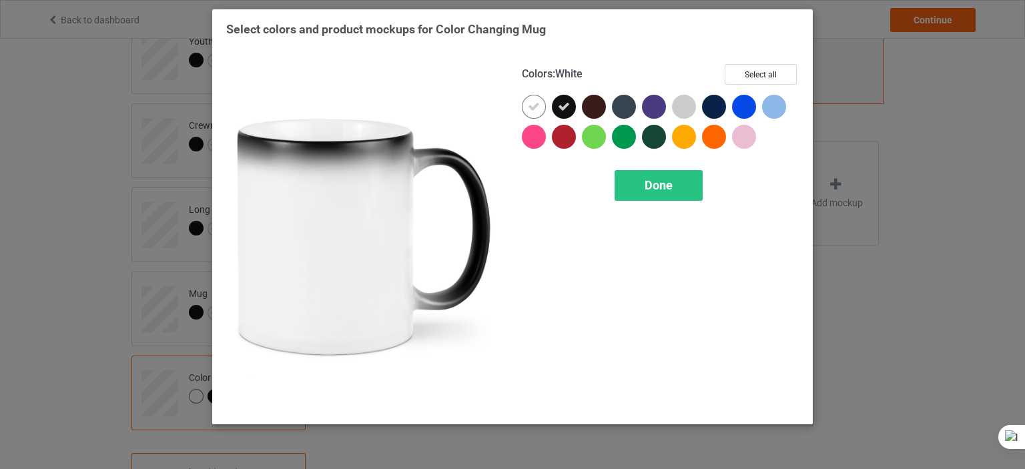
click at [535, 103] on icon at bounding box center [534, 107] width 12 height 12
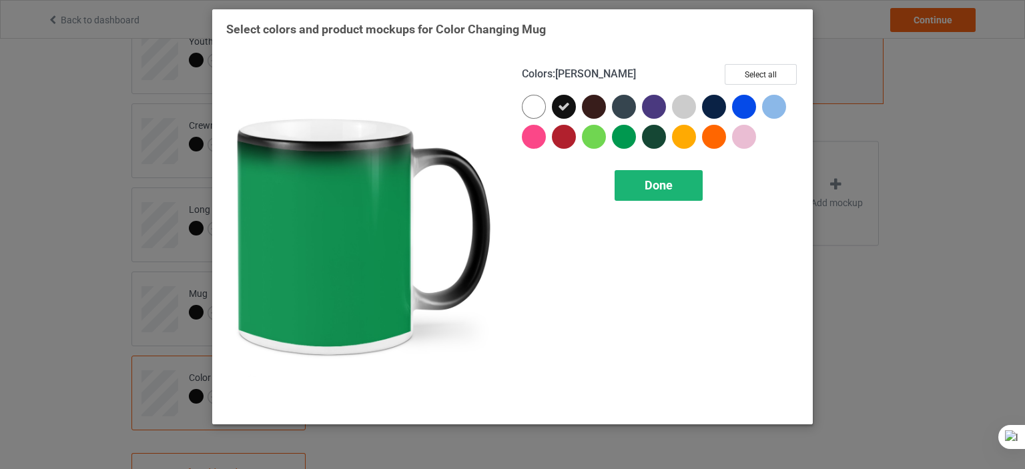
click at [656, 178] on span "Done" at bounding box center [658, 185] width 28 height 14
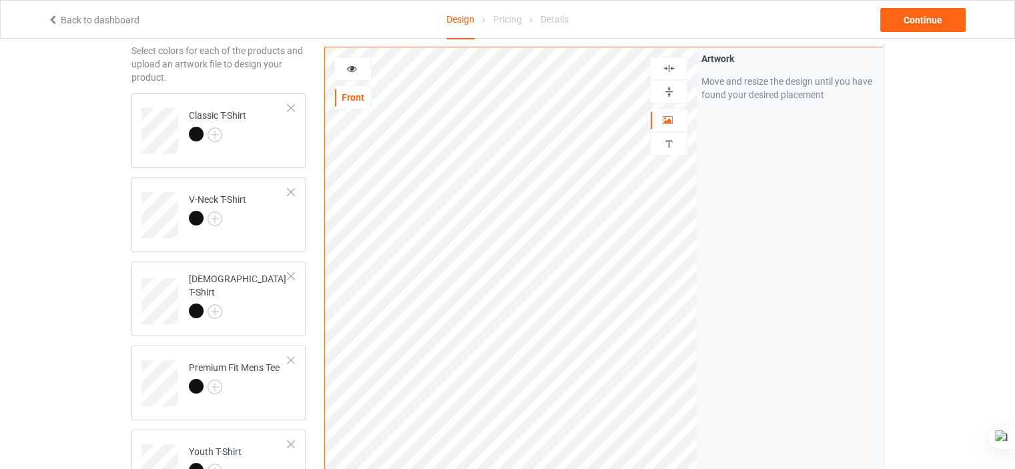
scroll to position [57, 0]
click at [351, 71] on icon at bounding box center [351, 66] width 11 height 9
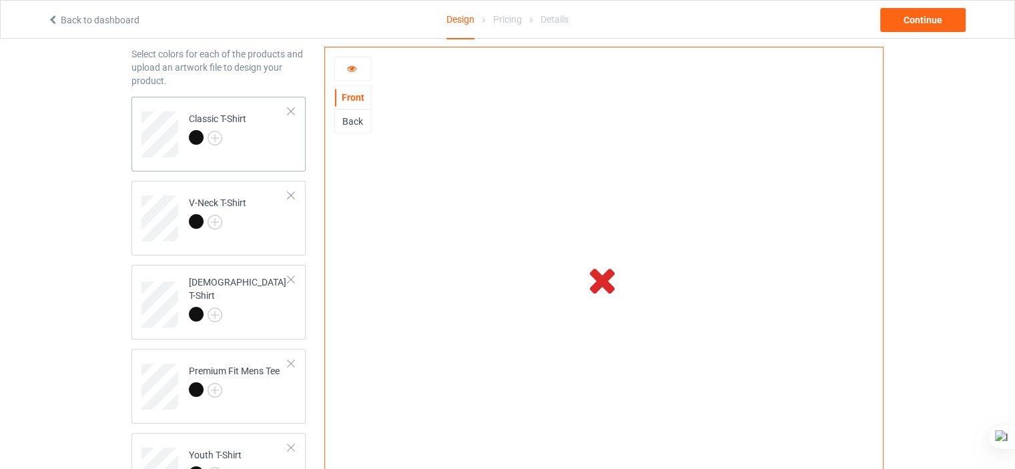
click at [258, 141] on td "Classic T-Shirt" at bounding box center [238, 129] width 114 height 55
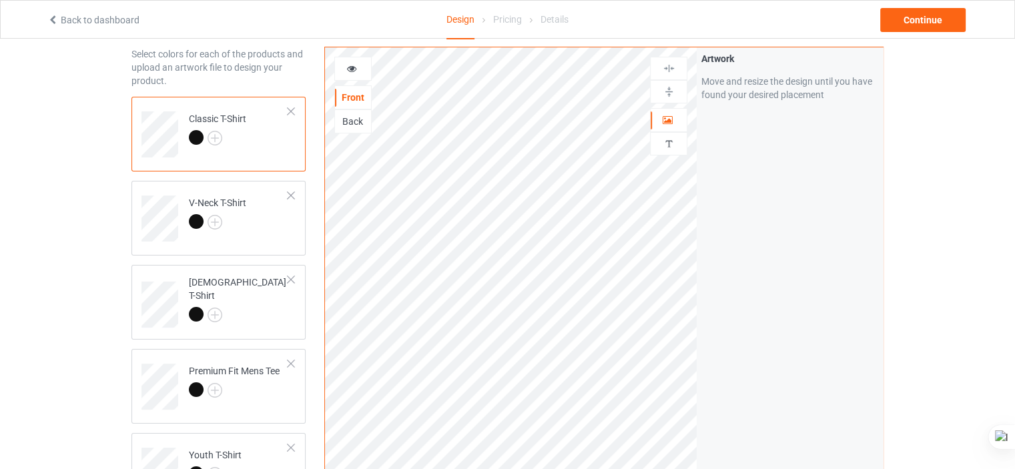
click at [351, 64] on icon at bounding box center [351, 66] width 11 height 9
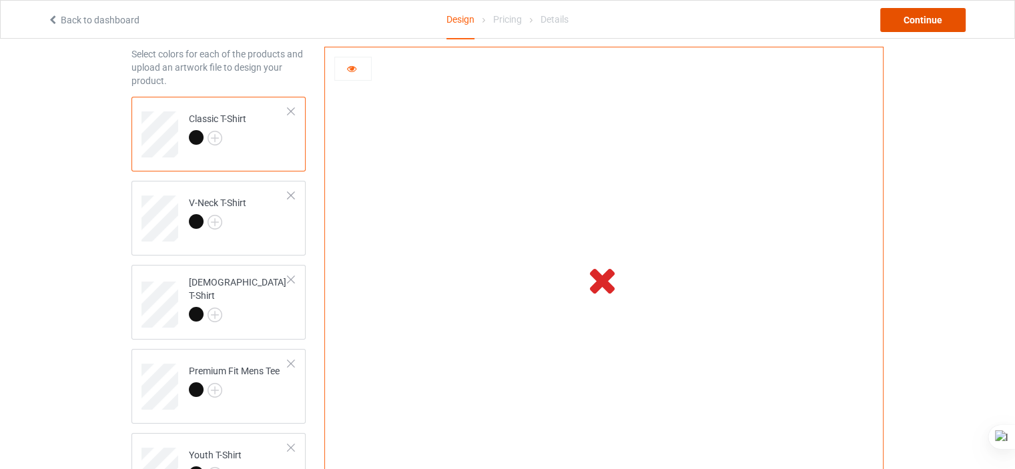
click at [926, 29] on div "Continue" at bounding box center [922, 20] width 85 height 24
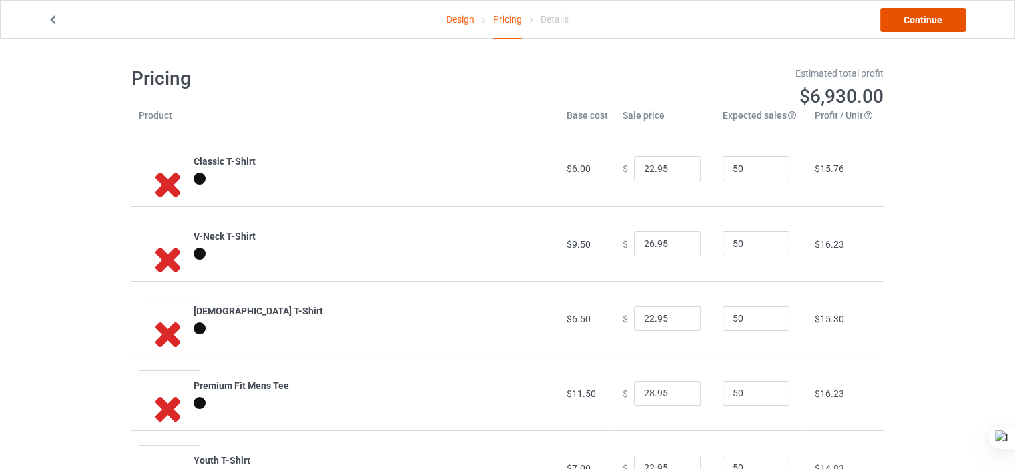
click at [899, 10] on link "Continue" at bounding box center [922, 20] width 85 height 24
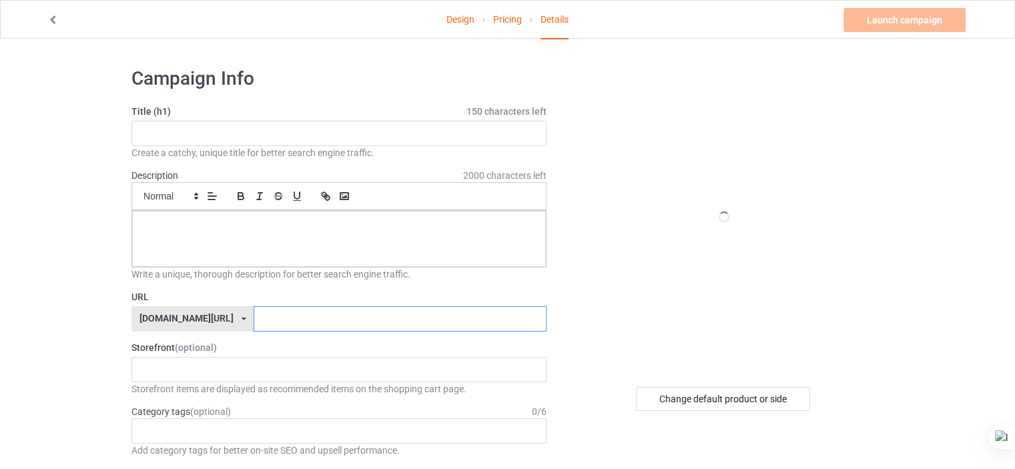
click at [288, 327] on input "text" at bounding box center [399, 318] width 292 height 25
click at [253, 121] on input "text" at bounding box center [338, 133] width 415 height 25
click at [285, 320] on input "text" at bounding box center [399, 318] width 292 height 25
paste input "shadow-friends-under-the-moon-tshirt"
type input "shadow-friends-under-the-moon-tshirt-25"
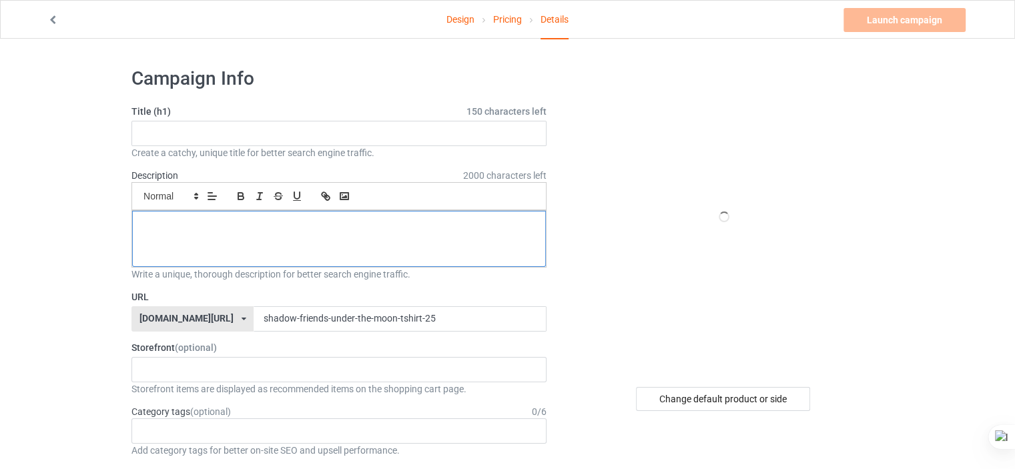
click at [351, 221] on p at bounding box center [339, 225] width 392 height 13
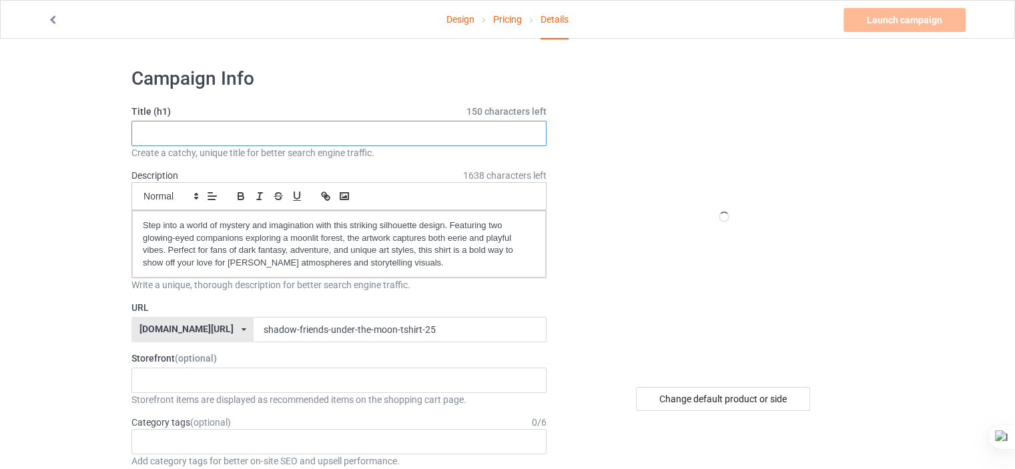
click at [296, 137] on input "text" at bounding box center [338, 133] width 415 height 25
type input "good shirt"
click at [908, 21] on link "Launch campaign" at bounding box center [904, 20] width 122 height 24
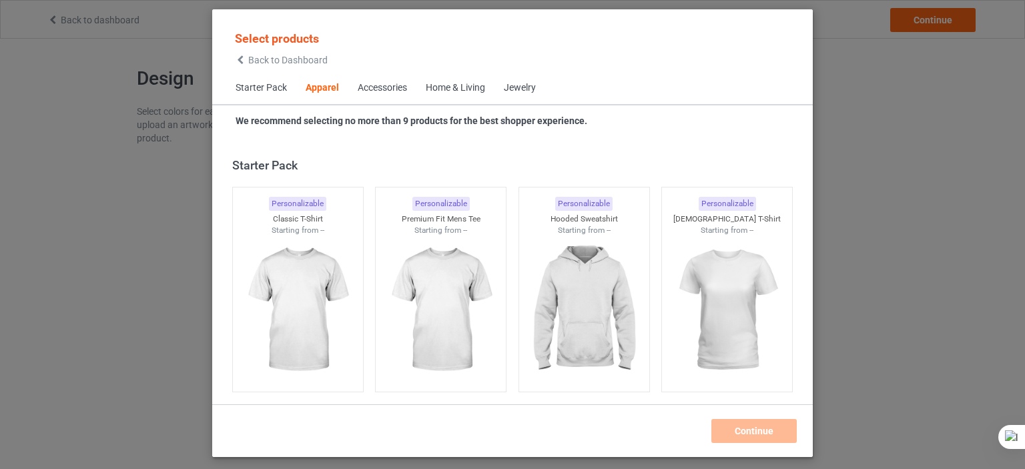
scroll to position [496, 0]
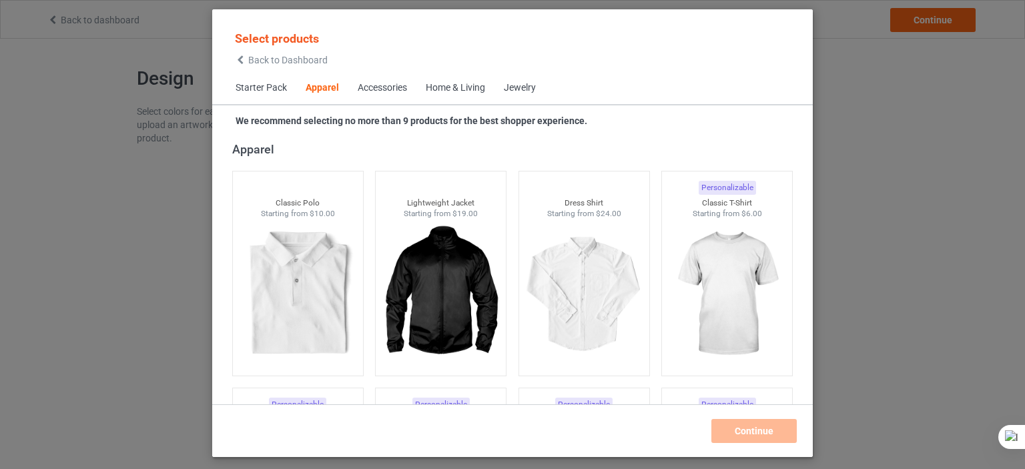
click at [946, 145] on div "Select products Back to Dashboard Starter Pack Apparel Accessories Home & Livin…" at bounding box center [512, 234] width 1025 height 469
click at [296, 58] on span "Back to Dashboard" at bounding box center [287, 60] width 79 height 11
